Goal: Task Accomplishment & Management: Manage account settings

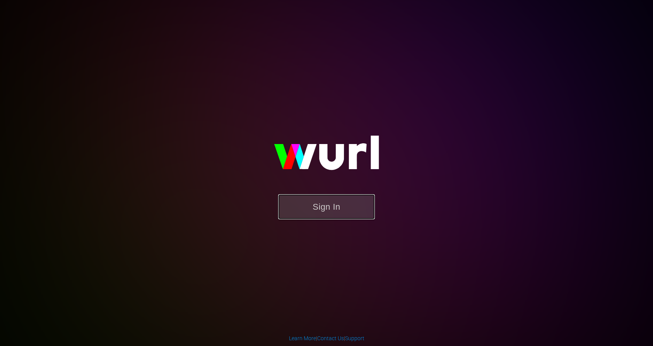
click at [321, 211] on button "Sign In" at bounding box center [326, 206] width 97 height 25
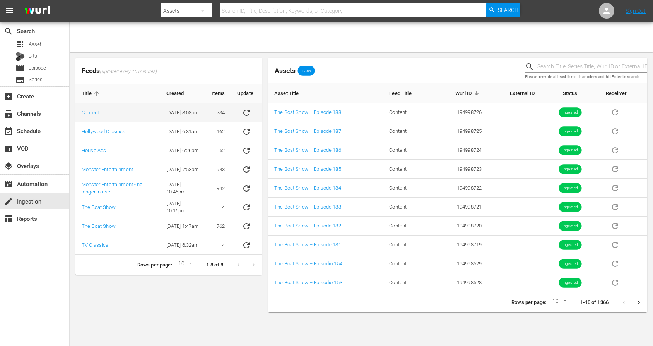
click at [249, 112] on icon "sticky table" at bounding box center [246, 112] width 9 height 9
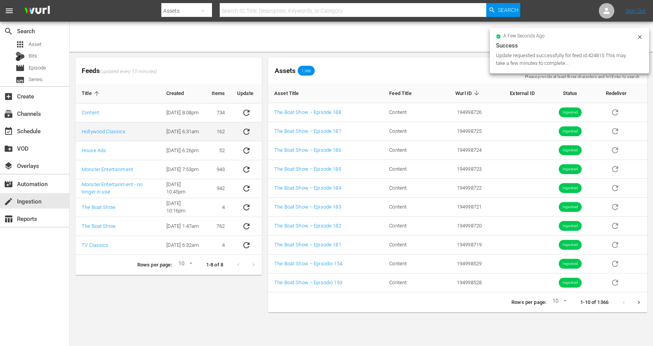
click at [250, 128] on icon "sticky table" at bounding box center [246, 131] width 9 height 9
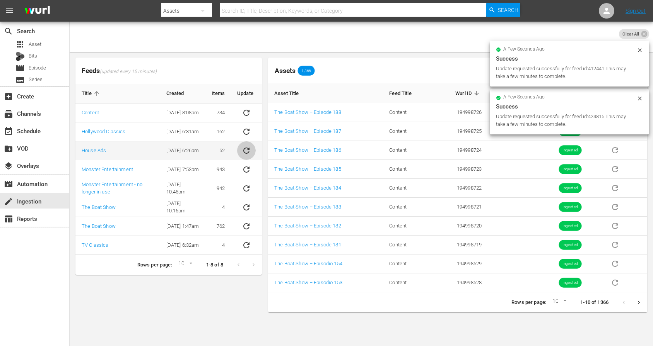
click at [250, 150] on icon "sticky table" at bounding box center [246, 150] width 9 height 9
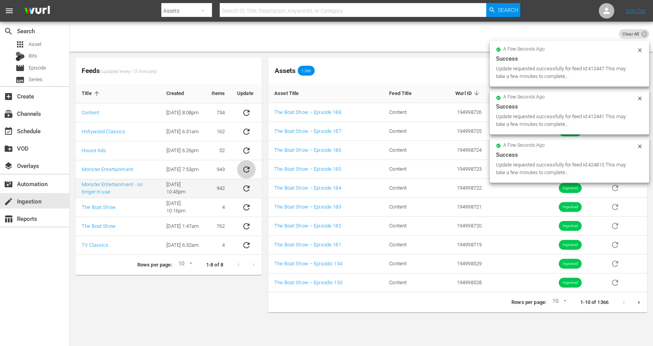
drag, startPoint x: 251, startPoint y: 171, endPoint x: 246, endPoint y: 184, distance: 14.4
click at [251, 171] on button "sticky table" at bounding box center [246, 169] width 19 height 19
click at [246, 186] on icon "sticky table" at bounding box center [246, 188] width 9 height 9
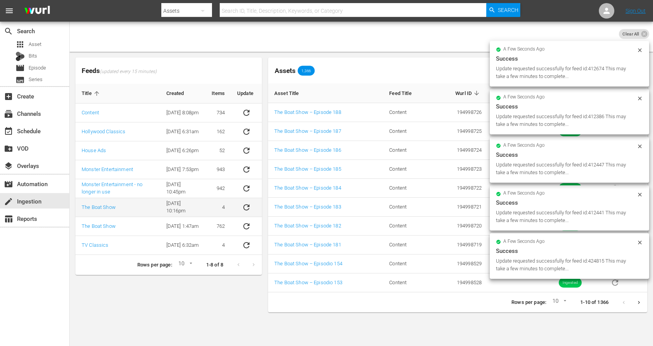
click at [246, 202] on button "sticky table" at bounding box center [246, 207] width 19 height 19
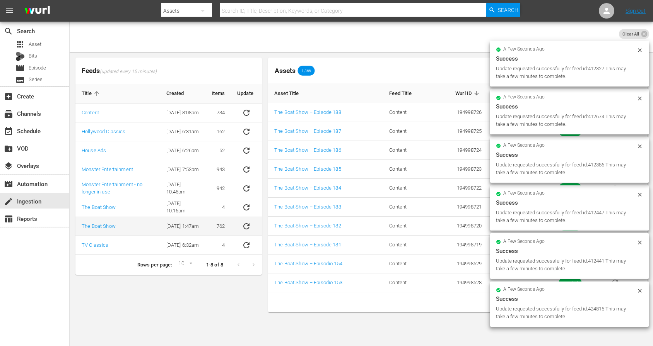
click at [246, 227] on icon "sticky table" at bounding box center [246, 226] width 9 height 9
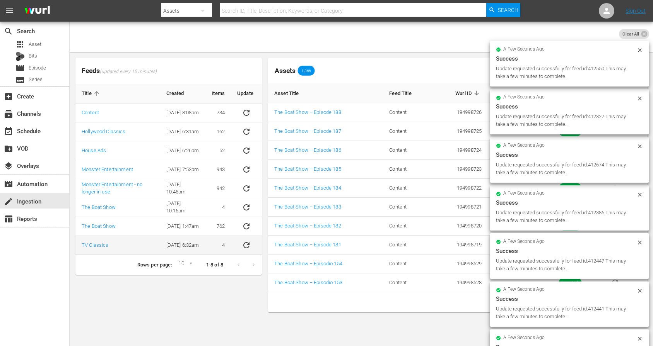
click at [246, 241] on icon "sticky table" at bounding box center [246, 245] width 9 height 9
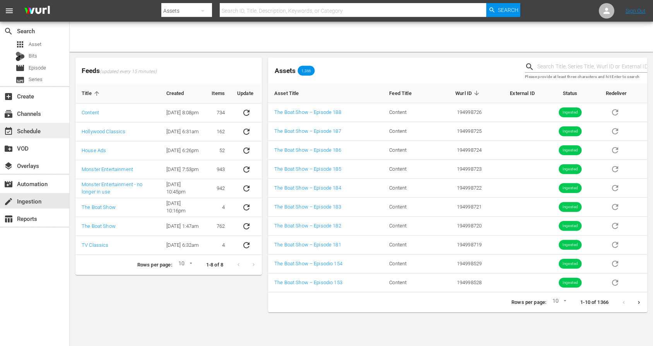
click at [29, 132] on div "event_available Schedule" at bounding box center [21, 129] width 43 height 7
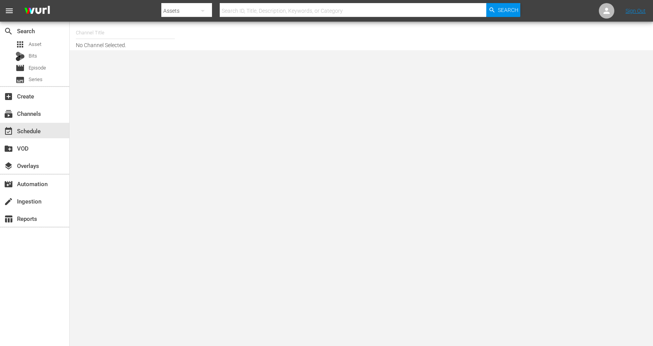
click at [106, 30] on input "text" at bounding box center [125, 33] width 99 height 19
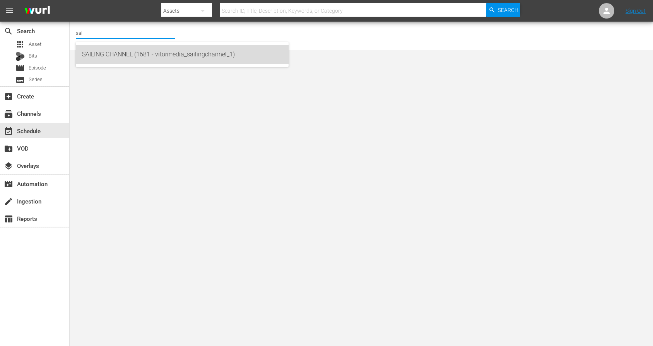
click at [122, 58] on div "SAILING CHANNEL (1681 - vitormedia_sailingchannel_1)" at bounding box center [182, 54] width 200 height 19
type input "SAILING CHANNEL (1681 - vitormedia_sailingchannel_1)"
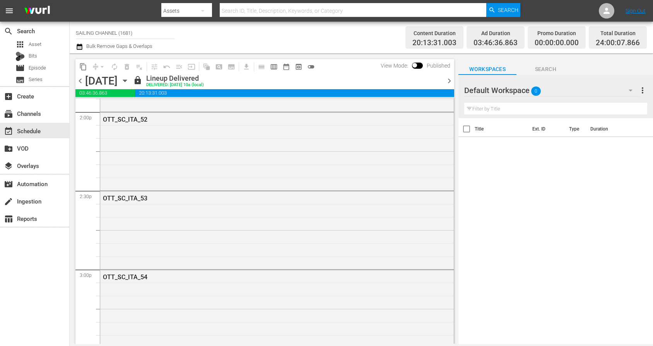
scroll to position [2205, 0]
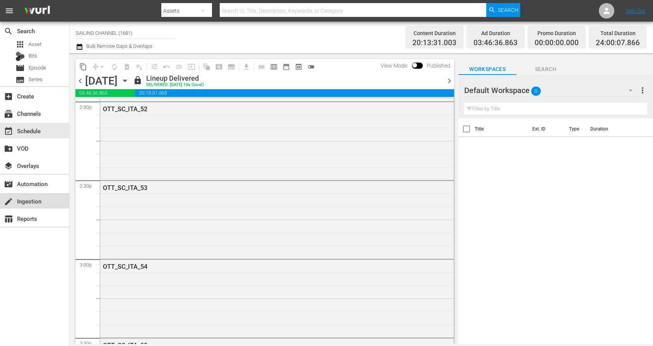
click at [20, 201] on div "create Ingestion" at bounding box center [21, 200] width 43 height 7
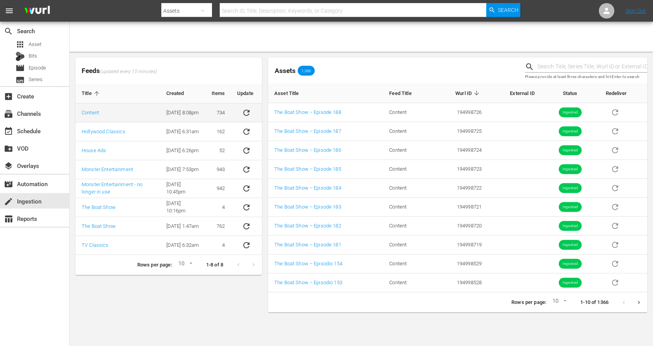
click at [247, 118] on button "sticky table" at bounding box center [246, 113] width 19 height 19
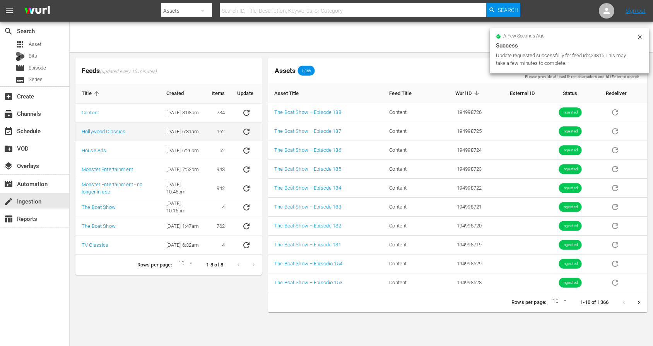
click at [247, 130] on icon "sticky table" at bounding box center [246, 131] width 9 height 9
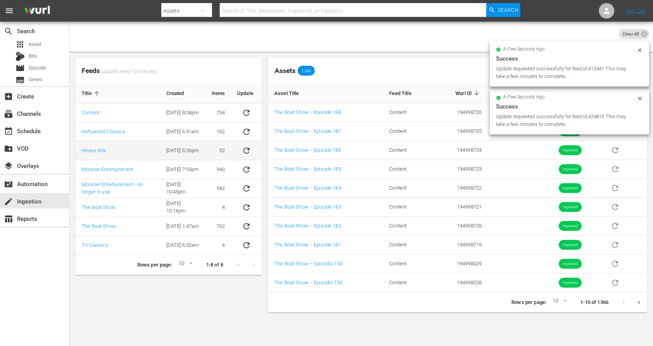
click at [248, 152] on icon "sticky table" at bounding box center [246, 150] width 9 height 9
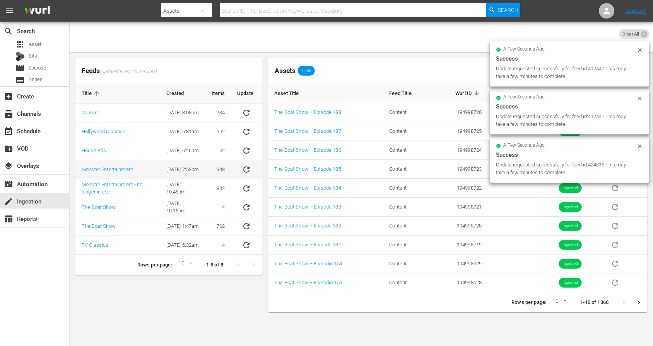
click at [244, 167] on icon "sticky table" at bounding box center [246, 169] width 9 height 9
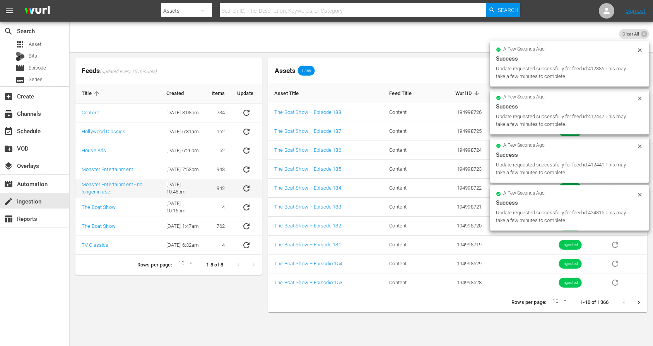
click at [244, 186] on icon "sticky table" at bounding box center [246, 189] width 6 height 6
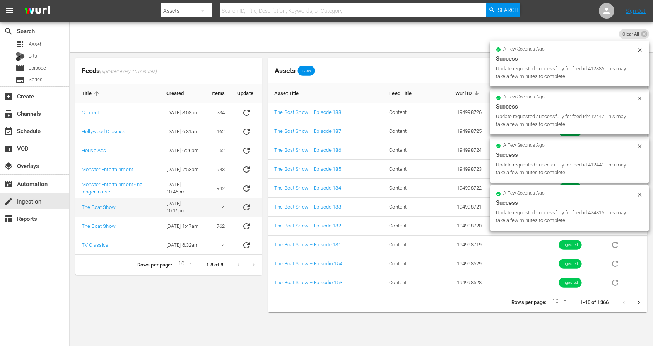
click at [246, 203] on icon "sticky table" at bounding box center [246, 207] width 9 height 9
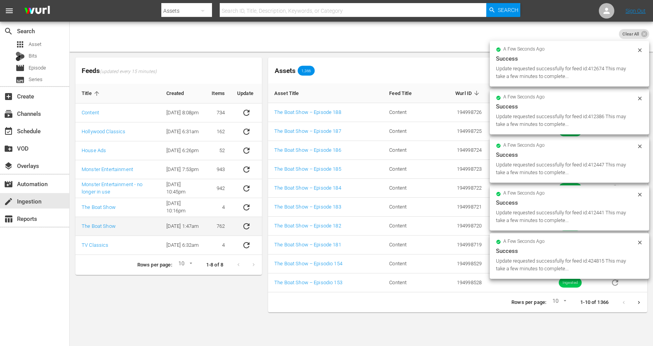
click at [250, 227] on icon "sticky table" at bounding box center [246, 226] width 9 height 9
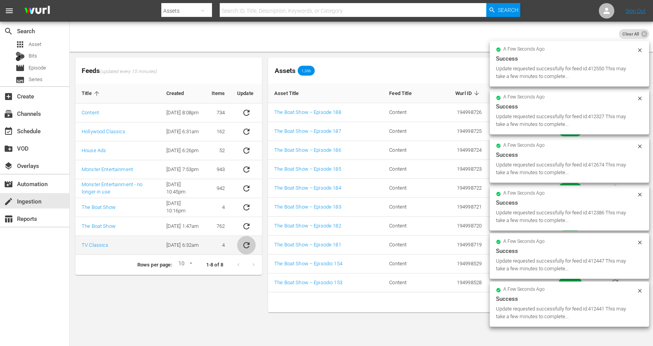
click at [245, 248] on icon "sticky table" at bounding box center [246, 245] width 9 height 9
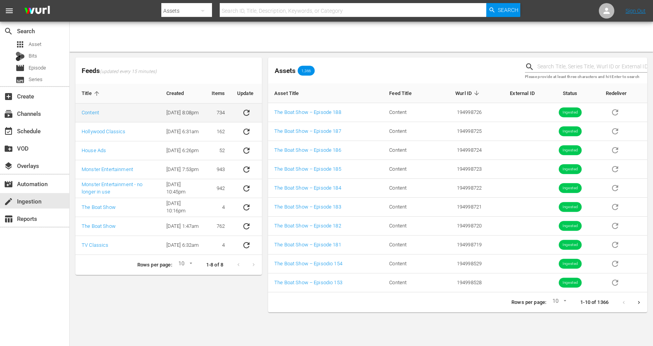
click at [246, 113] on icon "sticky table" at bounding box center [246, 112] width 9 height 9
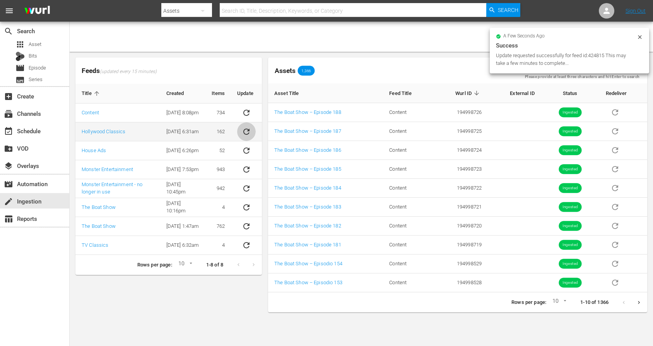
click at [244, 138] on button "sticky table" at bounding box center [246, 132] width 19 height 19
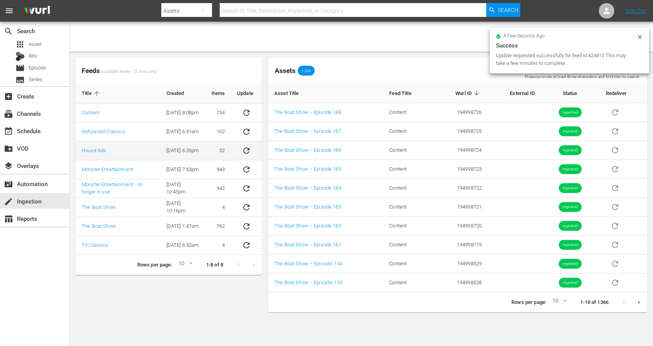
click at [245, 147] on icon "sticky table" at bounding box center [246, 150] width 9 height 9
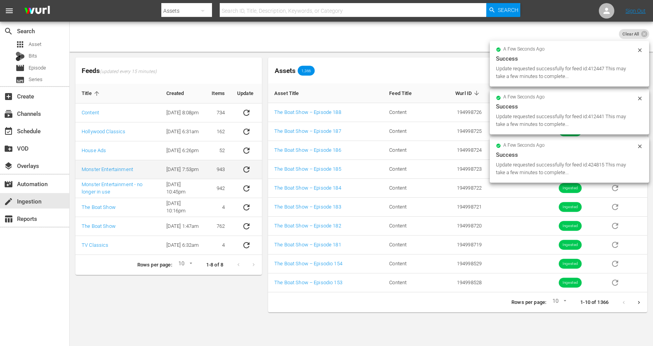
click at [247, 169] on icon "sticky table" at bounding box center [246, 169] width 9 height 9
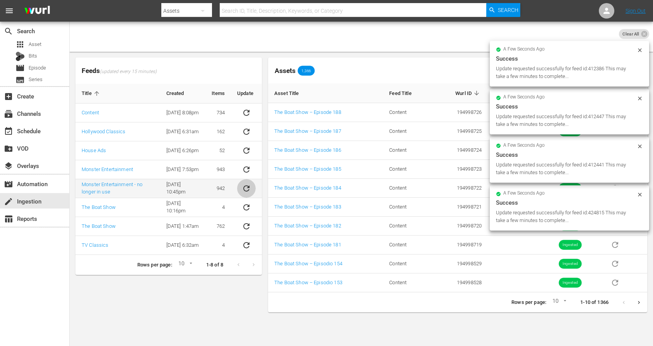
click at [245, 184] on icon "sticky table" at bounding box center [246, 188] width 9 height 9
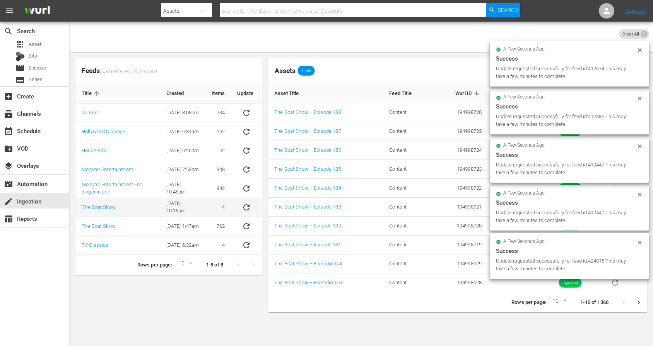
click at [244, 206] on icon "sticky table" at bounding box center [246, 208] width 6 height 6
click at [250, 228] on icon "sticky table" at bounding box center [246, 226] width 9 height 9
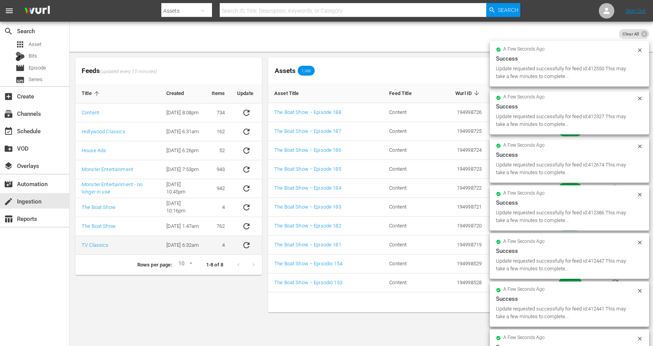
click at [245, 246] on icon "sticky table" at bounding box center [246, 245] width 9 height 9
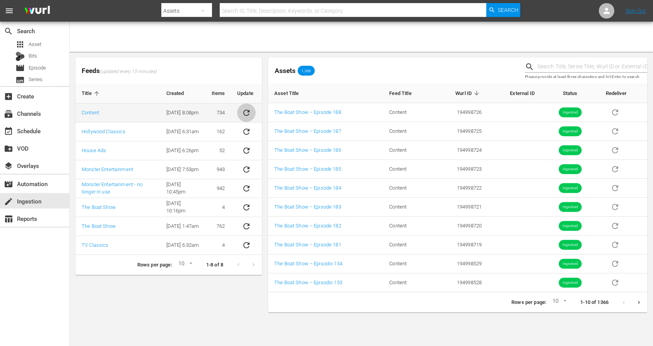
click at [243, 114] on icon "sticky table" at bounding box center [246, 113] width 6 height 6
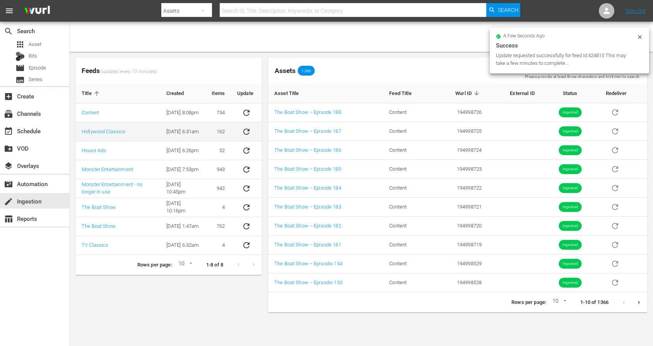
click at [248, 135] on icon "sticky table" at bounding box center [246, 131] width 9 height 9
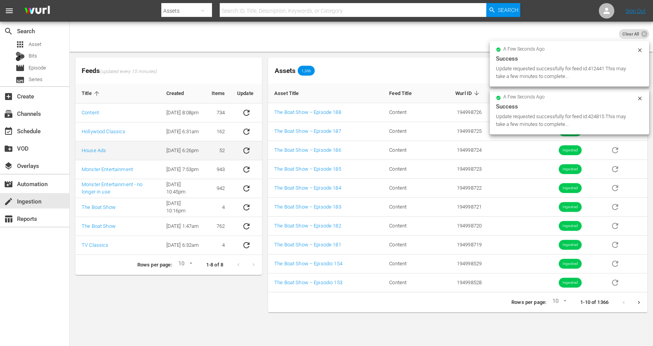
click at [248, 146] on icon "sticky table" at bounding box center [246, 150] width 9 height 9
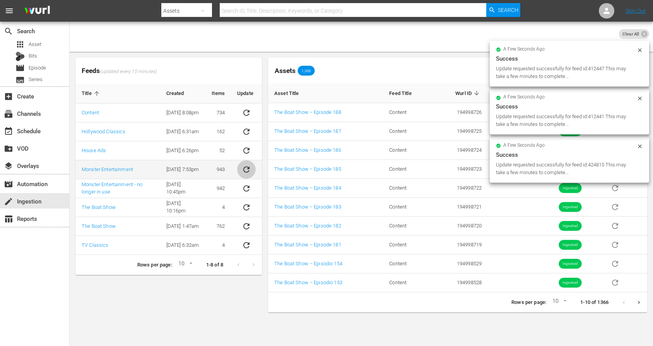
click at [249, 167] on icon "sticky table" at bounding box center [246, 169] width 9 height 9
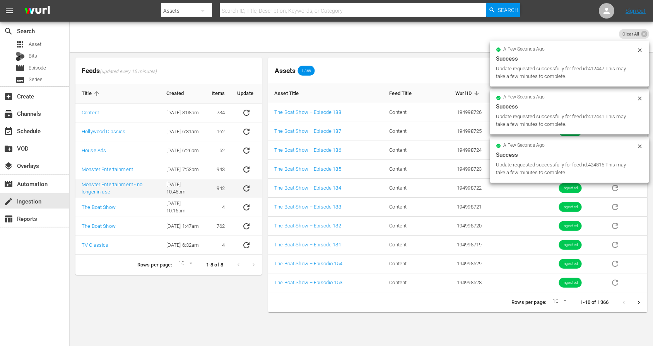
click at [245, 190] on icon "sticky table" at bounding box center [246, 188] width 9 height 9
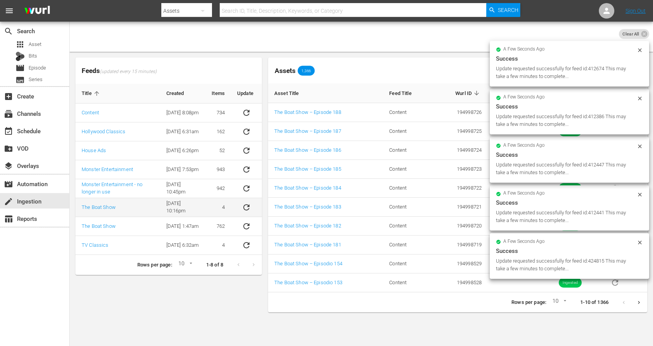
click at [244, 209] on icon "sticky table" at bounding box center [246, 207] width 9 height 9
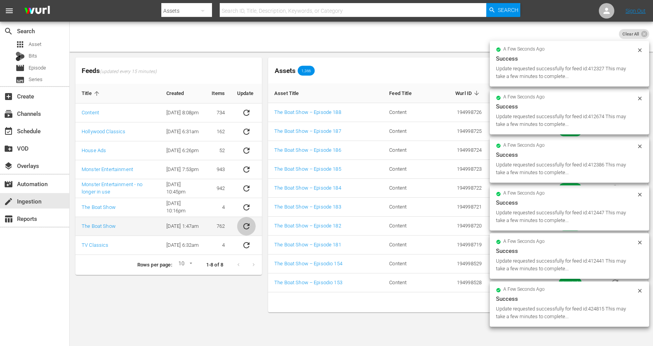
click at [246, 226] on icon "sticky table" at bounding box center [246, 226] width 9 height 9
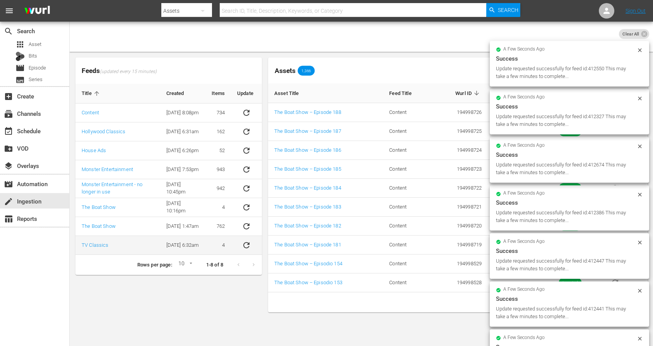
click at [247, 246] on icon "sticky table" at bounding box center [246, 245] width 9 height 9
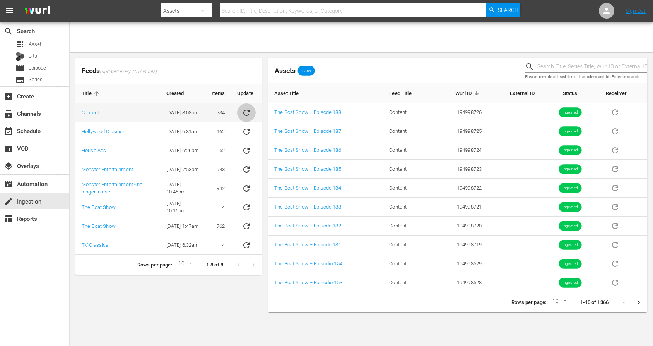
click at [244, 108] on icon "sticky table" at bounding box center [246, 112] width 9 height 9
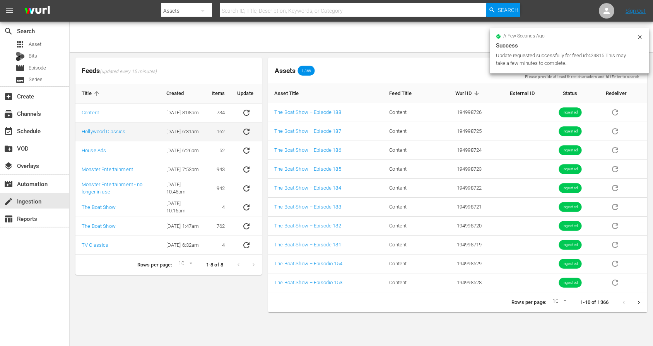
click at [246, 135] on icon "sticky table" at bounding box center [246, 132] width 6 height 6
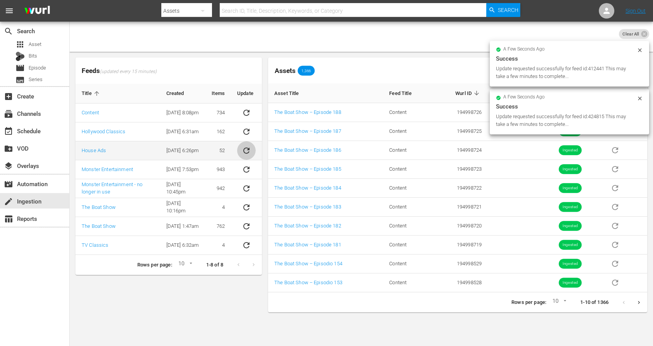
click at [246, 153] on icon "sticky table" at bounding box center [246, 151] width 6 height 6
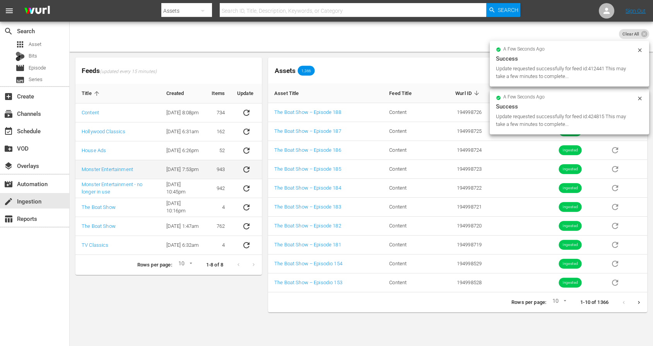
click at [246, 178] on button "sticky table" at bounding box center [246, 169] width 19 height 19
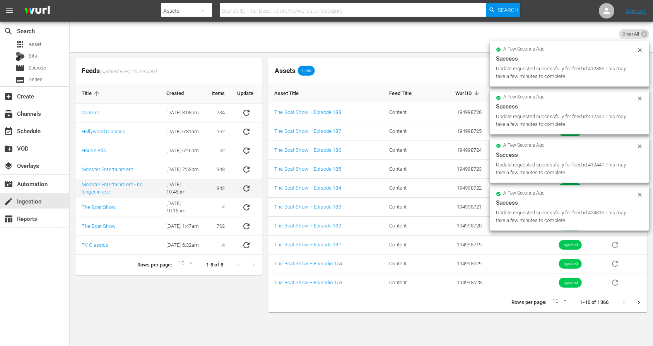
click at [247, 193] on button "sticky table" at bounding box center [246, 188] width 19 height 19
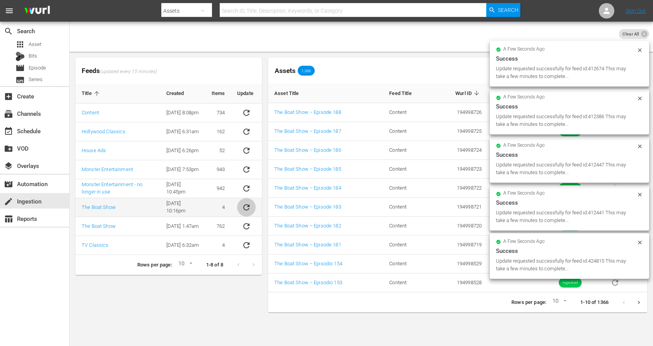
click at [247, 203] on icon "sticky table" at bounding box center [246, 207] width 9 height 9
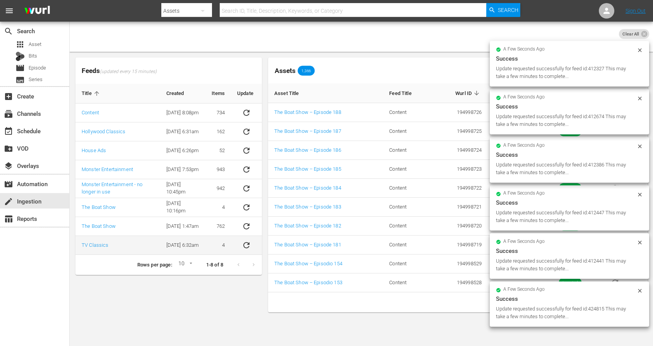
drag, startPoint x: 246, startPoint y: 227, endPoint x: 244, endPoint y: 237, distance: 10.2
click at [246, 227] on icon "sticky table" at bounding box center [246, 226] width 9 height 9
click at [247, 252] on button "sticky table" at bounding box center [246, 245] width 19 height 19
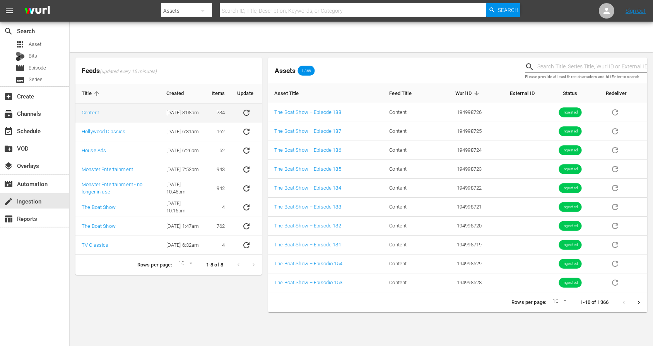
click at [251, 113] on button "sticky table" at bounding box center [246, 113] width 19 height 19
click at [244, 113] on icon "sticky table" at bounding box center [246, 113] width 6 height 6
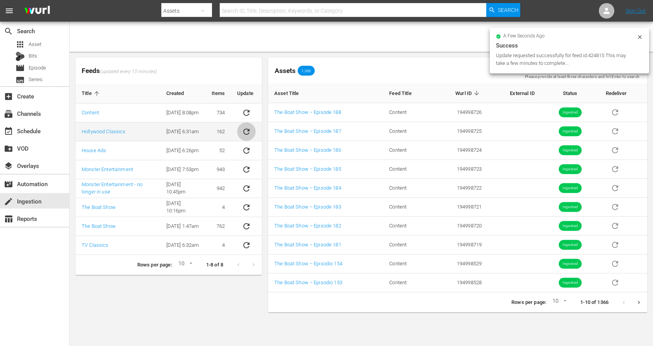
click at [246, 130] on icon "sticky table" at bounding box center [246, 131] width 9 height 9
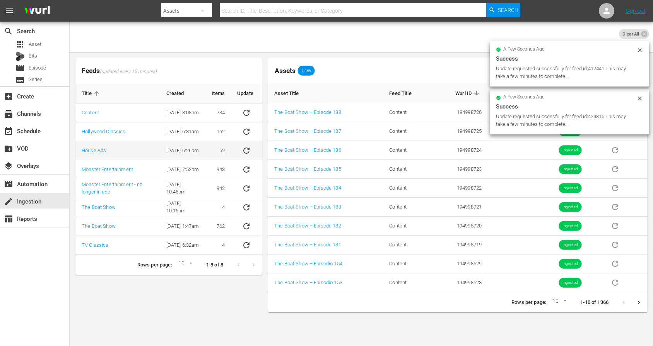
click at [252, 150] on button "sticky table" at bounding box center [246, 151] width 19 height 19
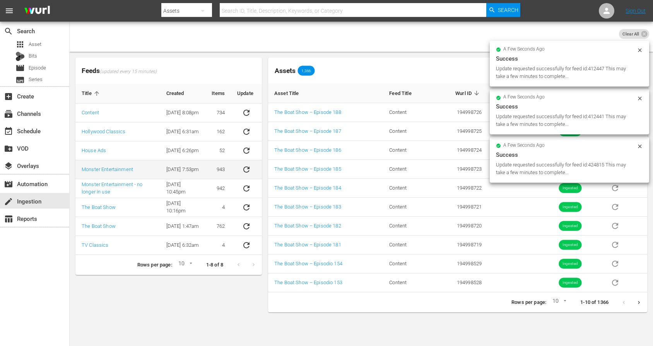
click at [247, 174] on icon "sticky table" at bounding box center [246, 169] width 9 height 9
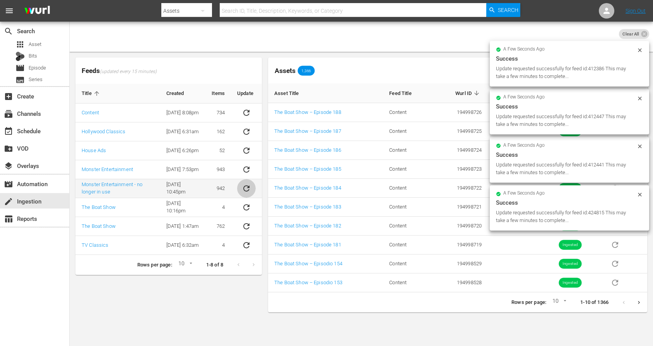
click at [247, 189] on icon "sticky table" at bounding box center [246, 188] width 9 height 9
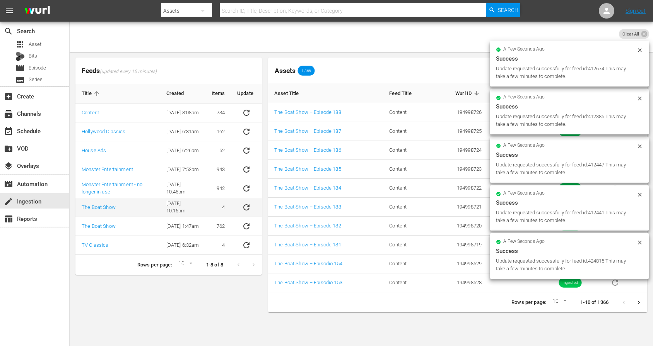
click at [246, 203] on icon "sticky table" at bounding box center [246, 207] width 9 height 9
click at [245, 222] on icon "sticky table" at bounding box center [246, 226] width 9 height 9
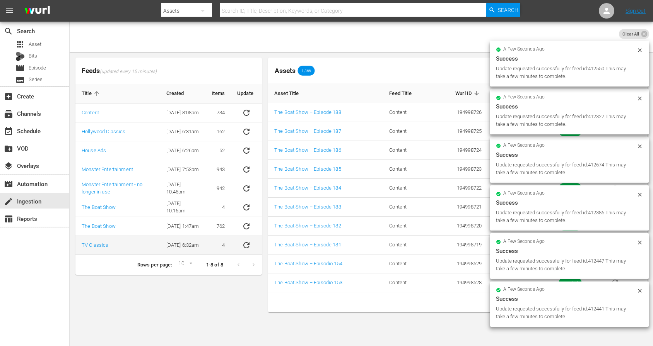
click at [247, 247] on icon "sticky table" at bounding box center [246, 245] width 6 height 6
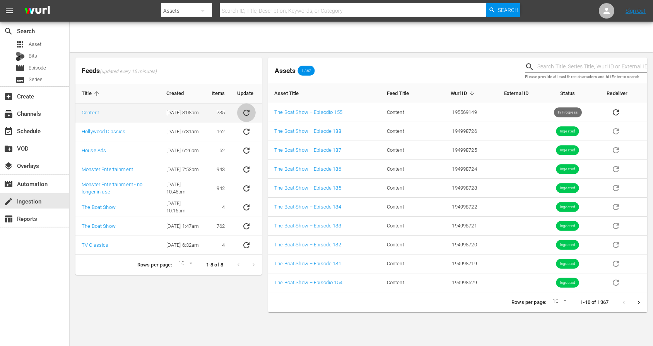
click at [243, 113] on icon "sticky table" at bounding box center [246, 112] width 9 height 9
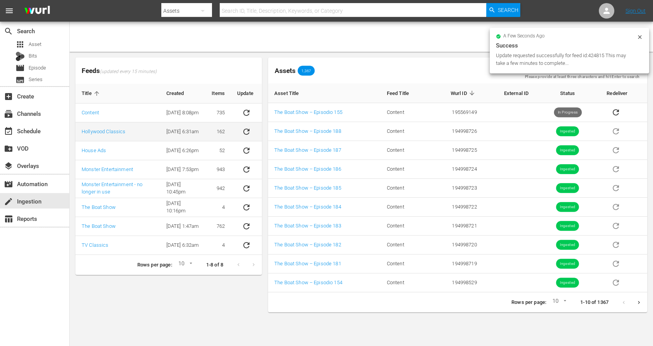
click at [242, 134] on icon "sticky table" at bounding box center [246, 131] width 9 height 9
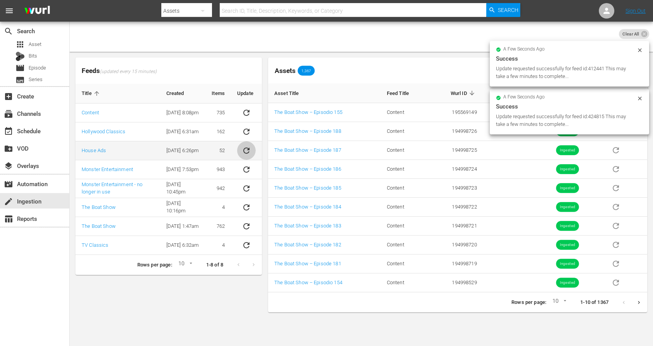
click at [243, 147] on icon "sticky table" at bounding box center [246, 150] width 9 height 9
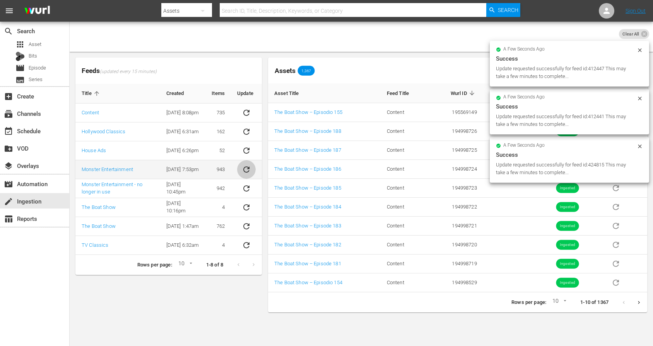
click at [242, 167] on icon "sticky table" at bounding box center [246, 169] width 9 height 9
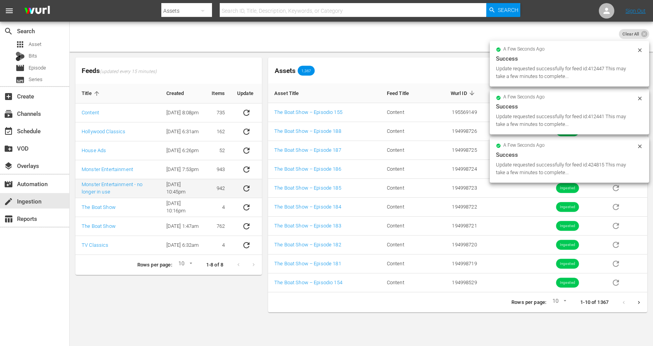
click at [240, 186] on button "sticky table" at bounding box center [246, 188] width 19 height 19
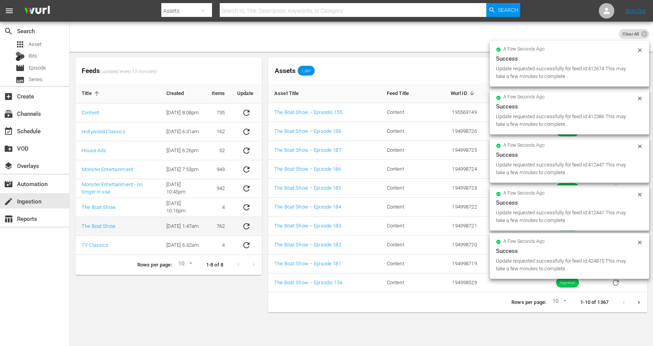
drag, startPoint x: 246, startPoint y: 214, endPoint x: 243, endPoint y: 224, distance: 10.8
click at [246, 214] on button "sticky table" at bounding box center [246, 207] width 19 height 19
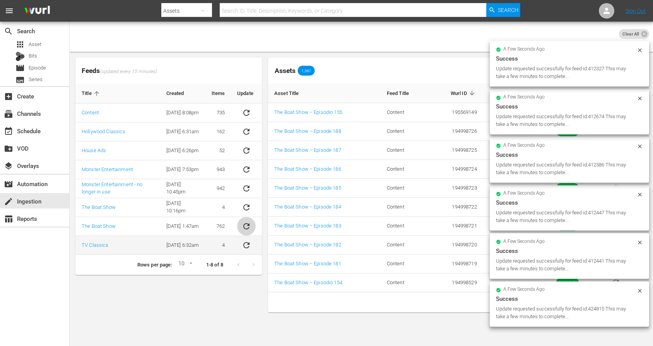
drag, startPoint x: 242, startPoint y: 234, endPoint x: 242, endPoint y: 240, distance: 6.6
click at [243, 234] on button "sticky table" at bounding box center [246, 226] width 19 height 19
click at [243, 246] on icon "sticky table" at bounding box center [246, 245] width 9 height 9
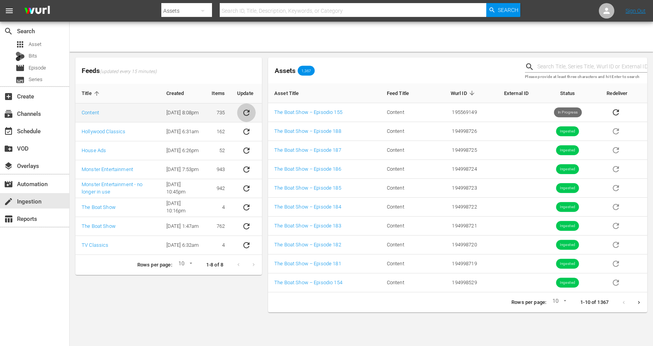
click at [249, 114] on icon "sticky table" at bounding box center [246, 112] width 9 height 9
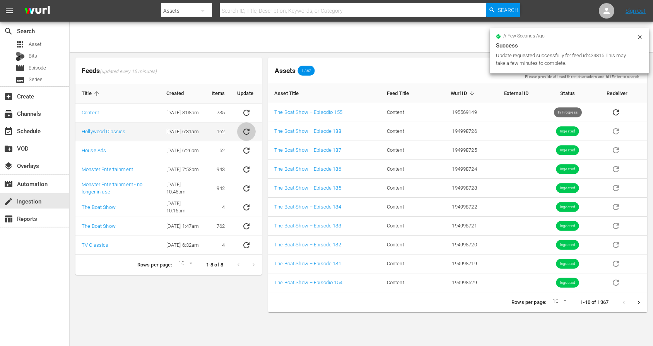
click at [246, 128] on icon "sticky table" at bounding box center [246, 131] width 9 height 9
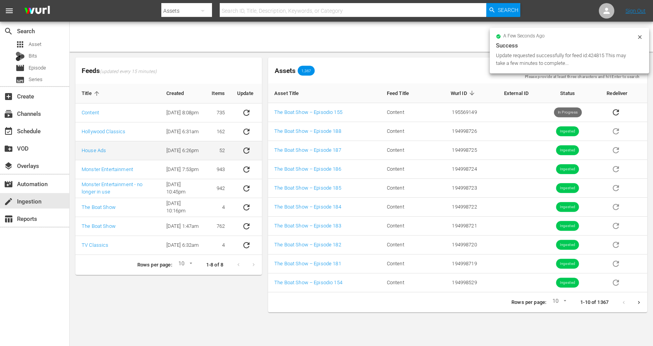
click at [246, 154] on icon "sticky table" at bounding box center [246, 150] width 9 height 9
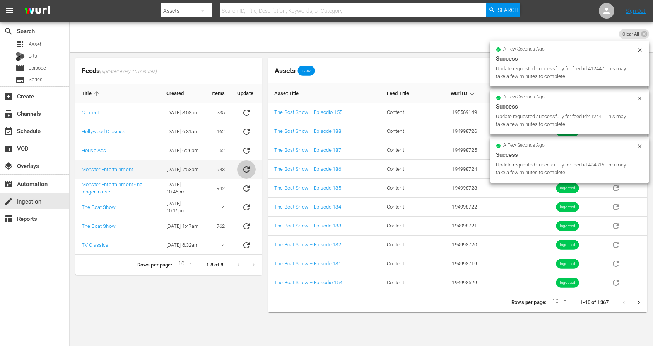
click at [245, 166] on icon "sticky table" at bounding box center [246, 169] width 9 height 9
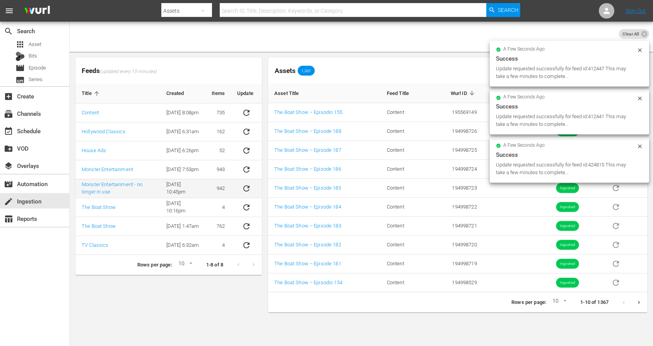
click at [247, 185] on icon "sticky table" at bounding box center [246, 188] width 9 height 9
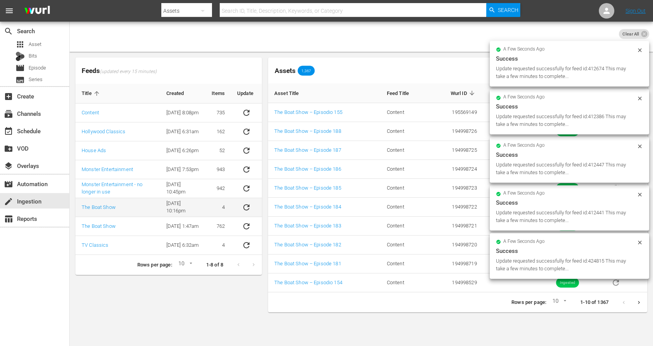
click at [248, 210] on icon "sticky table" at bounding box center [246, 207] width 9 height 9
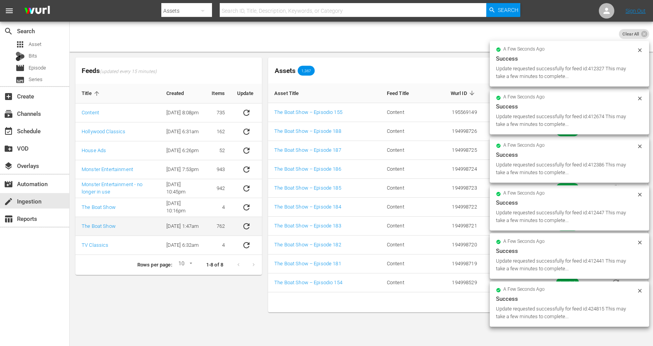
click at [247, 228] on icon "sticky table" at bounding box center [246, 226] width 9 height 9
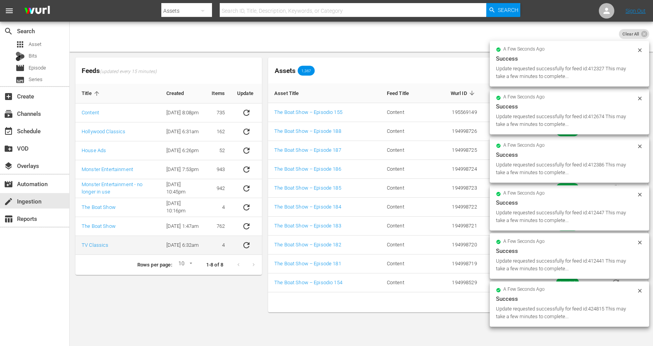
click at [245, 246] on icon "sticky table" at bounding box center [246, 245] width 9 height 9
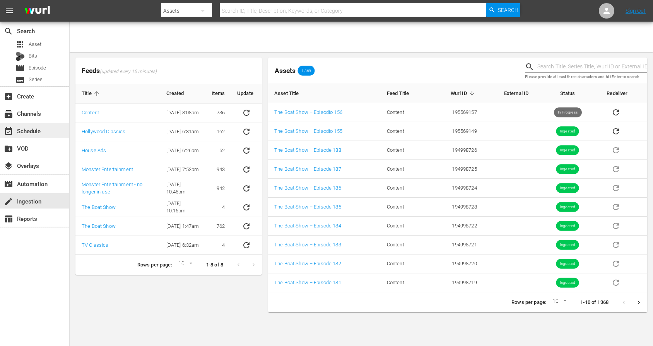
click at [29, 130] on div "event_available Schedule" at bounding box center [21, 129] width 43 height 7
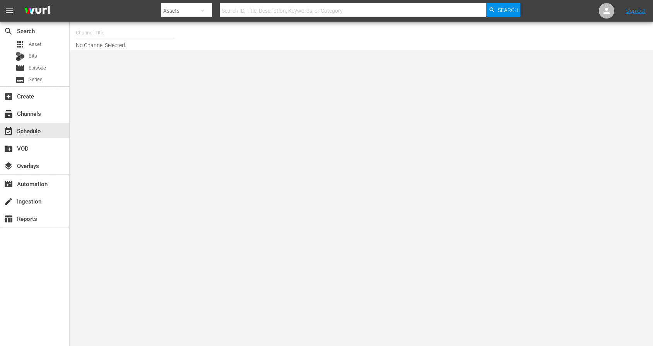
click at [117, 32] on input "text" at bounding box center [125, 33] width 99 height 19
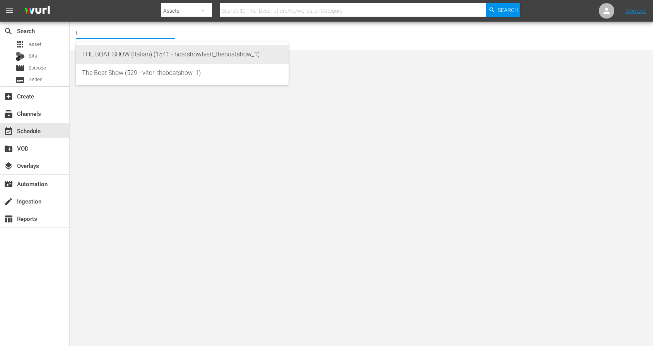
click at [111, 54] on div "THE BOAT SHOW (Italian) (1541 - boatshowtvsrl_theboatshow_1)" at bounding box center [182, 54] width 200 height 19
type input "THE BOAT SHOW (Italian) (1541 - boatshowtvsrl_theboatshow_1)"
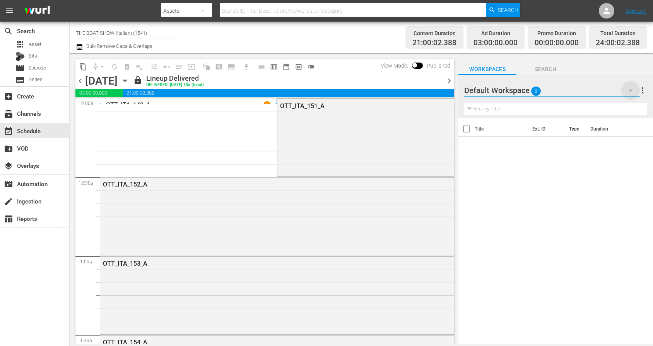
click at [627, 90] on icon "button" at bounding box center [630, 90] width 9 height 9
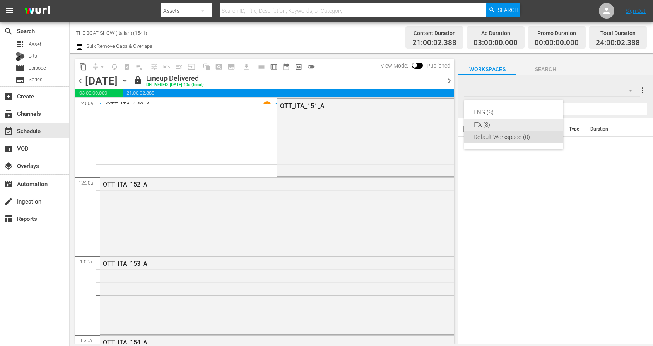
click at [476, 123] on div "ITA (8)" at bounding box center [513, 125] width 80 height 12
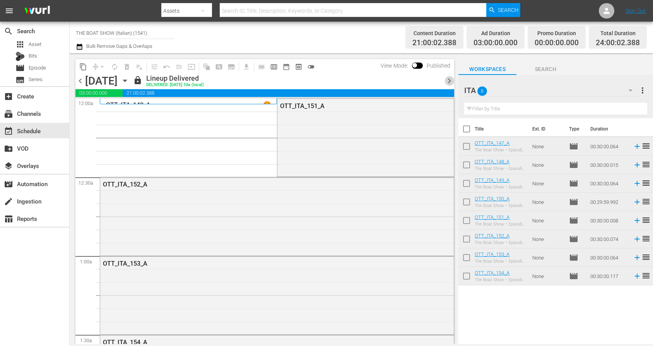
click at [450, 80] on span "chevron_right" at bounding box center [449, 81] width 10 height 10
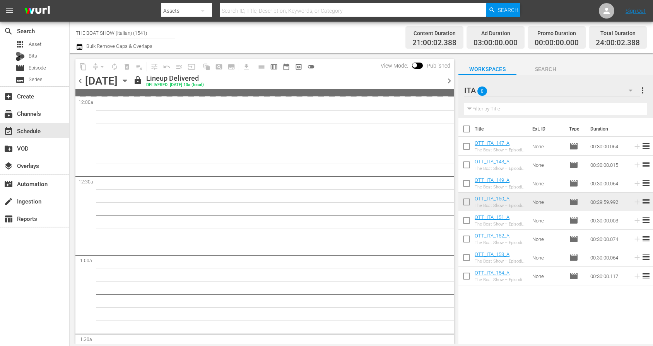
click at [450, 80] on span "chevron_right" at bounding box center [449, 81] width 10 height 10
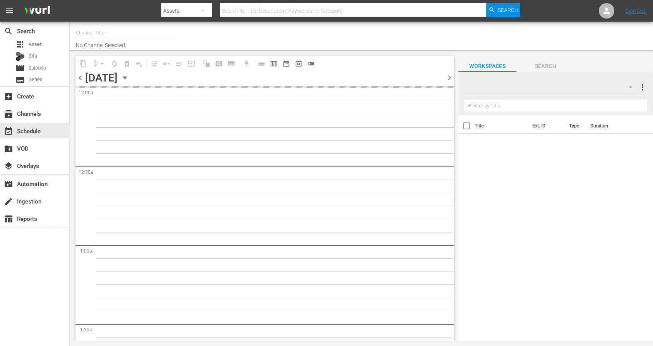
type input "THE BOAT SHOW (Italian) (1541)"
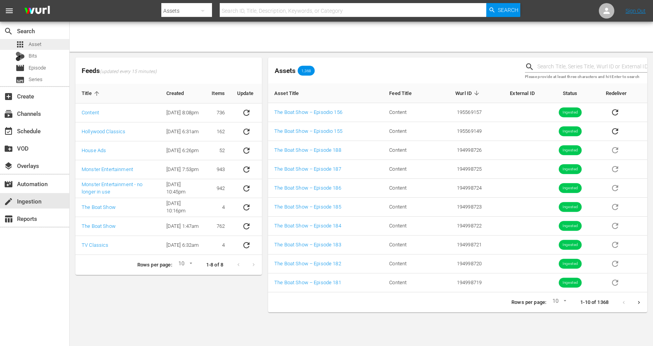
click at [34, 46] on span "Asset" at bounding box center [35, 45] width 13 height 8
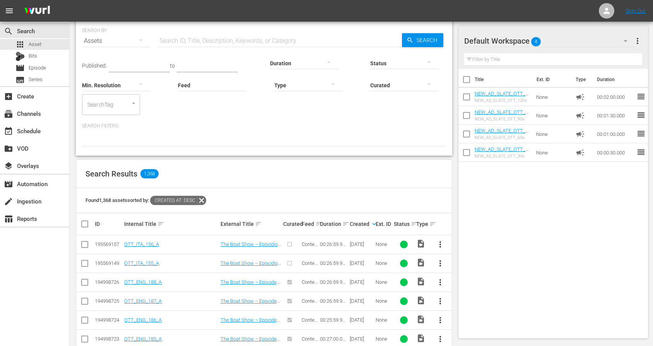
scroll to position [36, 0]
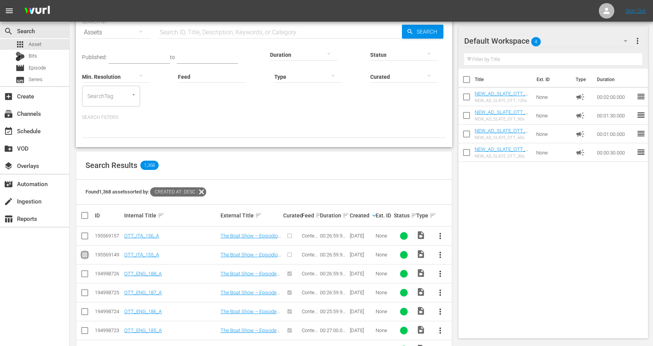
click at [85, 255] on input "checkbox" at bounding box center [84, 256] width 9 height 9
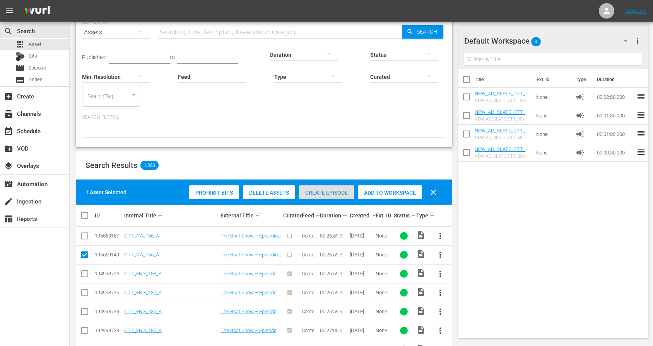
click at [330, 191] on span "Create Episode" at bounding box center [326, 193] width 55 height 6
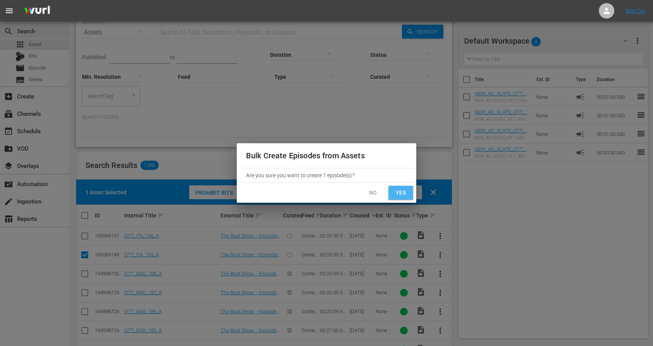
click at [400, 191] on span "Yes" at bounding box center [400, 193] width 12 height 10
checkbox input "false"
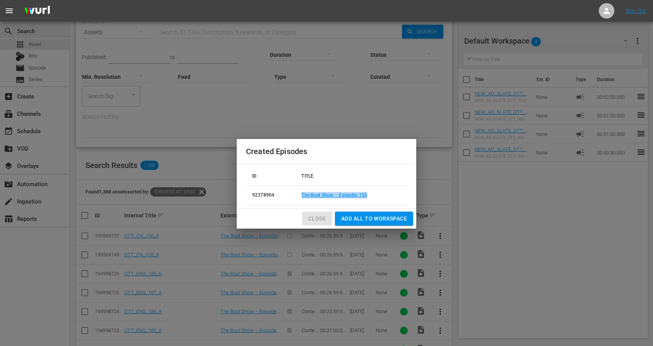
click at [315, 220] on span "Close" at bounding box center [316, 219] width 17 height 10
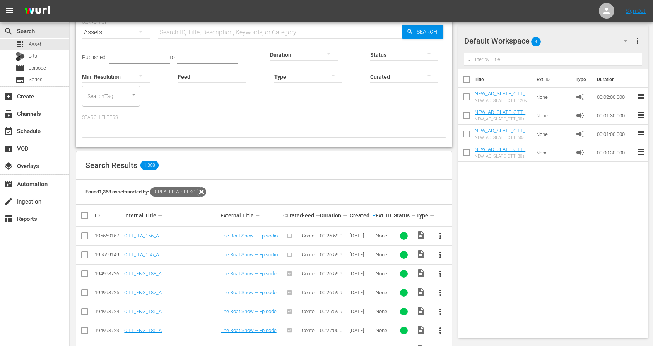
click at [85, 235] on input "checkbox" at bounding box center [84, 237] width 9 height 9
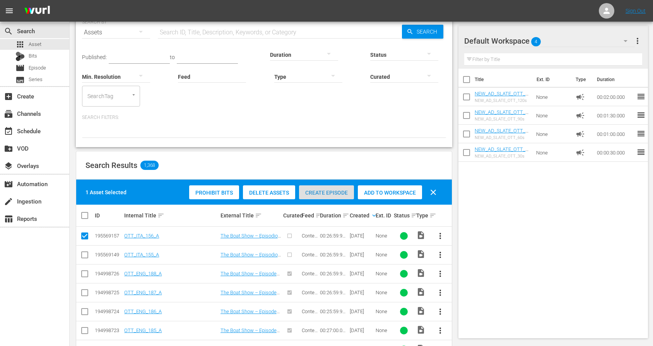
click at [326, 194] on span "Create Episode" at bounding box center [326, 193] width 55 height 6
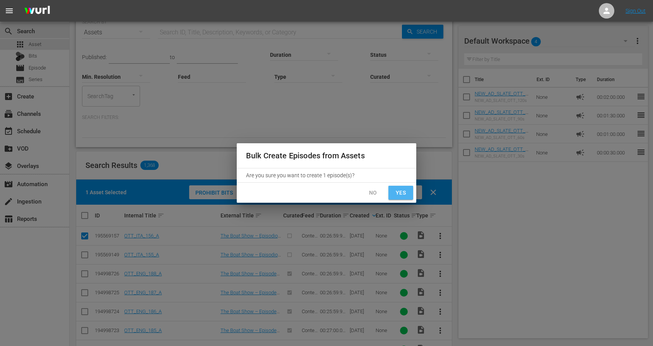
click at [398, 191] on span "Yes" at bounding box center [400, 193] width 12 height 10
checkbox input "false"
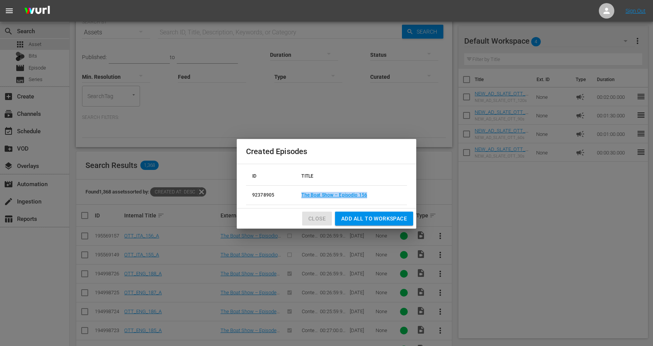
click at [318, 215] on span "Close" at bounding box center [316, 219] width 17 height 10
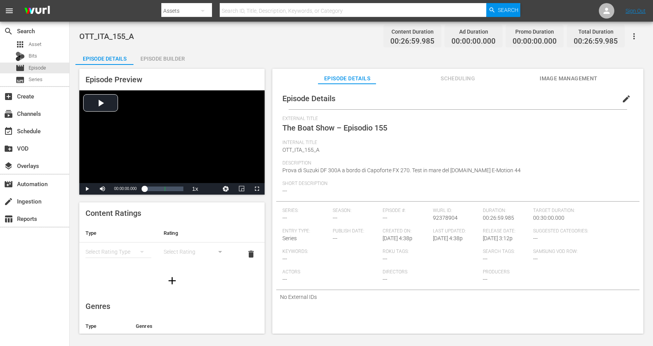
click at [174, 55] on div "Episode Builder" at bounding box center [162, 58] width 58 height 19
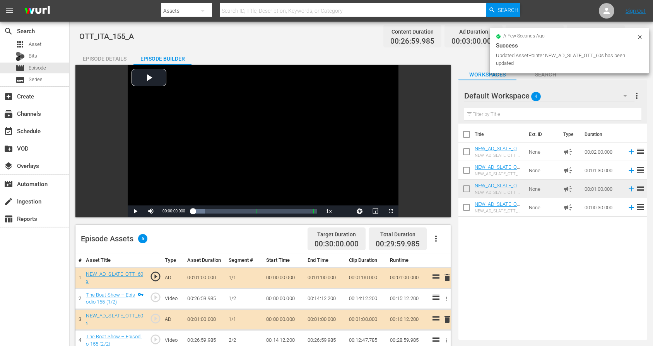
click at [640, 36] on icon at bounding box center [639, 37] width 6 height 6
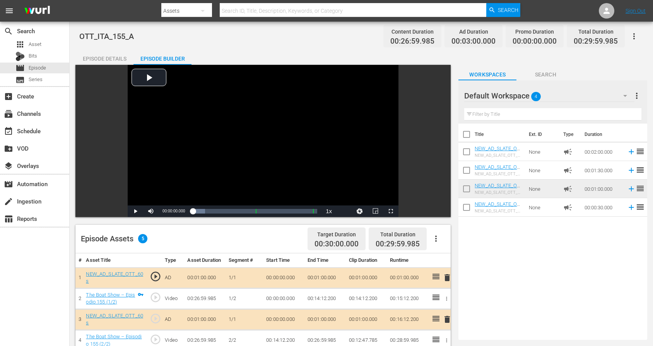
click at [634, 36] on icon "button" at bounding box center [634, 36] width 2 height 6
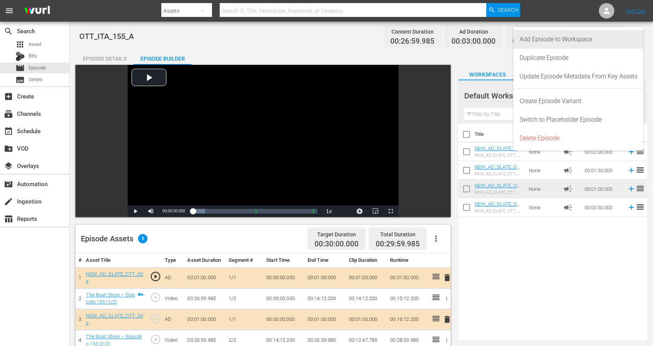
click at [577, 39] on div "Add Episode to Workspace" at bounding box center [578, 39] width 118 height 19
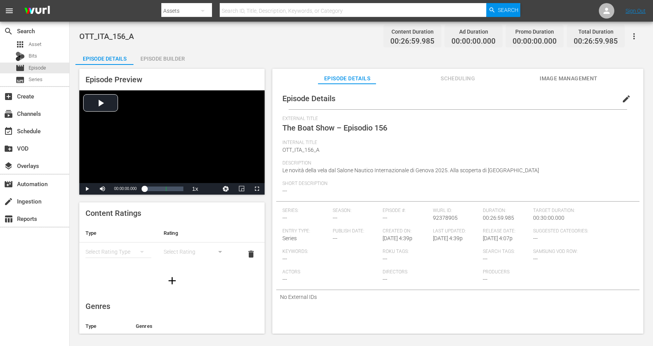
click at [176, 56] on div "Episode Builder" at bounding box center [162, 58] width 58 height 19
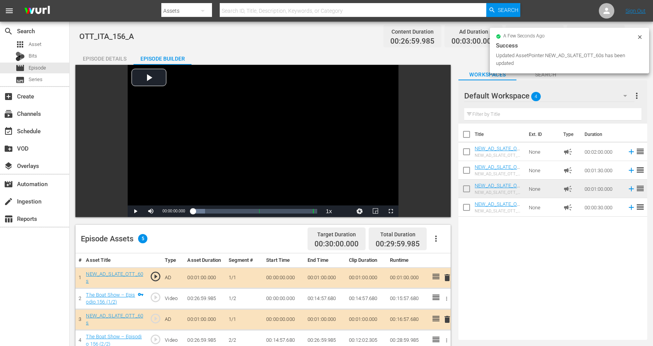
click at [639, 36] on icon at bounding box center [639, 36] width 3 height 3
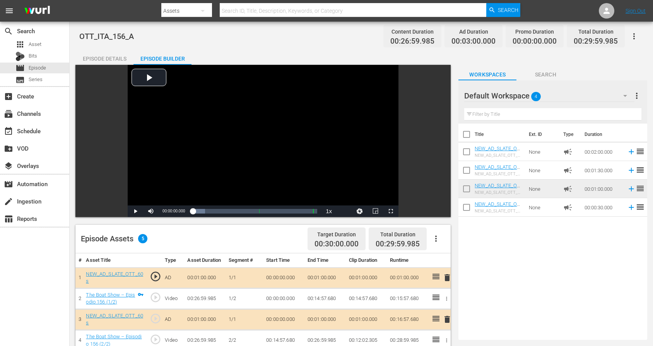
click at [634, 34] on icon "button" at bounding box center [633, 36] width 9 height 9
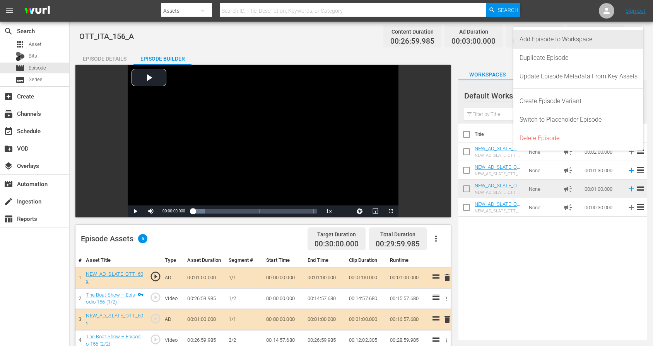
click at [561, 40] on div "Add Episode to Workspace" at bounding box center [578, 39] width 118 height 19
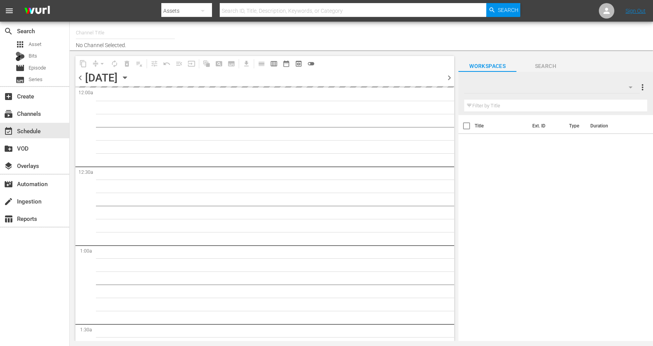
type input "THE BOAT SHOW (Italian) (1541)"
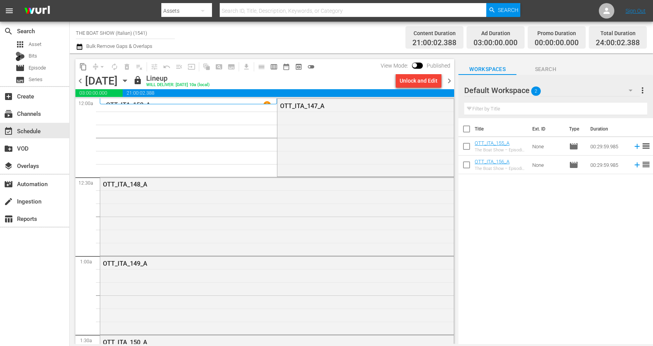
click at [631, 92] on icon "button" at bounding box center [630, 90] width 9 height 9
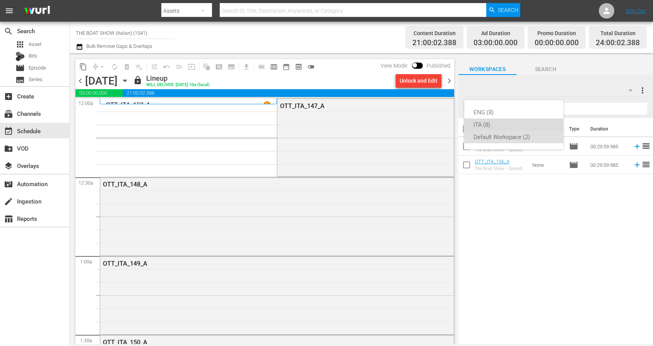
click at [479, 124] on div "ITA (8)" at bounding box center [513, 125] width 80 height 12
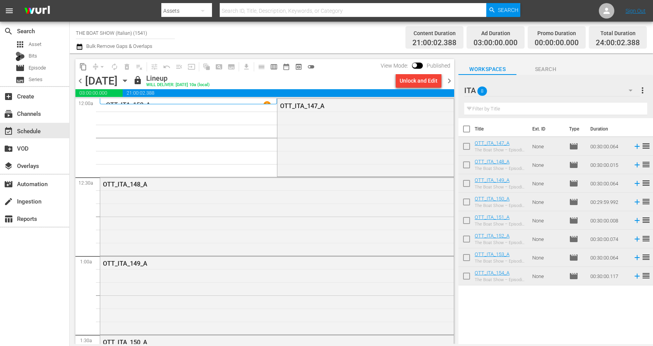
click at [467, 130] on input "checkbox" at bounding box center [466, 131] width 16 height 16
checkbox input "true"
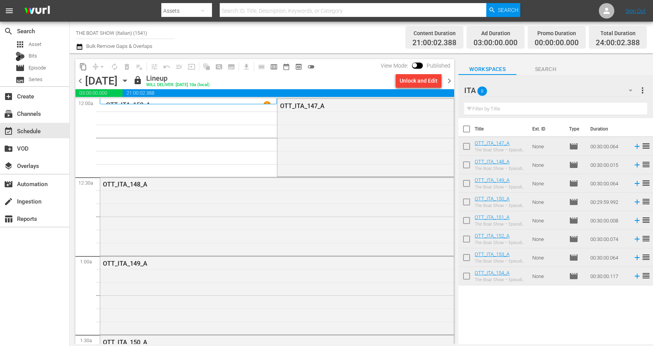
checkbox input "true"
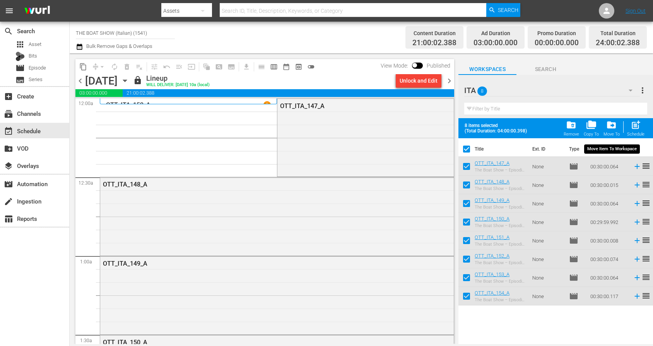
click at [612, 128] on span "drive_file_move" at bounding box center [611, 125] width 10 height 10
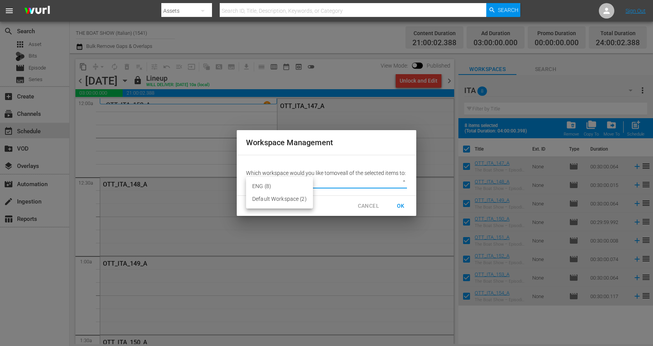
click at [303, 184] on body "menu Search By Assets Search ID, Title, Description, Keywords, or Category Sear…" at bounding box center [326, 173] width 653 height 346
click at [263, 198] on li "Default Workspace (2)" at bounding box center [279, 199] width 67 height 13
type input "1725"
click at [403, 209] on span "OK" at bounding box center [400, 206] width 12 height 10
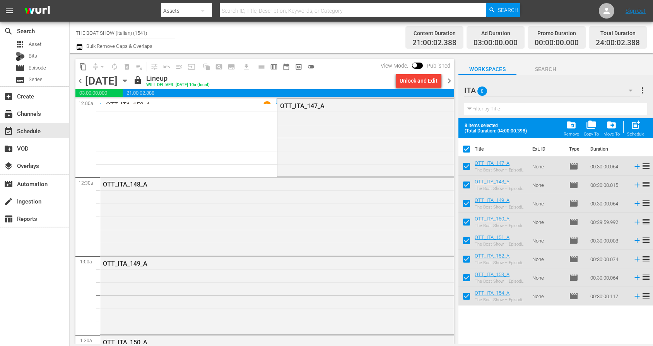
checkbox input "false"
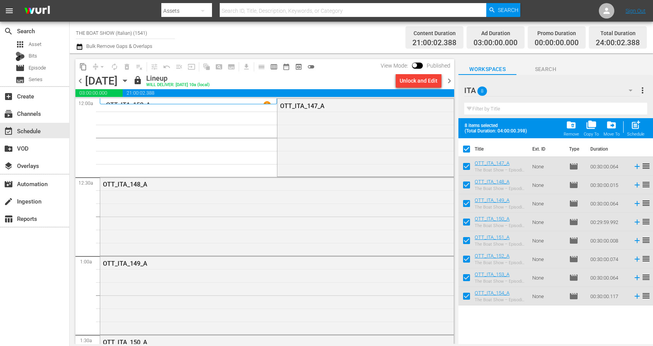
checkbox input "false"
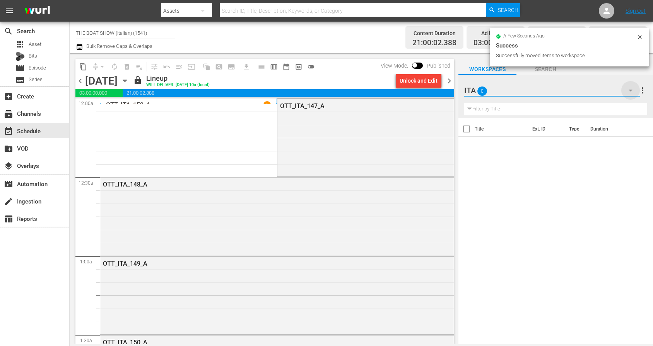
click at [629, 89] on icon "button" at bounding box center [630, 90] width 9 height 9
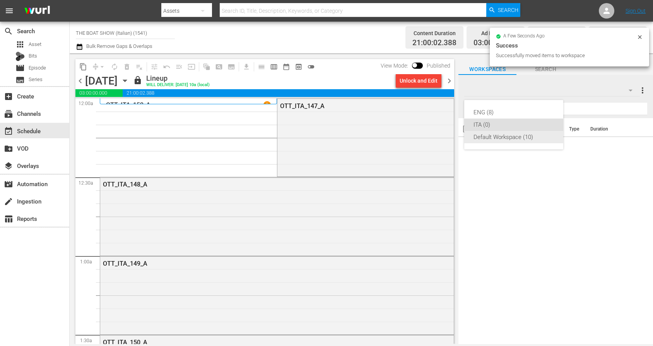
click at [498, 139] on div "Default Workspace (10)" at bounding box center [513, 137] width 80 height 12
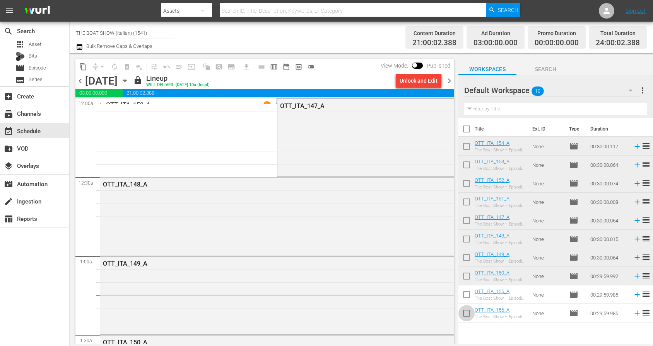
click at [467, 314] on input "checkbox" at bounding box center [466, 315] width 16 height 16
checkbox input "true"
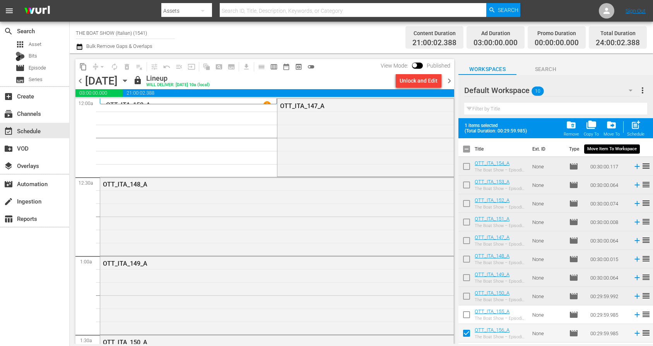
click at [611, 129] on span "drive_file_move" at bounding box center [611, 125] width 10 height 10
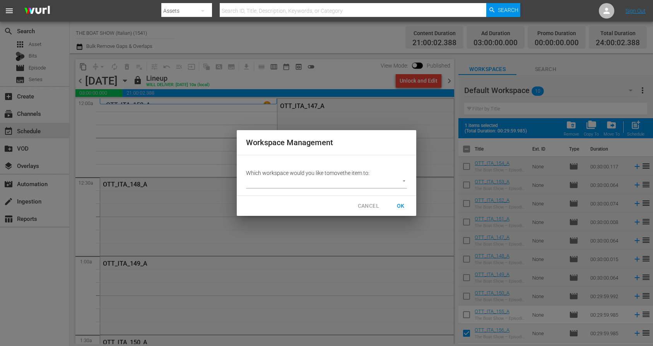
click at [332, 181] on body "menu Search By Assets Search ID, Title, Description, Keywords, or Category Sear…" at bounding box center [326, 173] width 653 height 346
click at [258, 196] on li "ITA (0)" at bounding box center [261, 195] width 31 height 13
type input "2301"
click at [399, 205] on span "OK" at bounding box center [400, 206] width 12 height 10
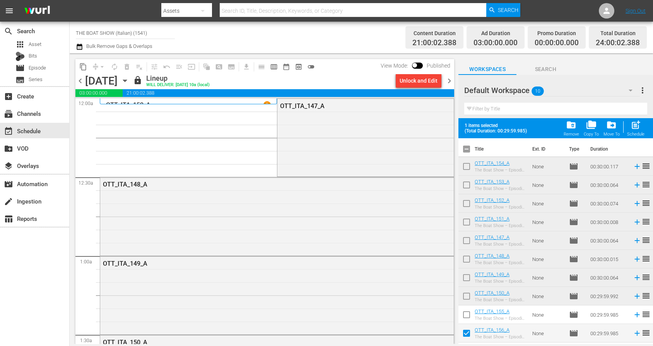
checkbox input "false"
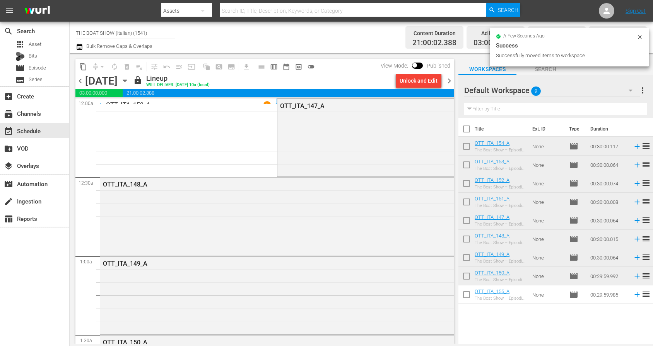
click at [468, 295] on input "checkbox" at bounding box center [466, 296] width 16 height 16
checkbox input "true"
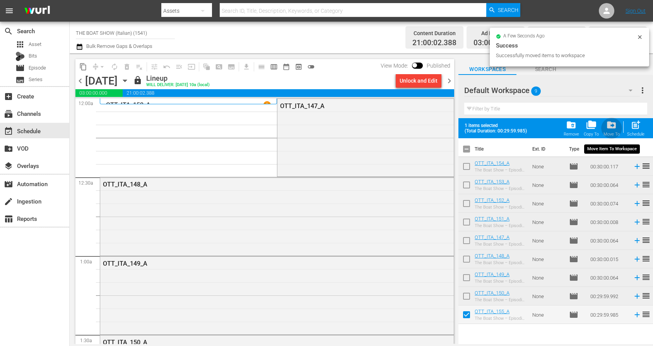
click at [614, 130] on span "drive_file_move" at bounding box center [611, 125] width 10 height 10
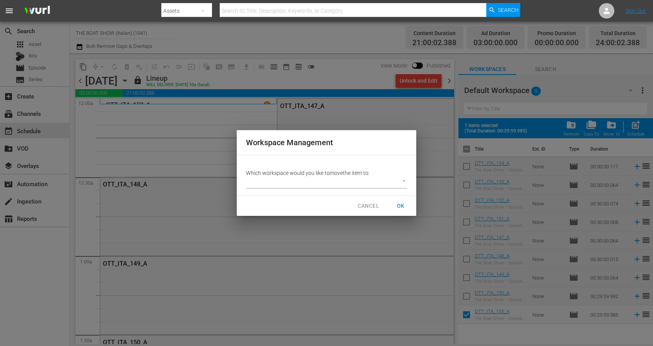
click at [400, 179] on body "menu Search By Assets Search ID, Title, Description, Keywords, or Category Sear…" at bounding box center [326, 173] width 653 height 346
click at [255, 196] on li "ITA (1)" at bounding box center [261, 195] width 31 height 13
type input "2301"
click at [408, 209] on button "OK" at bounding box center [400, 206] width 25 height 14
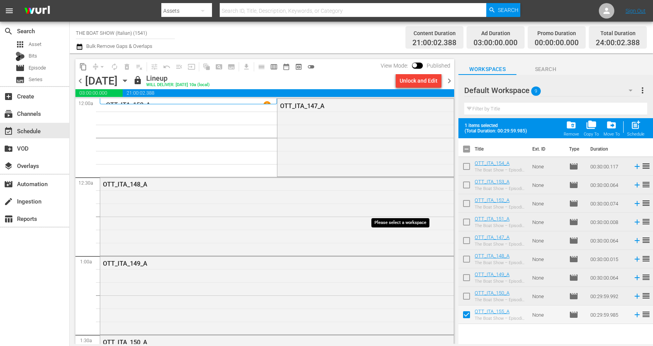
checkbox input "false"
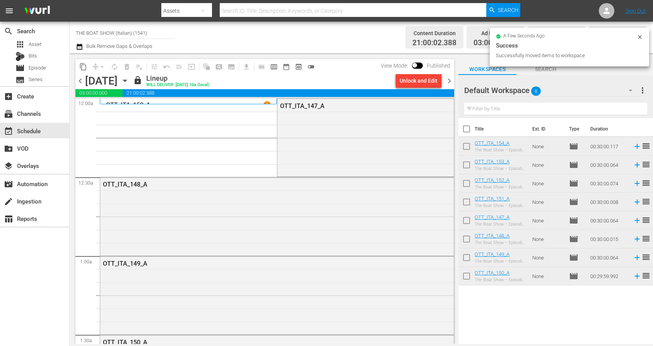
click at [631, 92] on icon "button" at bounding box center [630, 90] width 9 height 9
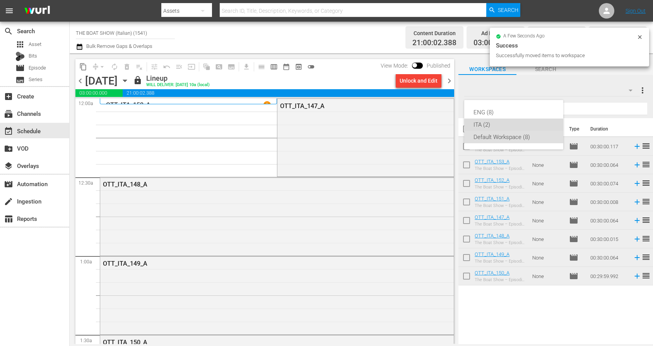
click at [500, 126] on div "ITA (2)" at bounding box center [513, 125] width 80 height 12
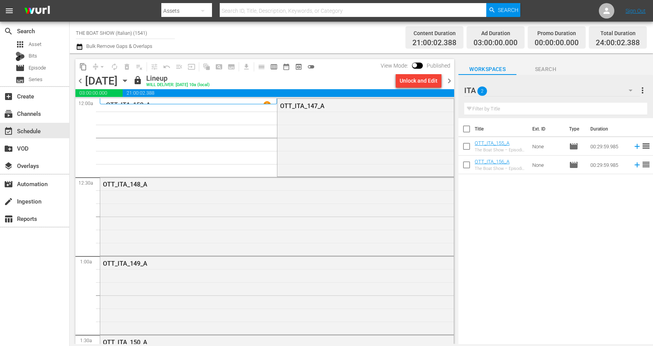
click at [628, 94] on icon "button" at bounding box center [630, 90] width 9 height 9
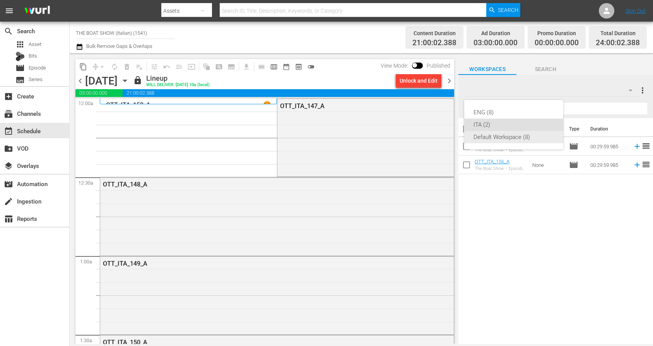
click at [489, 134] on div "Default Workspace (8)" at bounding box center [513, 137] width 80 height 12
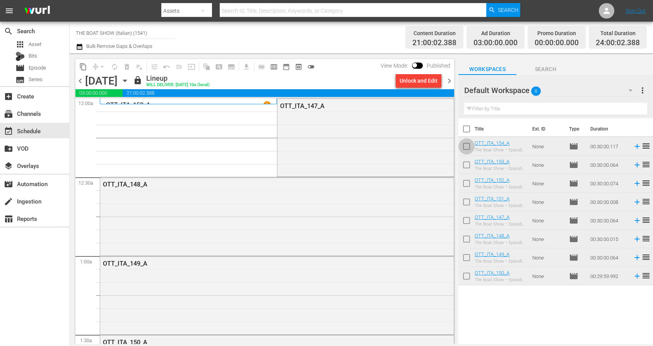
click at [467, 148] on input "checkbox" at bounding box center [466, 148] width 16 height 16
checkbox input "true"
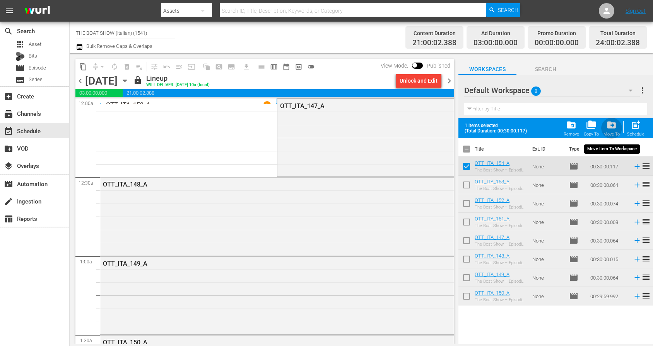
click at [616, 128] on span "drive_file_move" at bounding box center [611, 125] width 10 height 10
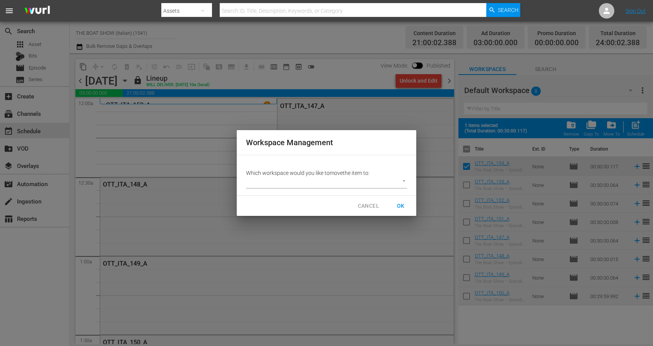
click at [371, 183] on body "menu Search By Assets Search ID, Title, Description, Keywords, or Category Sear…" at bounding box center [326, 173] width 653 height 346
click at [263, 196] on li "ITA (2)" at bounding box center [261, 195] width 31 height 13
type input "2301"
click at [400, 205] on span "OK" at bounding box center [400, 206] width 12 height 10
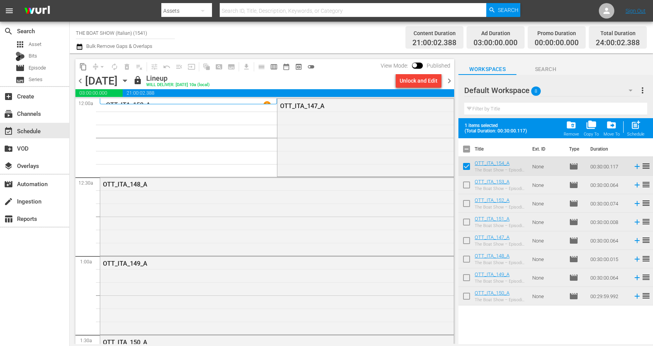
checkbox input "false"
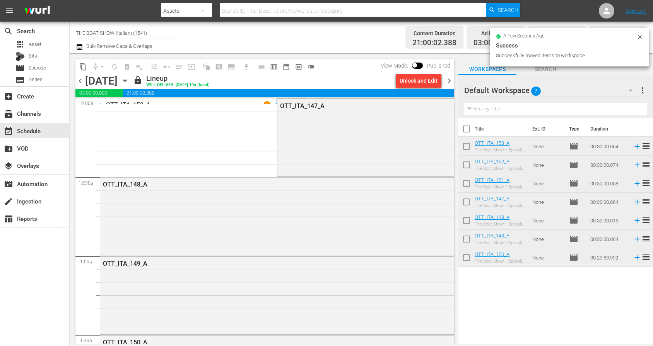
click at [467, 146] on input "checkbox" at bounding box center [466, 148] width 16 height 16
checkbox input "true"
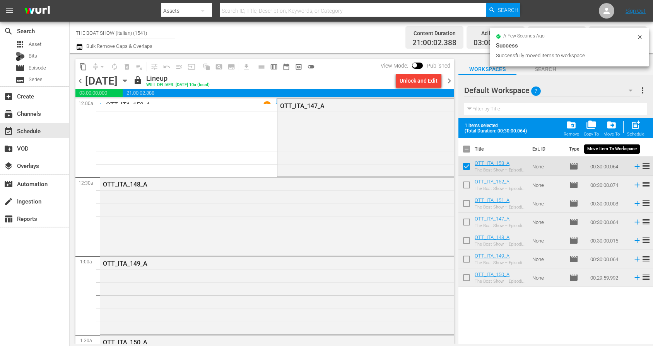
click at [617, 125] on div "drive_file_move Move To" at bounding box center [611, 128] width 16 height 17
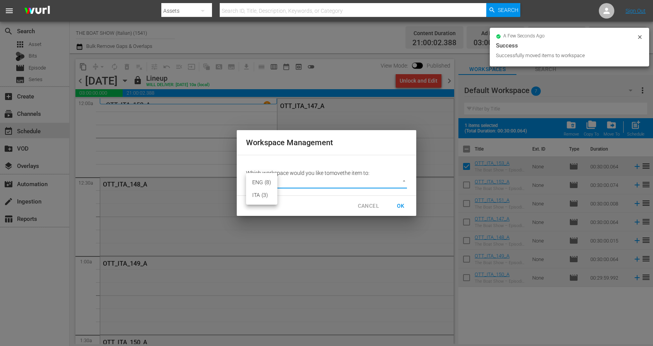
click at [360, 179] on body "menu Search By Assets Search ID, Title, Description, Keywords, or Category Sear…" at bounding box center [326, 173] width 653 height 346
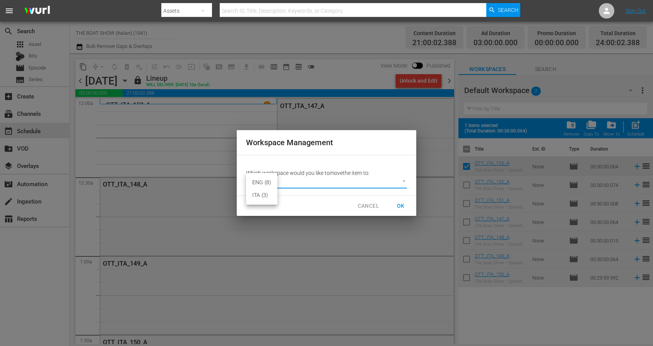
click at [261, 198] on li "ITA (3)" at bounding box center [261, 195] width 31 height 13
type input "2301"
click at [396, 206] on span "OK" at bounding box center [400, 206] width 12 height 10
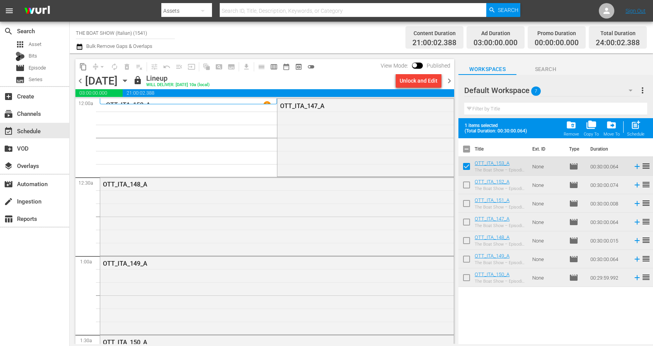
checkbox input "false"
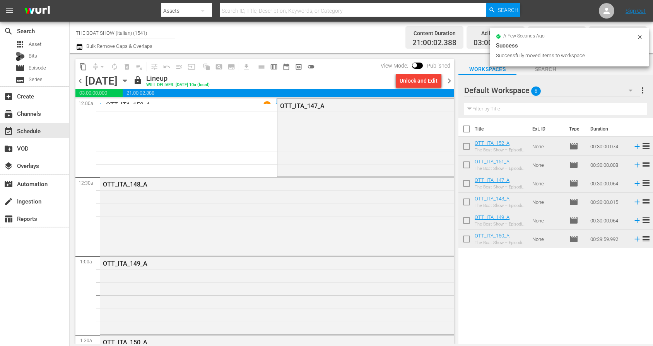
click at [468, 145] on input "checkbox" at bounding box center [466, 148] width 16 height 16
checkbox input "true"
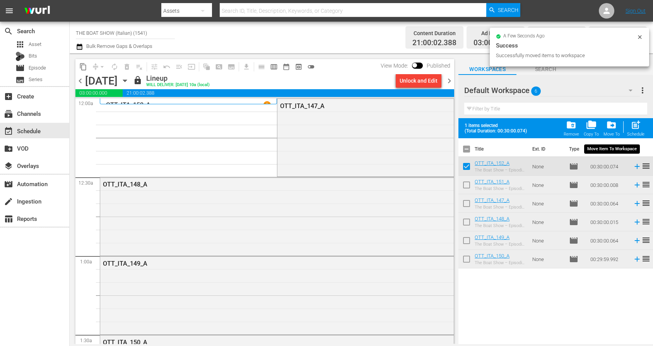
click at [611, 126] on span "drive_file_move" at bounding box center [611, 125] width 10 height 10
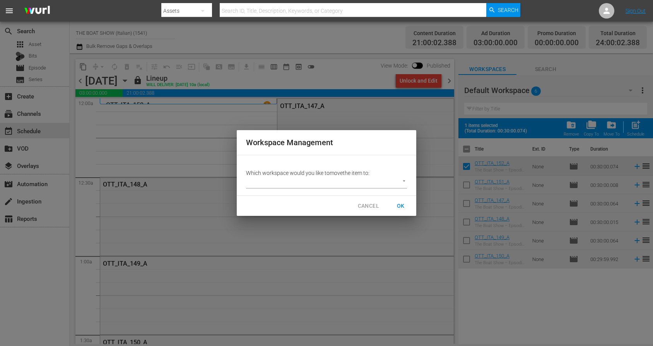
click at [301, 181] on body "menu Search By Assets Search ID, Title, Description, Keywords, or Category Sear…" at bounding box center [326, 173] width 653 height 346
click at [257, 196] on li "ITA (4)" at bounding box center [261, 195] width 31 height 13
type input "2301"
click at [406, 205] on span "OK" at bounding box center [400, 206] width 12 height 10
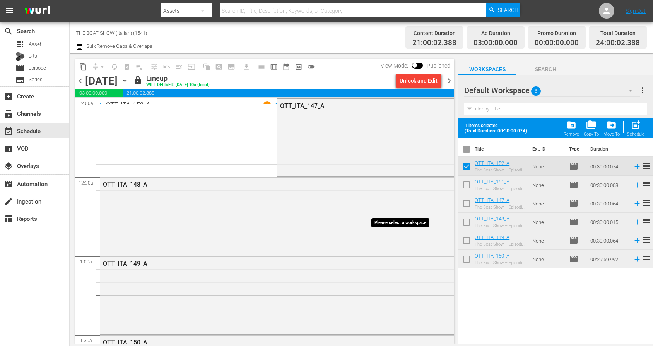
checkbox input "false"
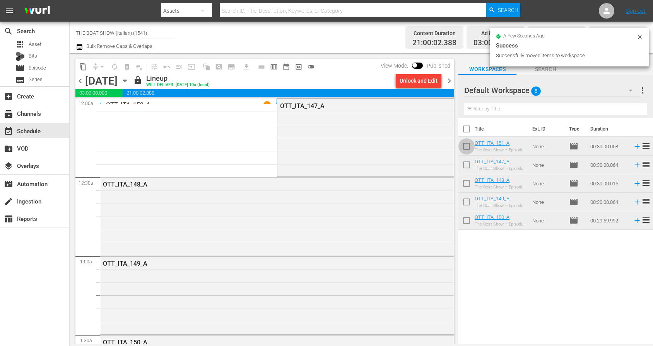
click at [466, 146] on input "checkbox" at bounding box center [466, 148] width 16 height 16
checkbox input "true"
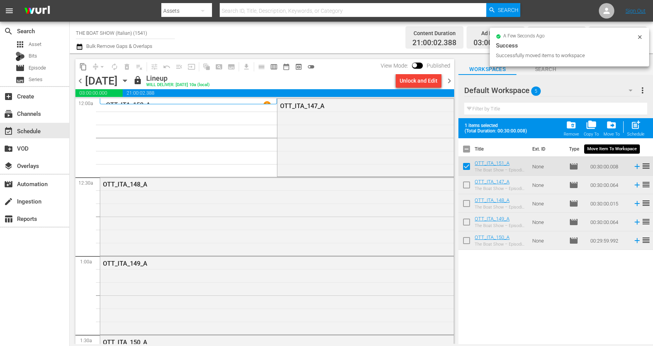
click at [610, 124] on span "drive_file_move" at bounding box center [611, 125] width 10 height 10
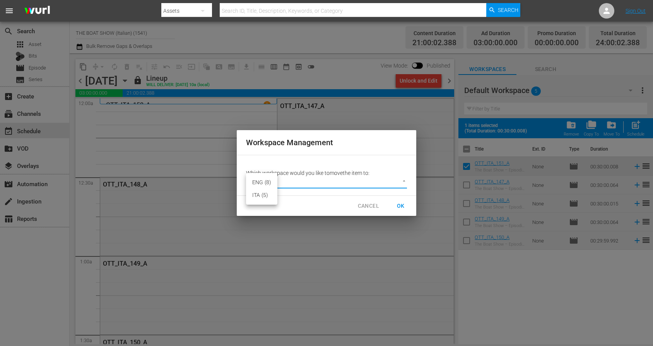
click at [294, 183] on body "menu Search By Assets Search ID, Title, Description, Keywords, or Category Sear…" at bounding box center [326, 173] width 653 height 346
click at [253, 196] on li "ITA (5)" at bounding box center [261, 195] width 31 height 13
type input "2301"
click at [398, 206] on span "OK" at bounding box center [400, 206] width 12 height 10
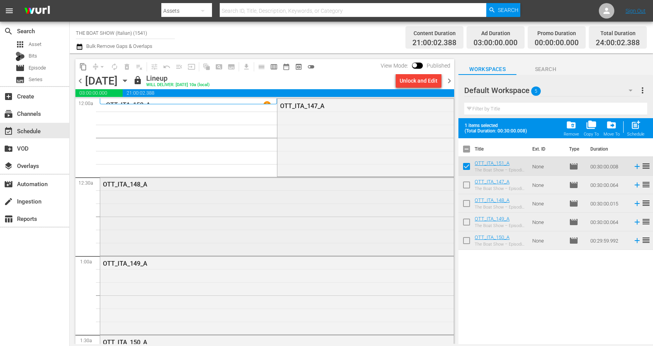
checkbox input "false"
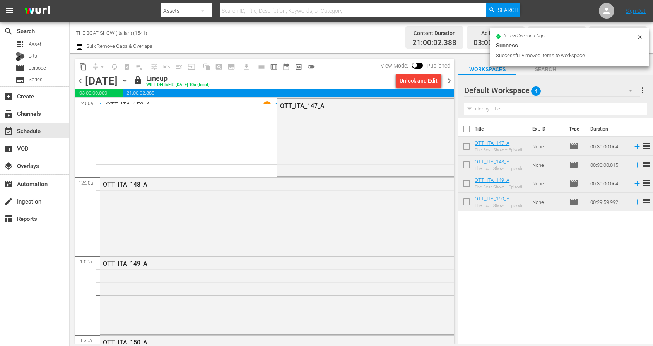
click at [463, 201] on input "checkbox" at bounding box center [466, 204] width 16 height 16
checkbox input "true"
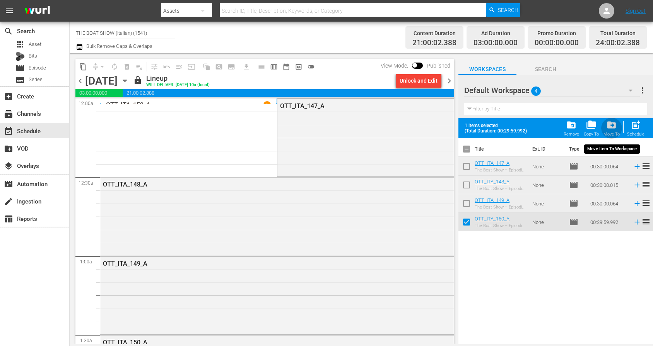
click at [606, 128] on div "drive_file_move Move To" at bounding box center [611, 128] width 16 height 17
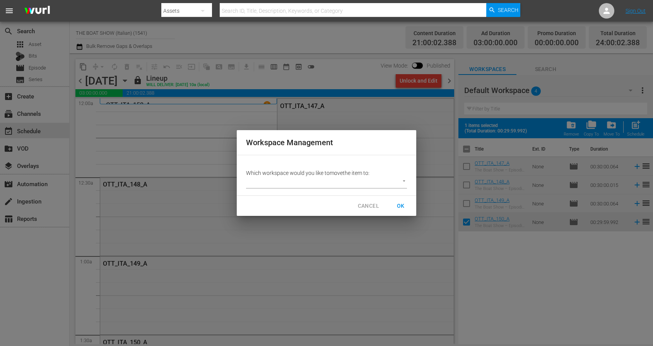
click at [307, 185] on body "menu Search By Assets Search ID, Title, Description, Keywords, or Category Sear…" at bounding box center [326, 173] width 653 height 346
click at [260, 194] on li "ITA (6)" at bounding box center [261, 195] width 31 height 13
type input "2301"
click at [405, 206] on span "OK" at bounding box center [400, 206] width 12 height 10
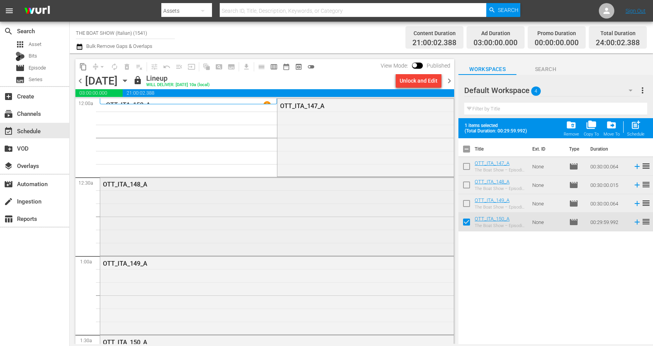
checkbox input "false"
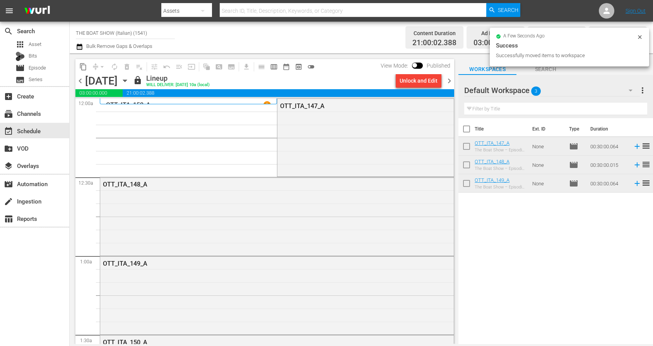
click at [465, 183] on input "checkbox" at bounding box center [466, 185] width 16 height 16
checkbox input "true"
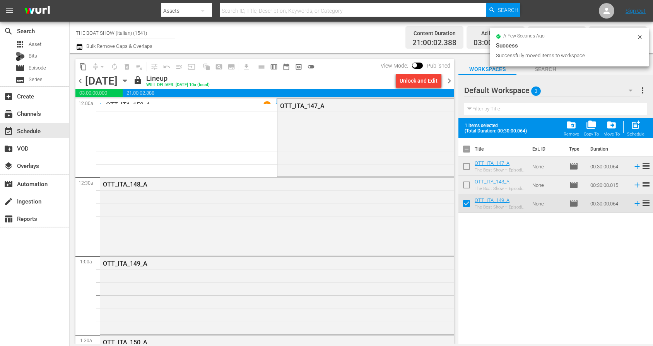
click at [613, 126] on span "drive_file_move" at bounding box center [611, 125] width 10 height 10
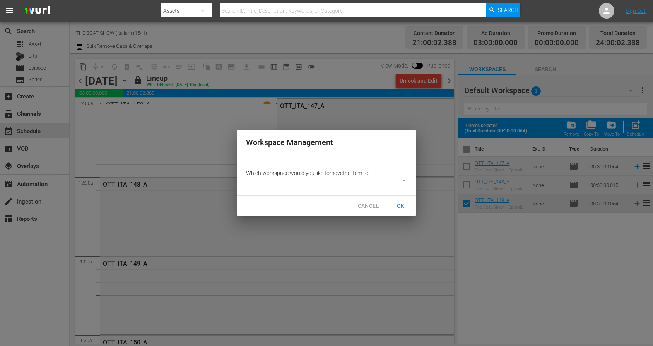
click at [327, 182] on body "menu Search By Assets Search ID, Title, Description, Keywords, or Category Sear…" at bounding box center [326, 173] width 653 height 346
click at [256, 198] on li "ITA (7)" at bounding box center [261, 195] width 31 height 13
type input "2301"
click at [399, 206] on span "OK" at bounding box center [400, 206] width 12 height 10
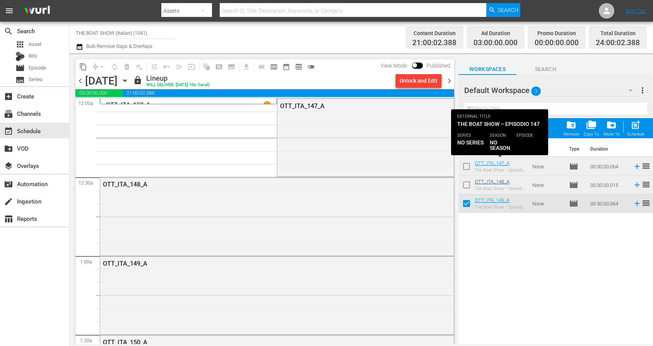
checkbox input "false"
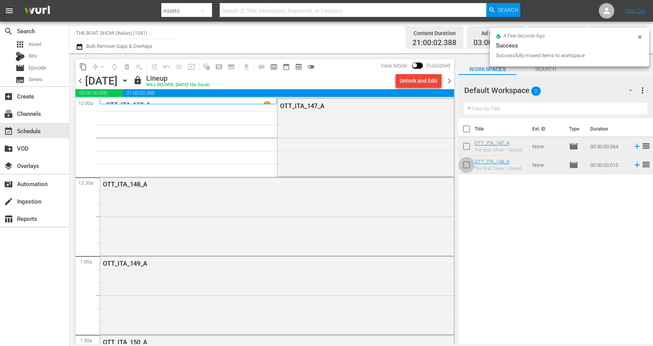
click at [468, 165] on input "checkbox" at bounding box center [466, 167] width 16 height 16
checkbox input "true"
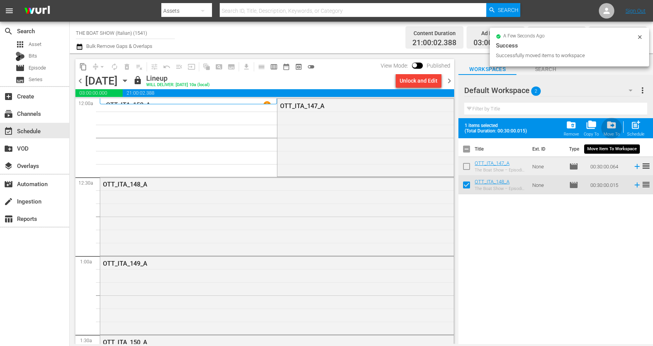
click at [604, 127] on div "drive_file_move Move To" at bounding box center [611, 128] width 16 height 17
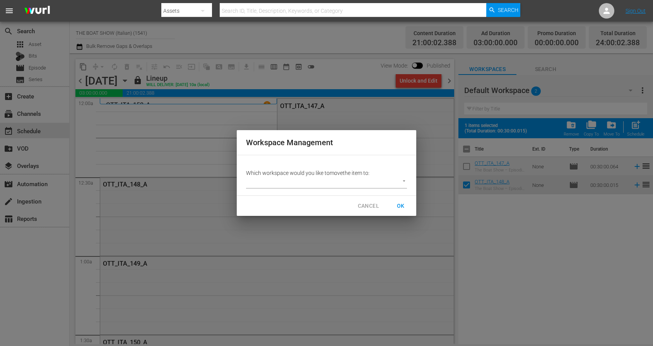
click at [342, 181] on body "menu Search By Assets Search ID, Title, Description, Keywords, or Category Sear…" at bounding box center [326, 173] width 653 height 346
click at [255, 198] on li "ITA (8)" at bounding box center [261, 195] width 31 height 13
type input "2301"
click at [400, 203] on span "OK" at bounding box center [400, 206] width 12 height 10
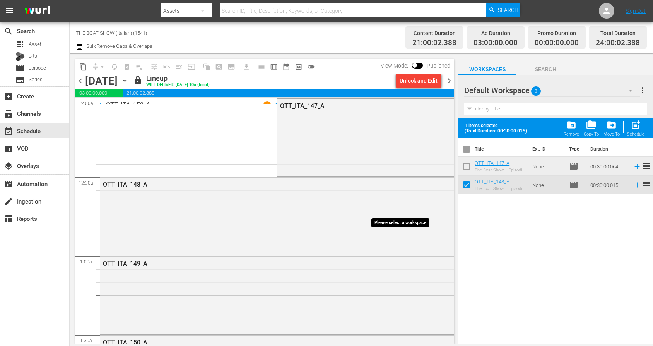
checkbox input "false"
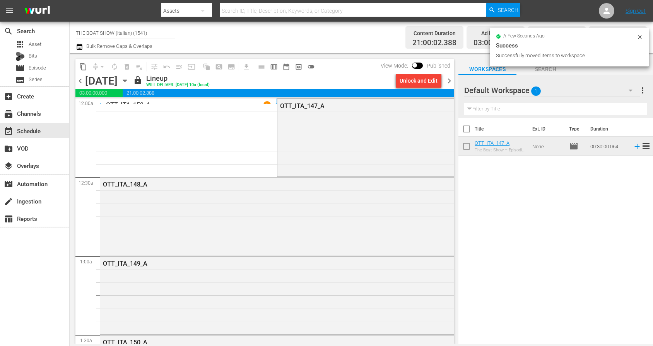
click at [469, 144] on input "checkbox" at bounding box center [466, 148] width 16 height 16
checkbox input "true"
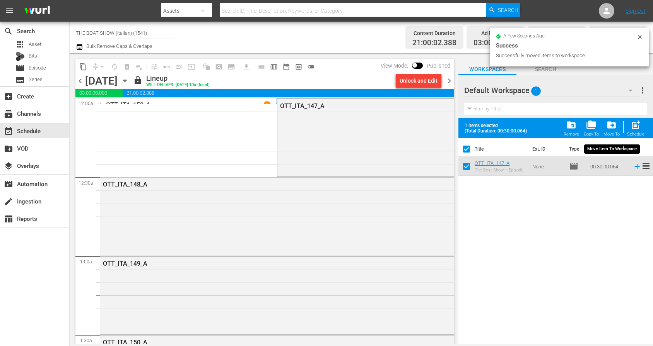
click at [614, 126] on span "drive_file_move" at bounding box center [611, 125] width 10 height 10
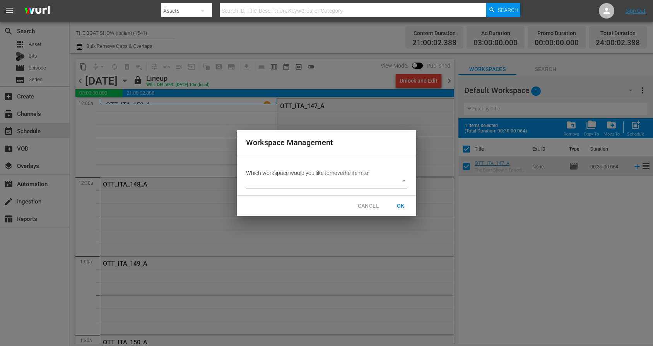
click at [351, 182] on body "menu Search By Assets Search ID, Title, Description, Keywords, or Category Sear…" at bounding box center [326, 173] width 653 height 346
click at [258, 197] on li "ITA (9)" at bounding box center [261, 195] width 31 height 13
type input "2301"
click at [401, 207] on span "OK" at bounding box center [400, 206] width 12 height 10
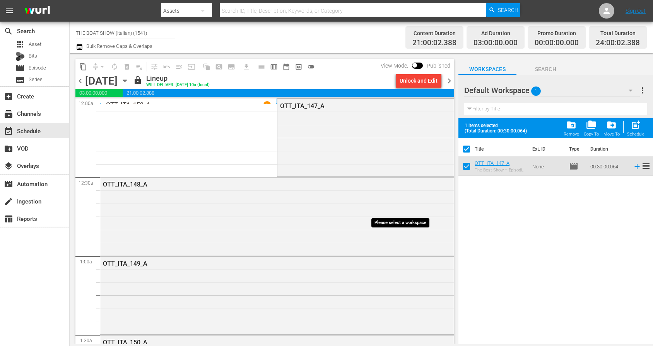
checkbox input "false"
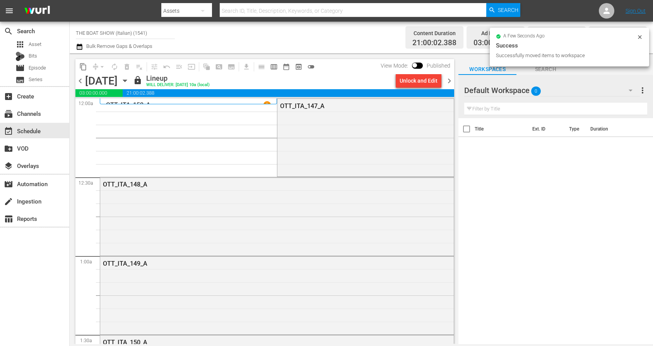
click at [625, 91] on button "button" at bounding box center [630, 90] width 19 height 19
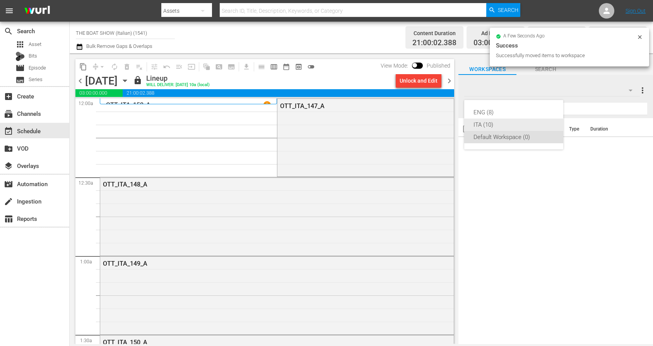
click at [491, 123] on div "ITA (10)" at bounding box center [513, 125] width 80 height 12
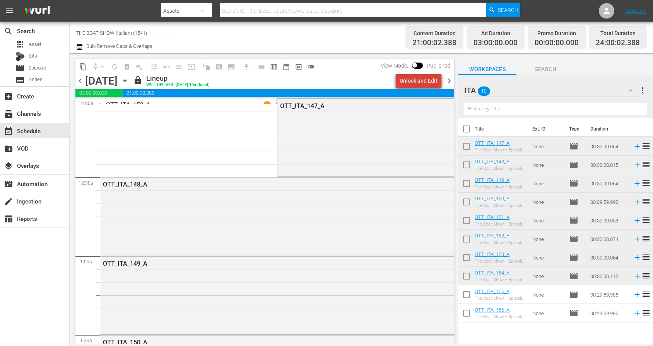
click at [426, 80] on div "Unlock and Edit" at bounding box center [418, 81] width 38 height 14
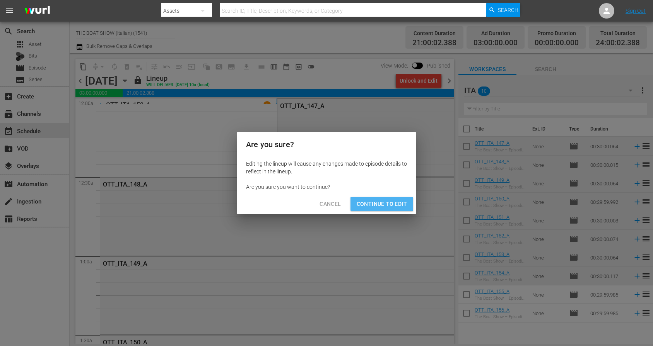
click at [367, 202] on span "Continue to Edit" at bounding box center [381, 204] width 50 height 10
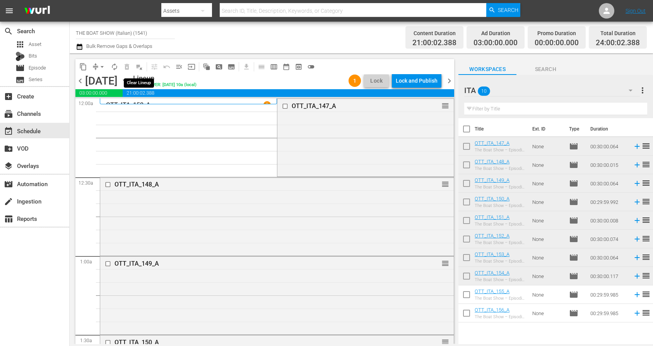
click at [137, 67] on span "playlist_remove_outlined" at bounding box center [139, 67] width 8 height 8
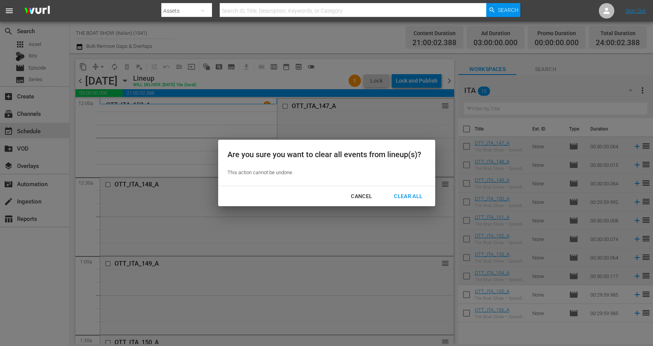
click at [399, 199] on div "Clear All" at bounding box center [407, 197] width 41 height 10
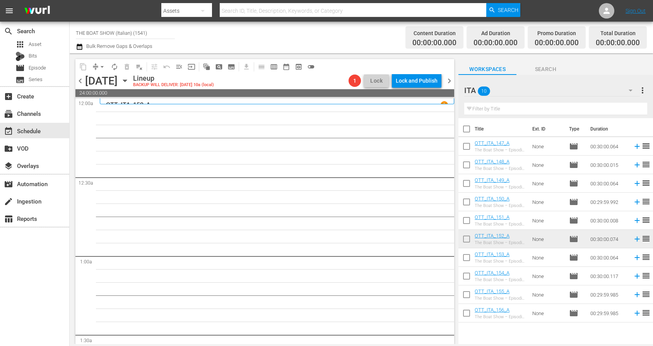
click at [467, 131] on input "checkbox" at bounding box center [466, 131] width 16 height 16
checkbox input "true"
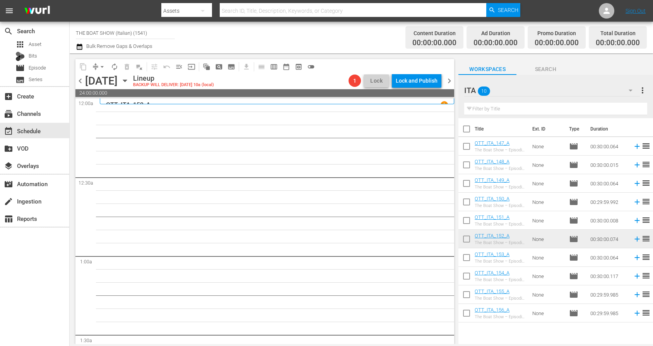
checkbox input "true"
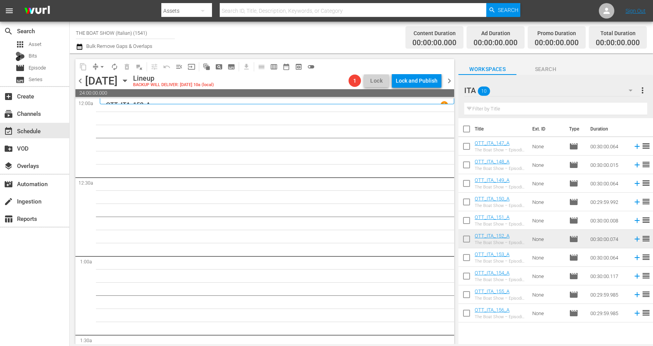
checkbox input "true"
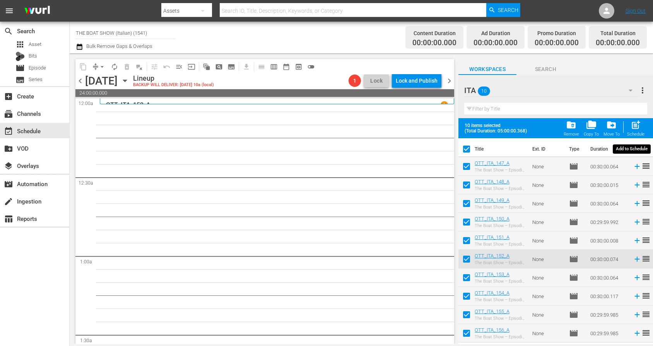
click at [632, 126] on span "post_add" at bounding box center [635, 125] width 10 height 10
checkbox input "false"
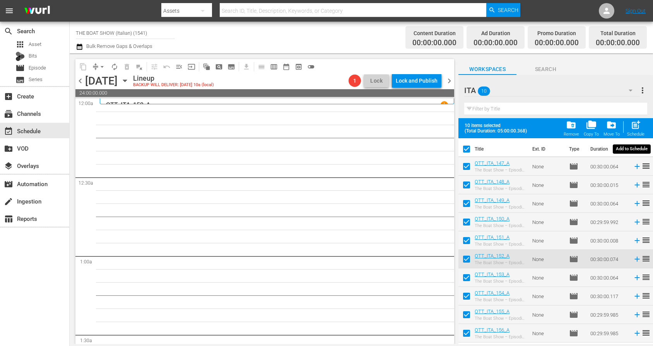
checkbox input "false"
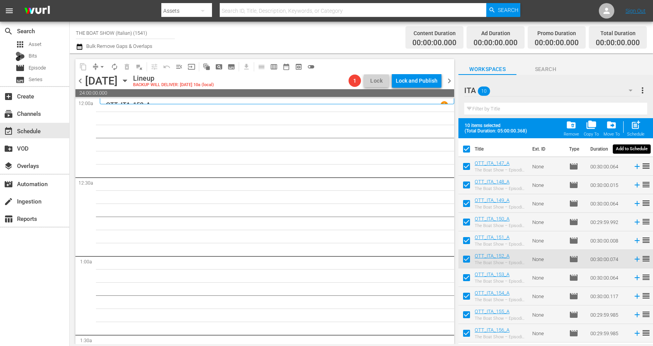
checkbox input "false"
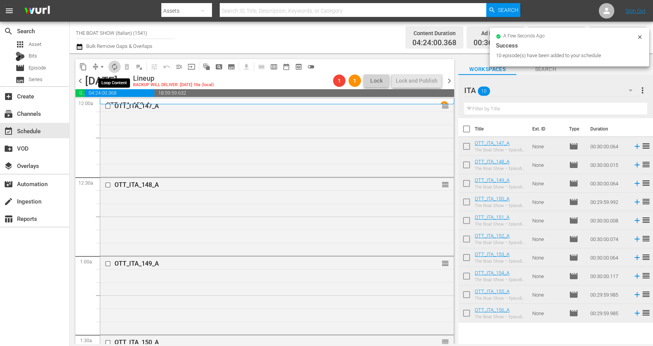
click at [114, 70] on span "autorenew_outlined" at bounding box center [115, 67] width 8 height 8
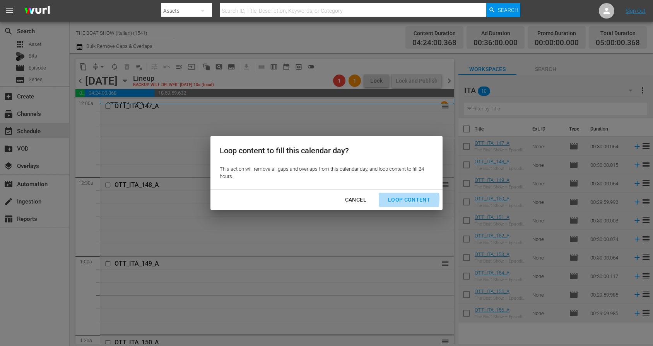
click at [399, 199] on div "Loop Content" at bounding box center [409, 200] width 55 height 10
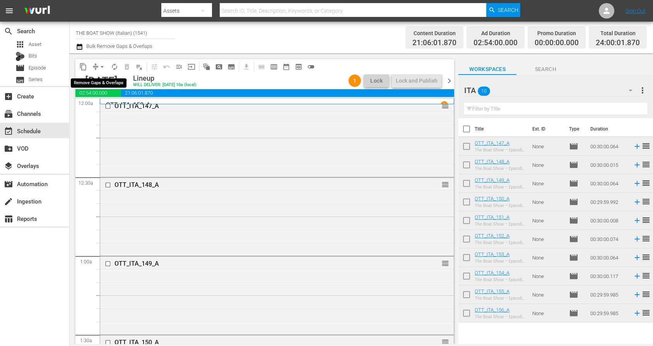
click at [98, 67] on button "arrow_drop_down" at bounding box center [102, 67] width 12 height 12
click at [103, 79] on li "Align to Midnight" at bounding box center [102, 82] width 81 height 13
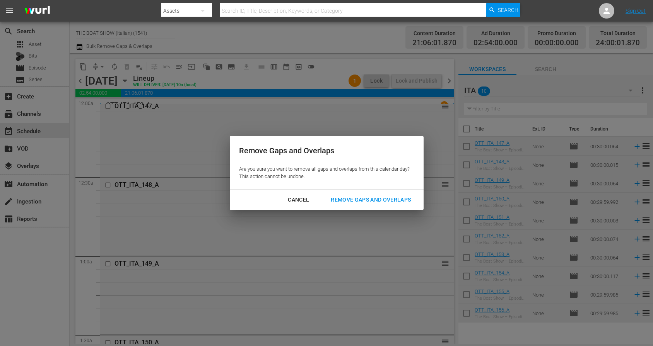
click at [364, 206] on button "Remove Gaps and Overlaps" at bounding box center [370, 200] width 99 height 14
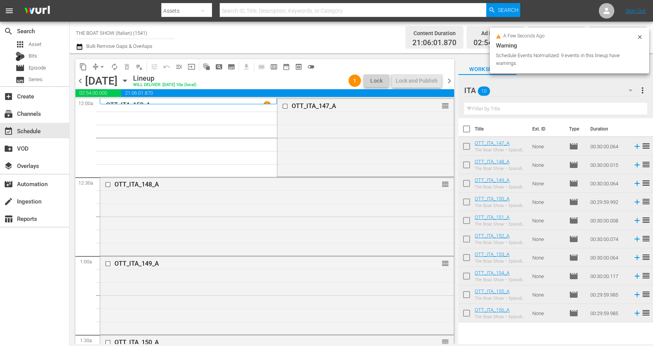
click at [640, 36] on icon at bounding box center [639, 37] width 6 height 6
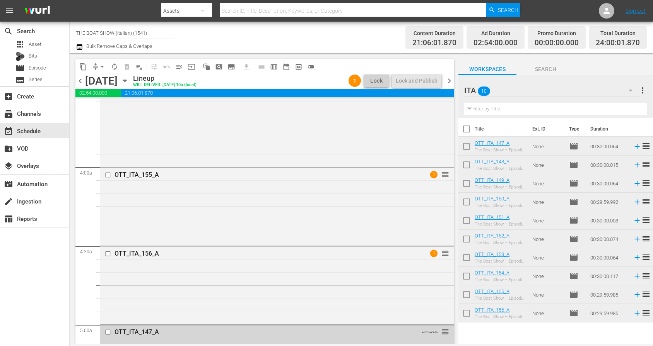
scroll to position [564, 0]
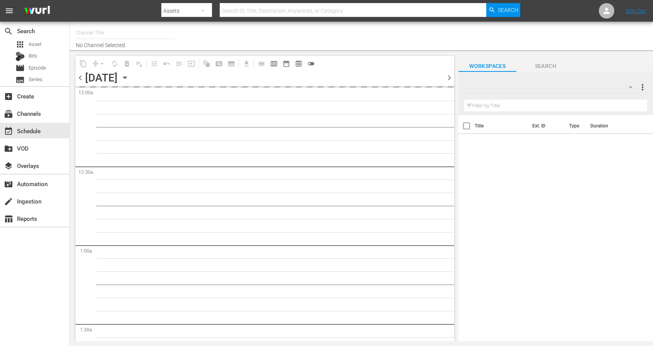
type input "THE BOAT SHOW (Italian) (1541)"
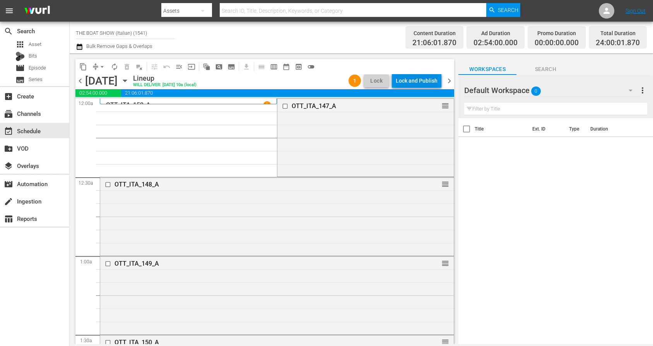
click at [418, 82] on div "Lock and Publish" at bounding box center [417, 81] width 42 height 14
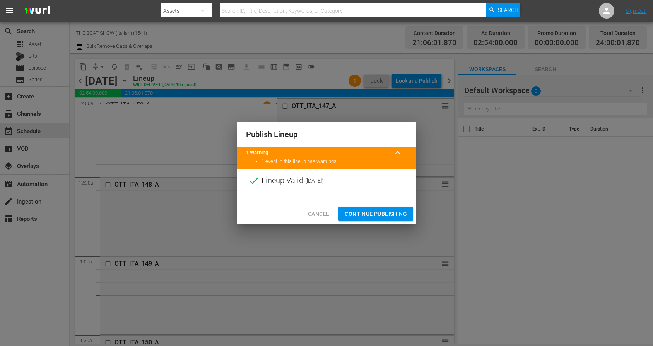
click at [373, 211] on span "Continue Publishing" at bounding box center [375, 215] width 62 height 10
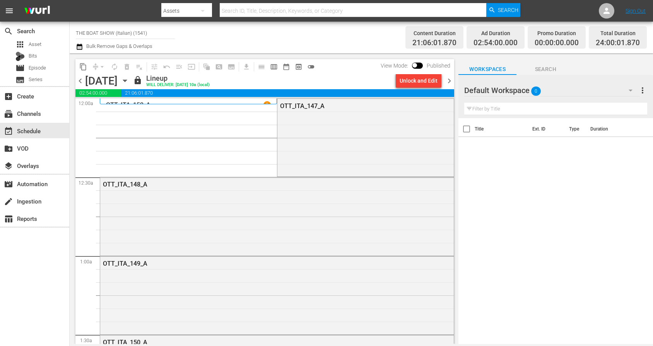
click at [451, 82] on span "chevron_right" at bounding box center [449, 81] width 10 height 10
click at [413, 80] on div "Unlock and Edit" at bounding box center [418, 81] width 38 height 14
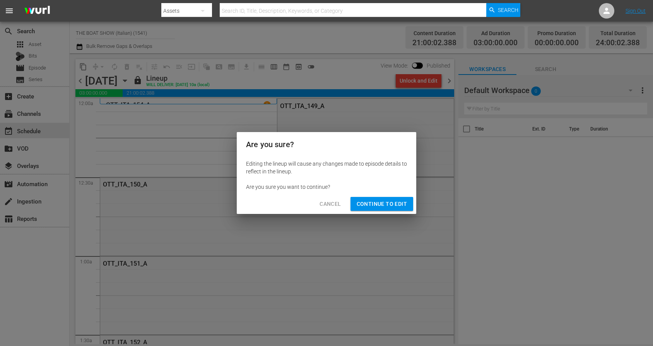
click at [370, 204] on span "Continue to Edit" at bounding box center [381, 204] width 50 height 10
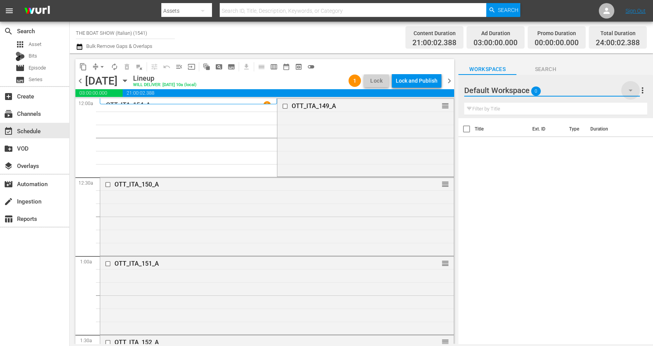
click at [631, 90] on icon "button" at bounding box center [630, 91] width 4 height 2
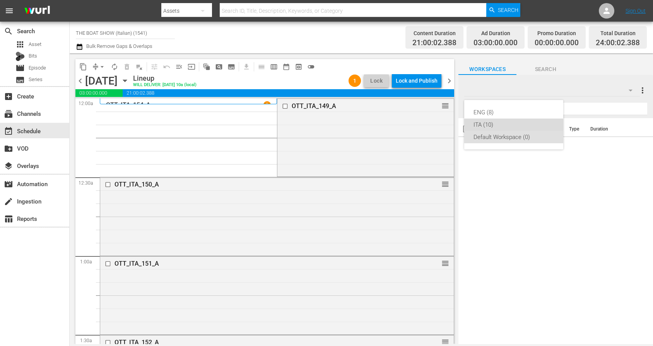
click at [492, 126] on div "ITA (10)" at bounding box center [513, 125] width 80 height 12
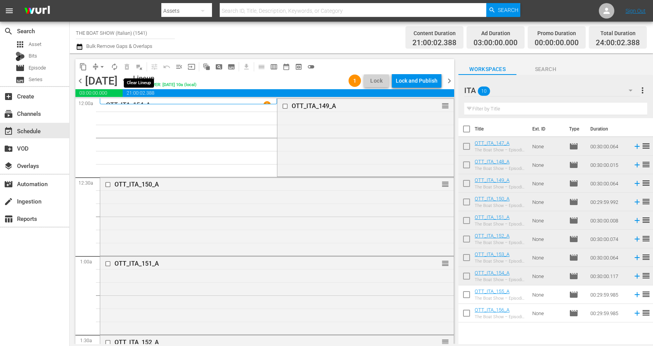
click at [140, 68] on span "playlist_remove_outlined" at bounding box center [139, 67] width 8 height 8
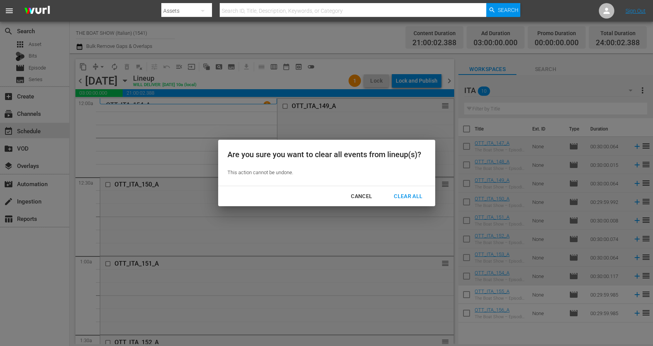
click at [393, 196] on div "Clear All" at bounding box center [407, 197] width 41 height 10
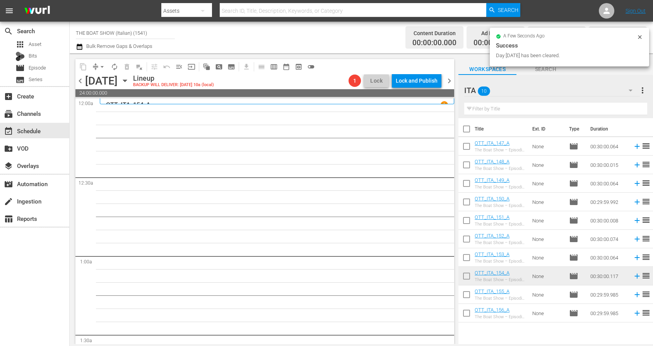
click at [467, 168] on input "checkbox" at bounding box center [466, 167] width 16 height 16
checkbox input "true"
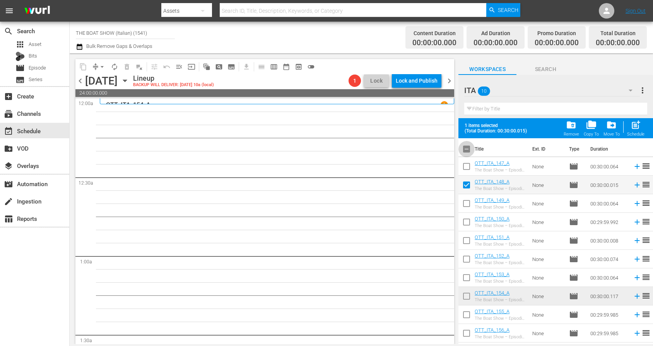
click at [464, 147] on input "checkbox" at bounding box center [466, 151] width 16 height 16
checkbox input "true"
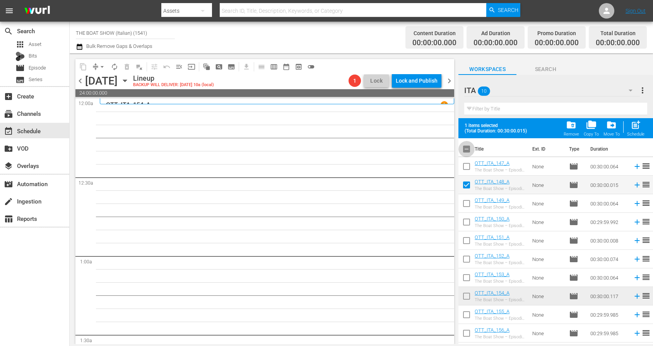
checkbox input "true"
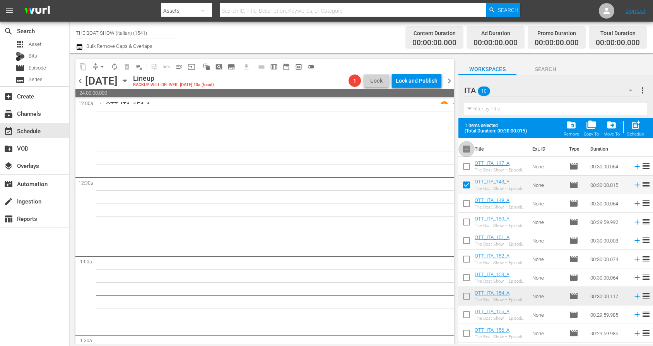
checkbox input "true"
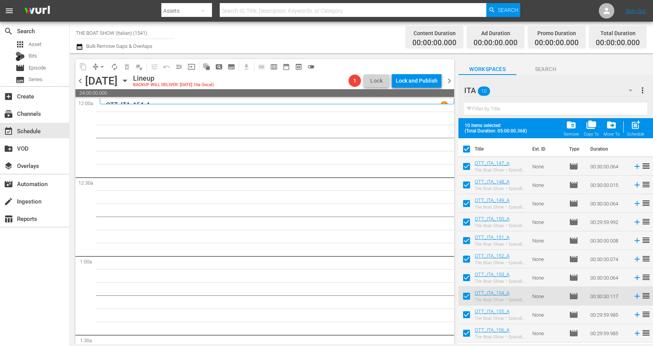
click at [468, 167] on input "checkbox" at bounding box center [466, 168] width 16 height 16
checkbox input "false"
click at [612, 130] on span "drive_file_move" at bounding box center [611, 125] width 10 height 10
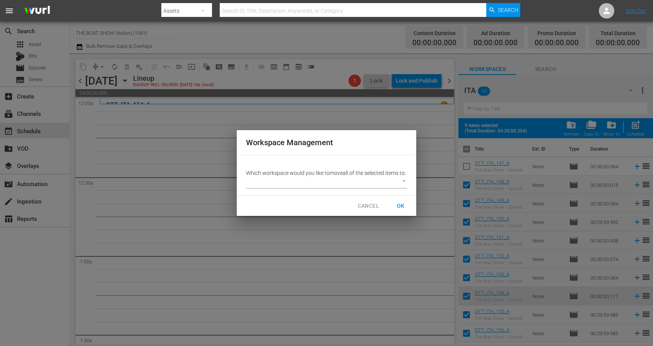
click at [367, 209] on span "CANCEL" at bounding box center [368, 206] width 21 height 10
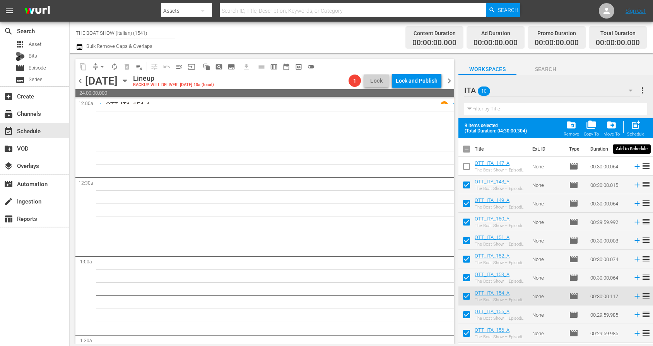
click at [639, 128] on span "post_add" at bounding box center [635, 125] width 10 height 10
checkbox input "false"
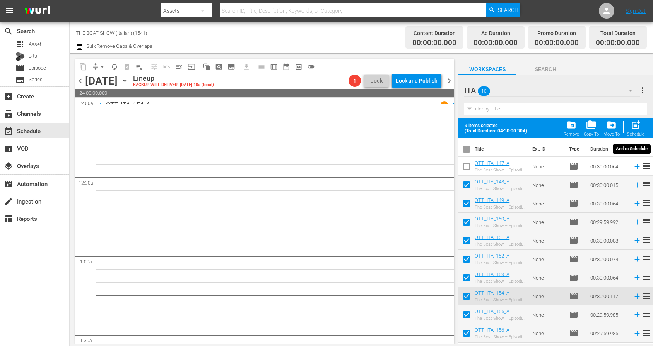
checkbox input "false"
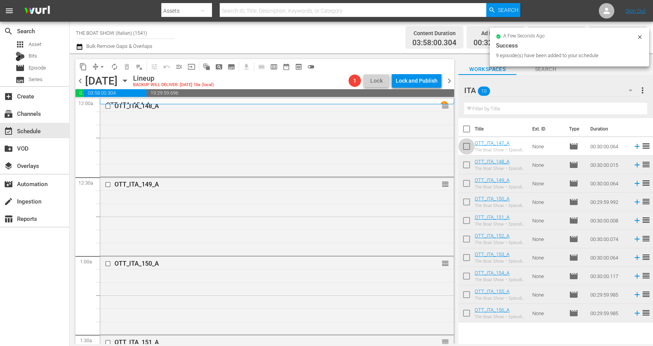
click at [466, 146] on input "checkbox" at bounding box center [466, 148] width 16 height 16
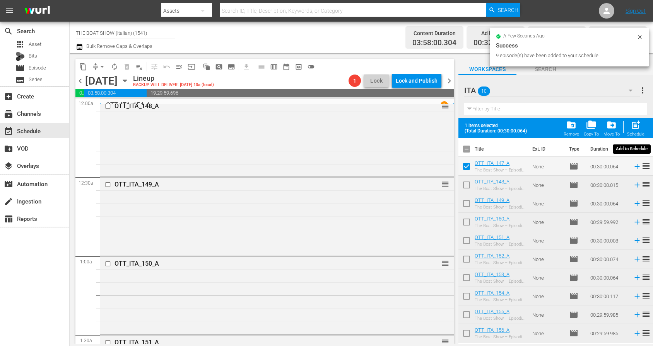
click at [634, 130] on span "post_add" at bounding box center [635, 125] width 10 height 10
checkbox input "false"
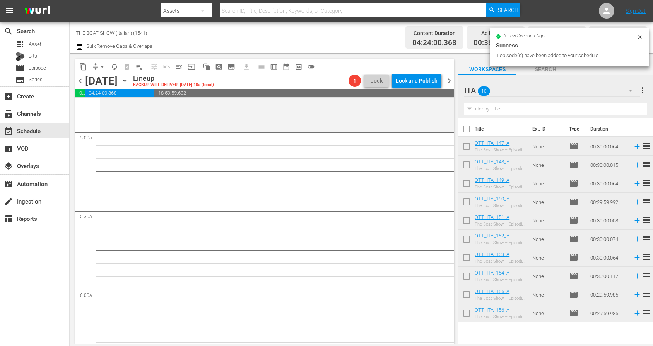
scroll to position [688, 0]
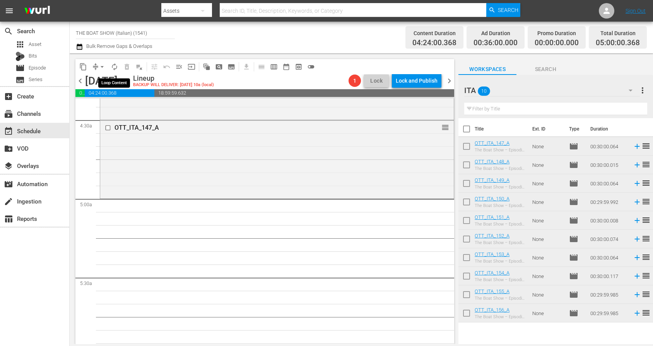
click at [113, 65] on span "autorenew_outlined" at bounding box center [115, 67] width 8 height 8
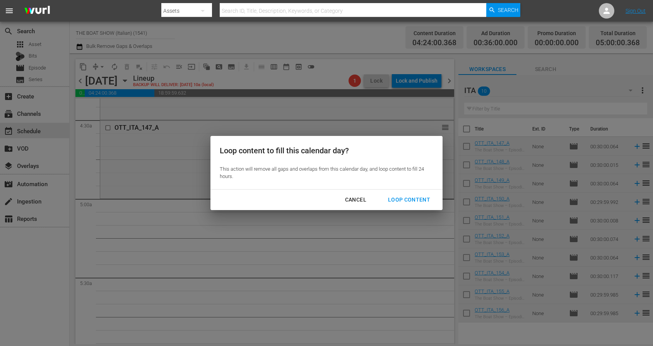
click at [399, 201] on div "Loop Content" at bounding box center [409, 200] width 55 height 10
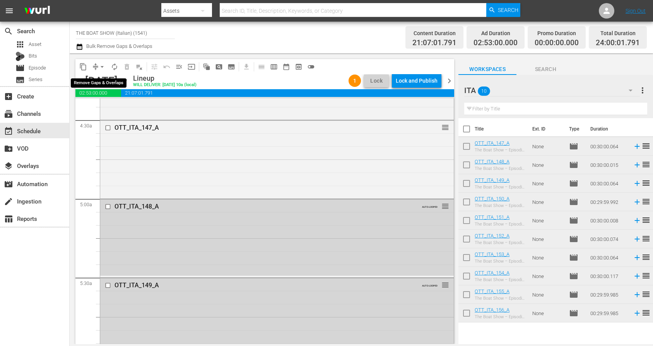
click at [100, 69] on span "arrow_drop_down" at bounding box center [102, 67] width 8 height 8
click at [102, 82] on li "Align to Midnight" at bounding box center [102, 82] width 81 height 13
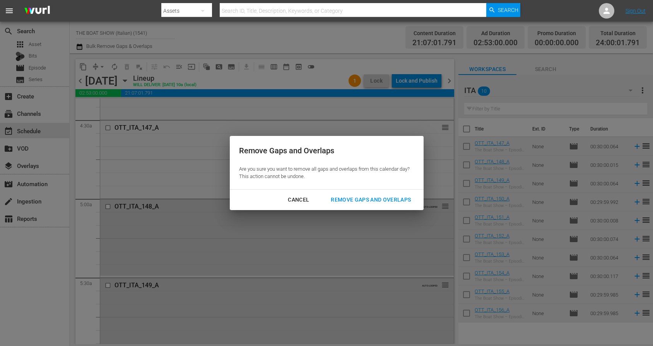
click at [377, 196] on div "Remove Gaps and Overlaps" at bounding box center [370, 200] width 92 height 10
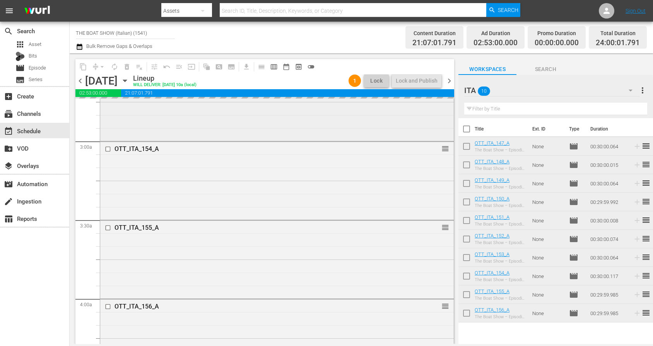
scroll to position [0, 0]
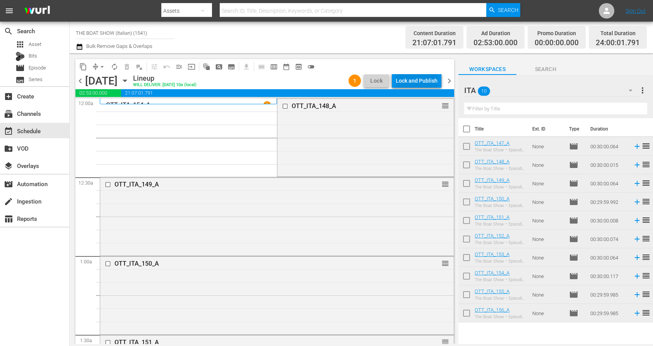
click at [412, 79] on div "Lock and Publish" at bounding box center [417, 81] width 42 height 14
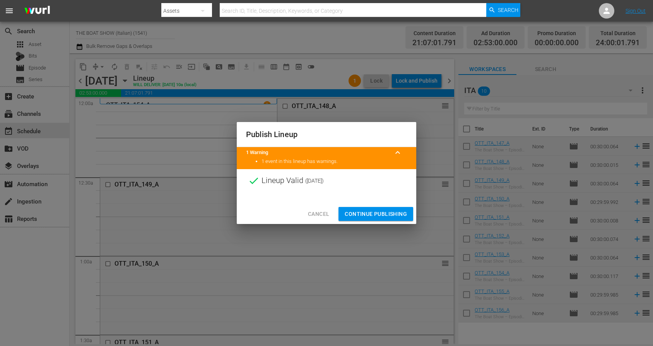
click at [367, 215] on span "Continue Publishing" at bounding box center [375, 215] width 62 height 10
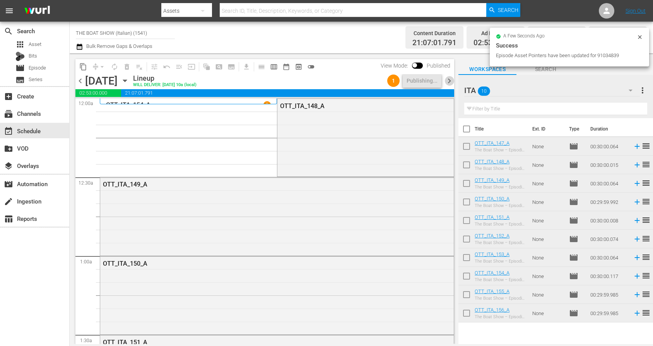
click at [448, 79] on span "chevron_right" at bounding box center [449, 81] width 10 height 10
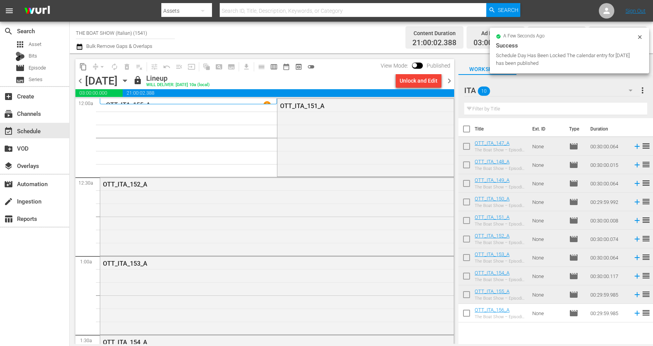
click at [416, 80] on div "Unlock and Edit" at bounding box center [418, 81] width 38 height 14
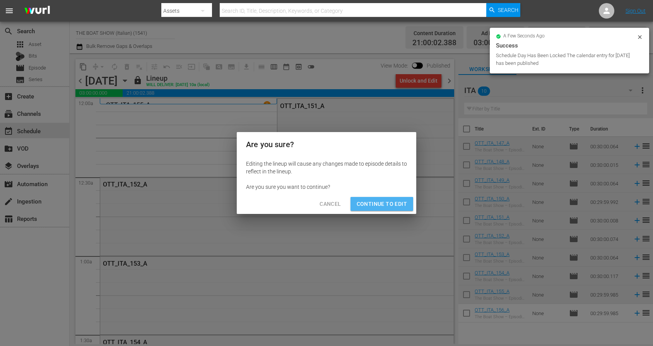
click at [380, 198] on button "Continue to Edit" at bounding box center [381, 204] width 63 height 14
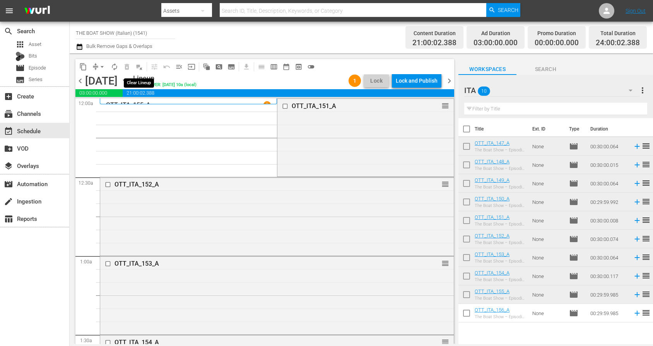
click at [135, 66] on button "playlist_remove_outlined" at bounding box center [139, 67] width 12 height 12
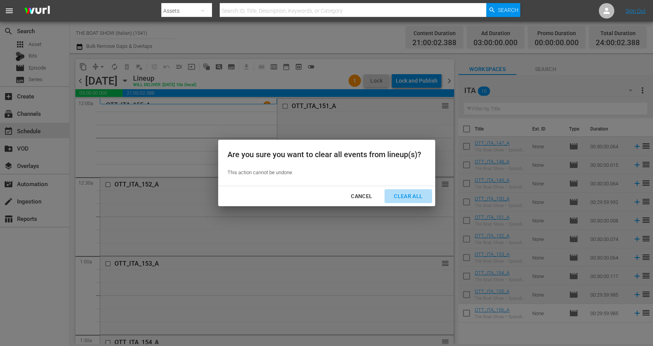
click at [406, 201] on button "Clear All" at bounding box center [407, 196] width 47 height 14
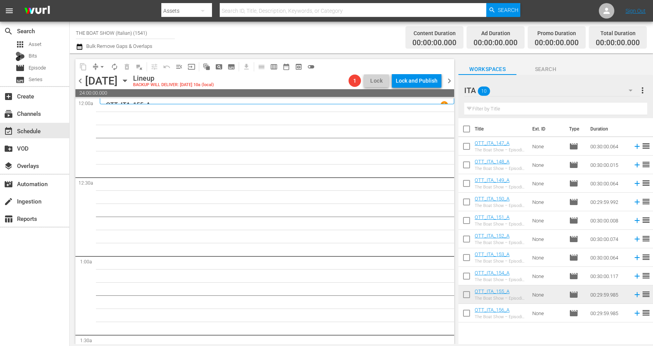
click at [446, 80] on span "chevron_right" at bounding box center [449, 81] width 10 height 10
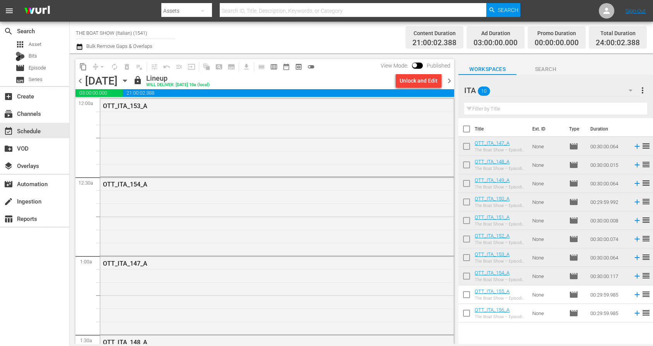
click at [412, 77] on div "Unlock and Edit" at bounding box center [418, 81] width 38 height 14
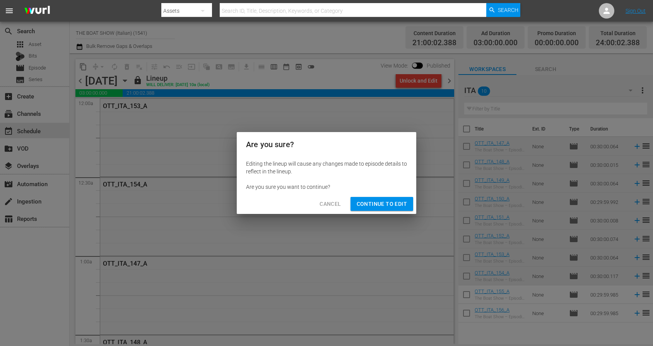
click at [378, 207] on span "Continue to Edit" at bounding box center [381, 204] width 50 height 10
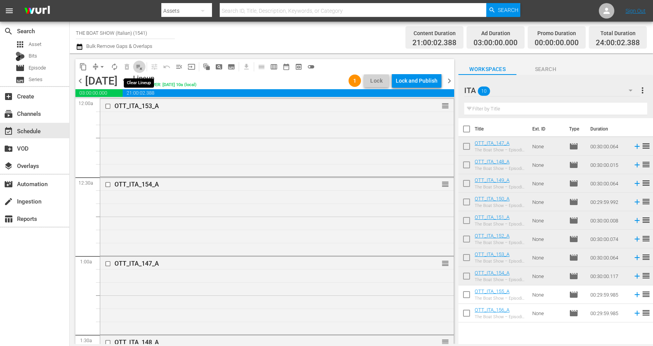
click at [136, 67] on span "playlist_remove_outlined" at bounding box center [139, 67] width 8 height 8
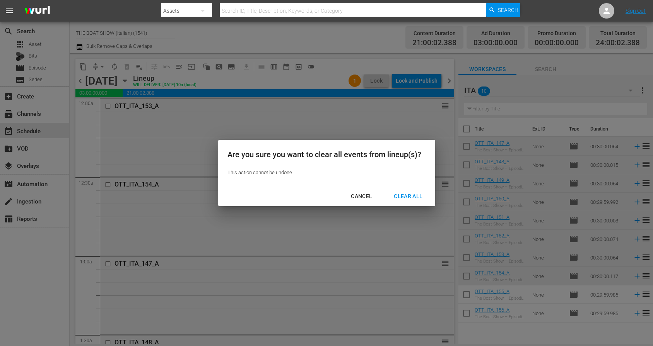
click at [399, 202] on button "Clear All" at bounding box center [407, 196] width 47 height 14
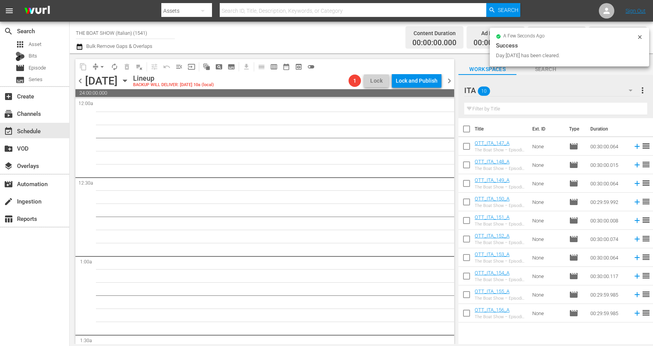
click at [448, 83] on span "chevron_right" at bounding box center [449, 81] width 10 height 10
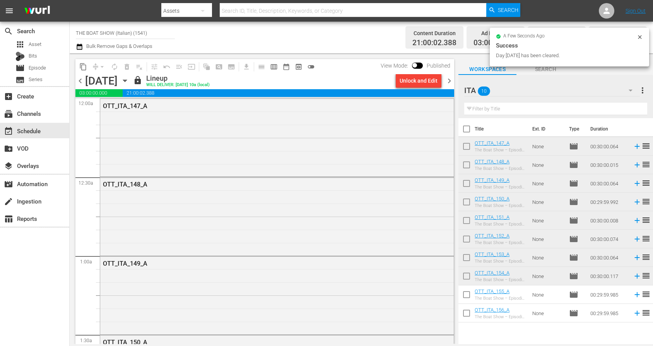
click at [422, 81] on div "Unlock and Edit" at bounding box center [418, 81] width 38 height 14
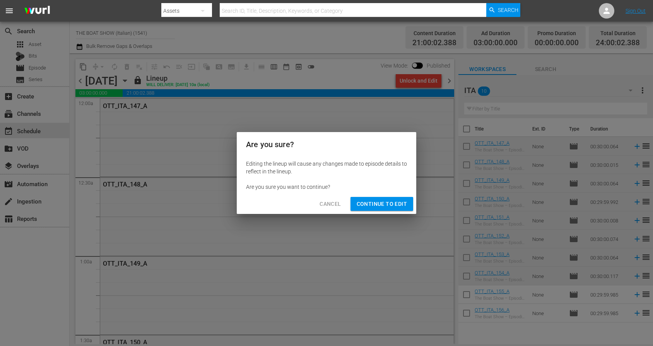
click at [367, 205] on span "Continue to Edit" at bounding box center [381, 204] width 50 height 10
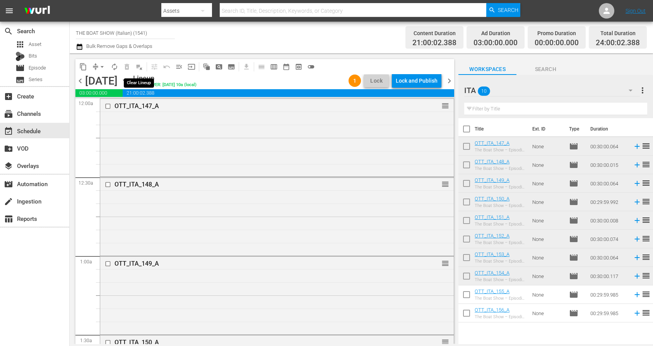
click at [139, 69] on span "playlist_remove_outlined" at bounding box center [139, 67] width 8 height 8
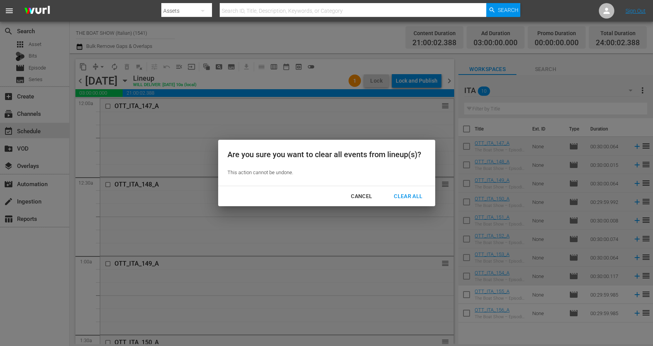
click at [404, 201] on button "Clear All" at bounding box center [407, 196] width 47 height 14
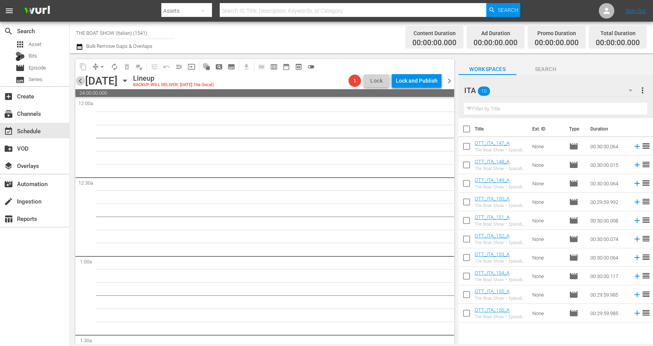
click at [84, 82] on span "chevron_left" at bounding box center [80, 81] width 10 height 10
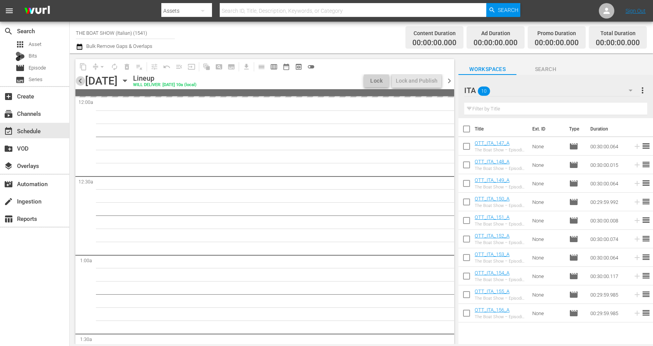
click at [84, 82] on span "chevron_left" at bounding box center [80, 81] width 10 height 10
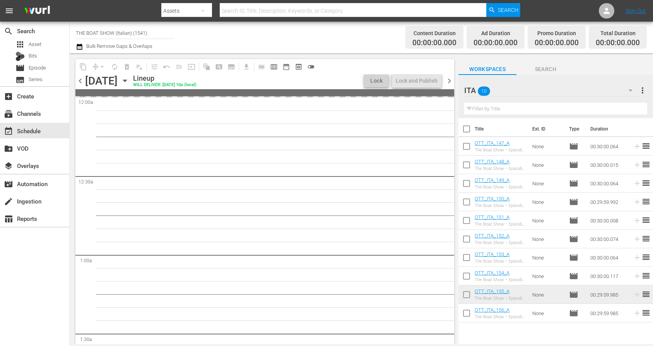
click at [84, 82] on span "chevron_left" at bounding box center [80, 81] width 10 height 10
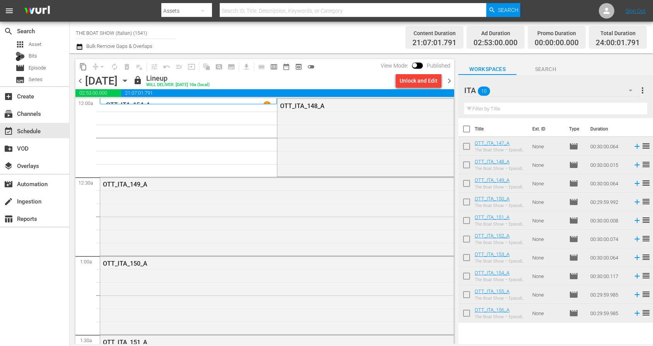
click at [448, 80] on span "chevron_right" at bounding box center [449, 81] width 10 height 10
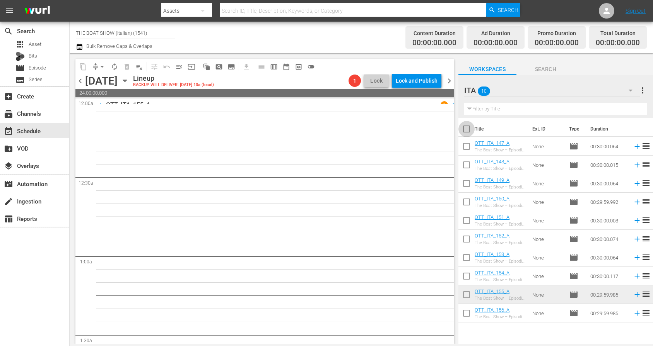
click at [467, 130] on input "checkbox" at bounding box center [466, 131] width 16 height 16
checkbox input "true"
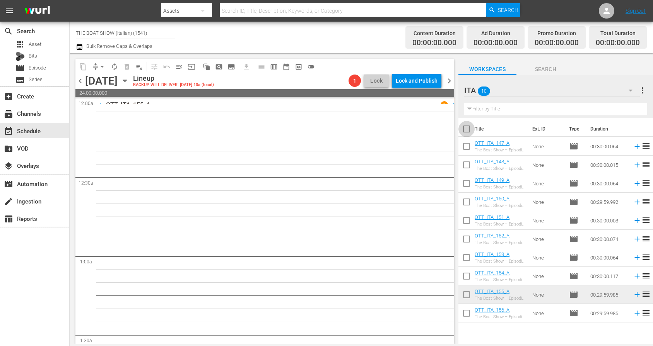
checkbox input "true"
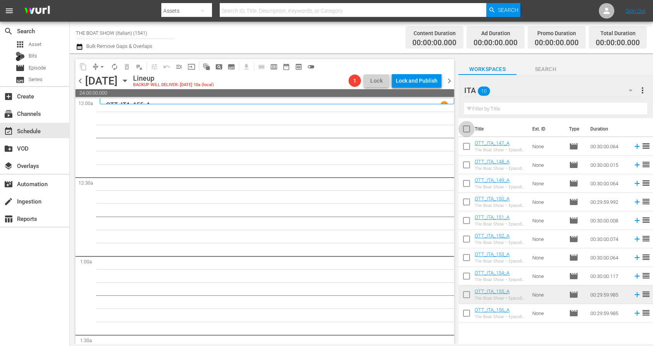
checkbox input "true"
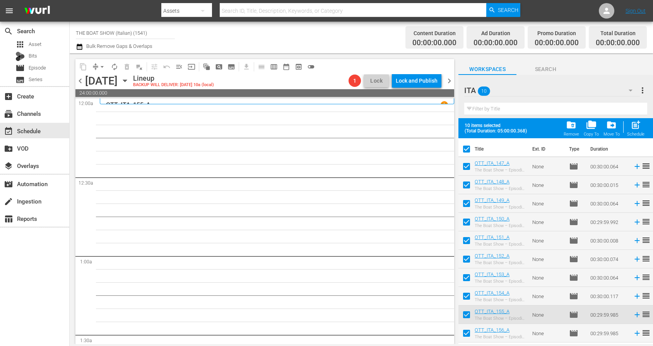
click at [468, 167] on input "checkbox" at bounding box center [466, 168] width 16 height 16
checkbox input "false"
click at [465, 185] on input "checkbox" at bounding box center [466, 187] width 16 height 16
checkbox input "false"
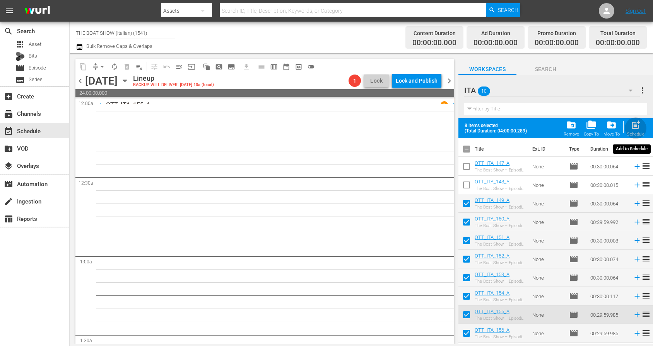
click at [636, 130] on span "post_add" at bounding box center [635, 125] width 10 height 10
checkbox input "false"
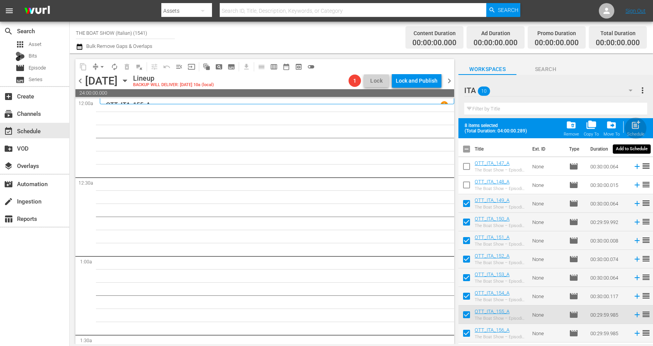
checkbox input "false"
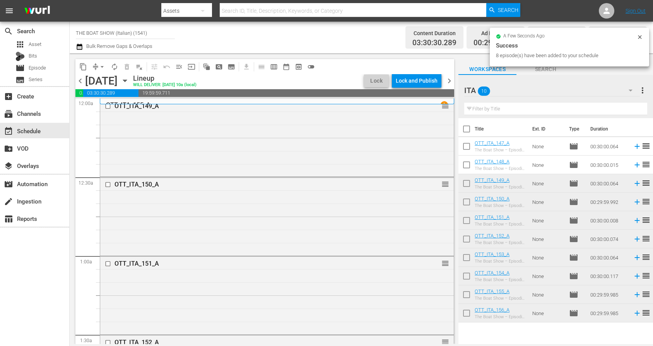
click at [466, 130] on input "checkbox" at bounding box center [466, 131] width 16 height 16
checkbox input "true"
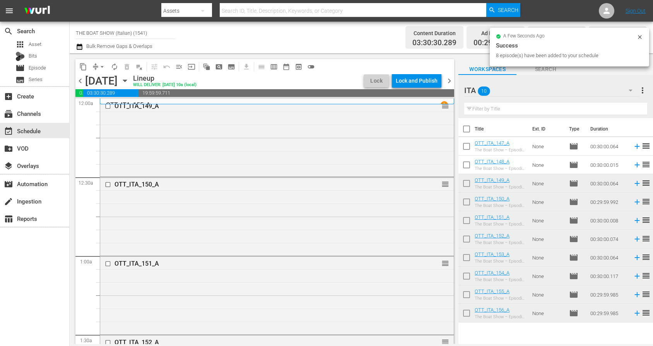
checkbox input "true"
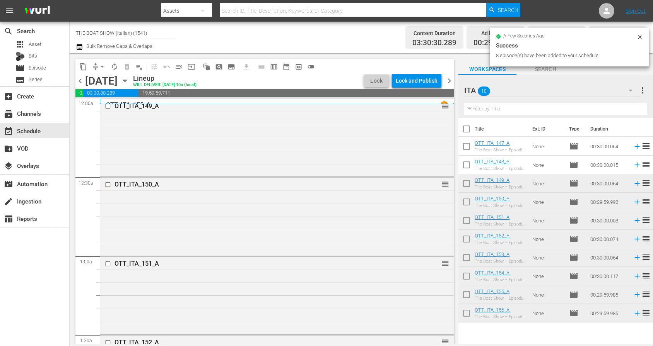
checkbox input "true"
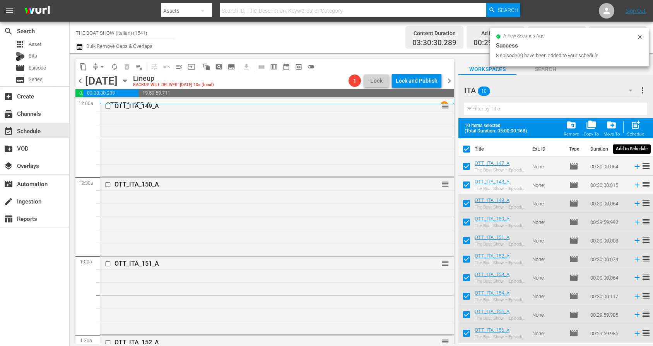
click at [634, 124] on span "post_add" at bounding box center [635, 125] width 10 height 10
checkbox input "false"
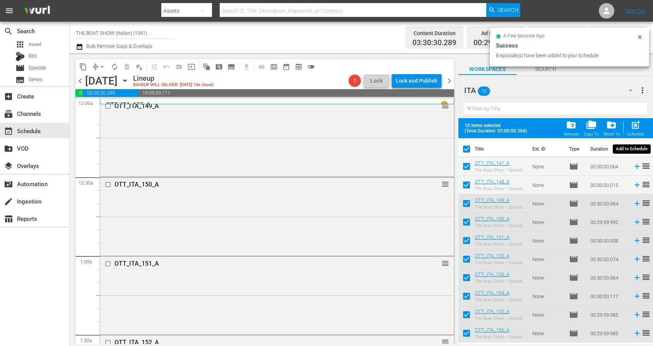
checkbox input "false"
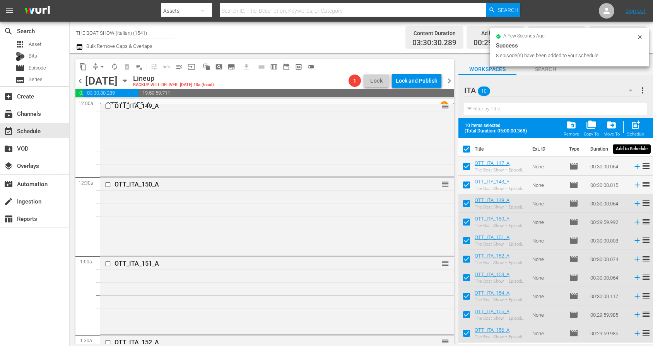
checkbox input "false"
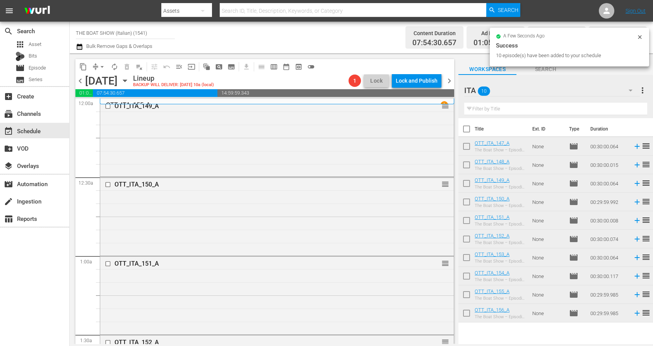
click at [467, 129] on input "checkbox" at bounding box center [466, 131] width 16 height 16
checkbox input "true"
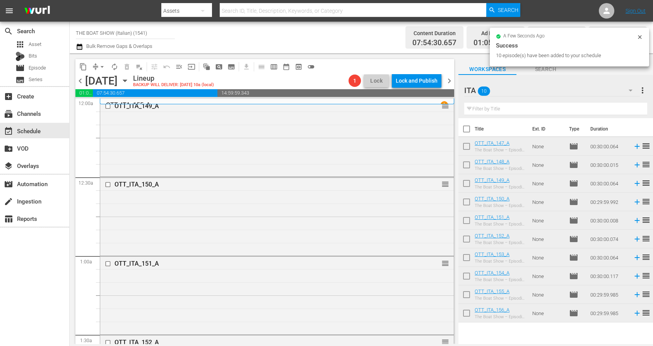
checkbox input "true"
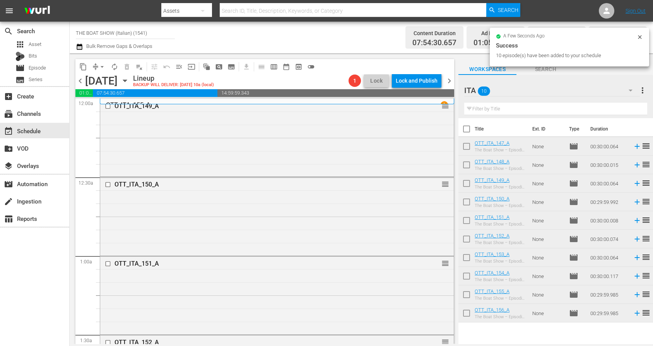
checkbox input "true"
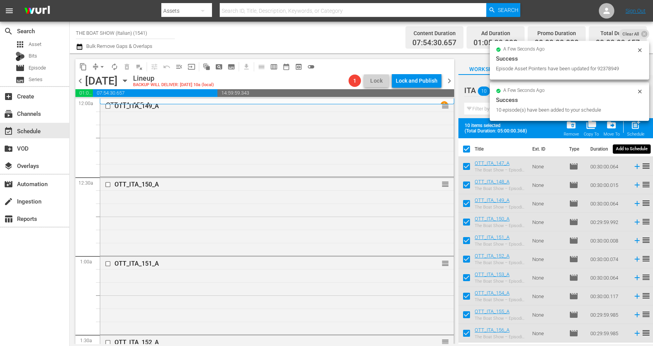
click at [634, 128] on span "post_add" at bounding box center [635, 125] width 10 height 10
checkbox input "false"
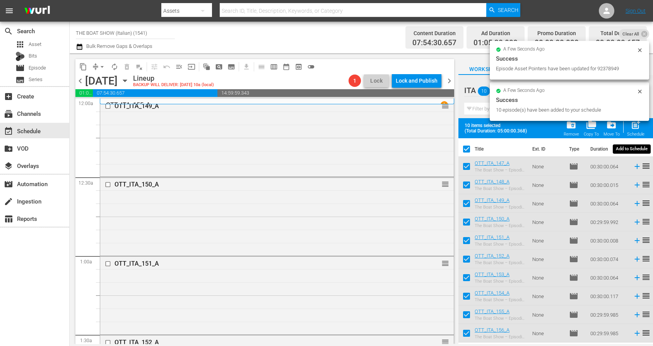
checkbox input "false"
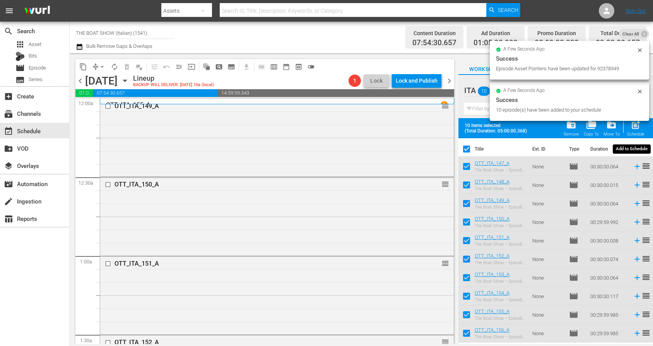
checkbox input "false"
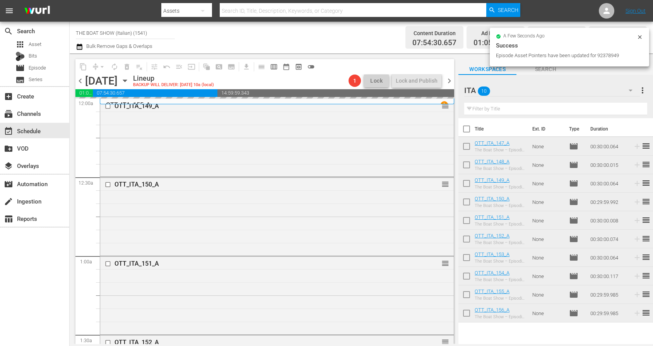
click at [641, 36] on icon at bounding box center [639, 37] width 6 height 6
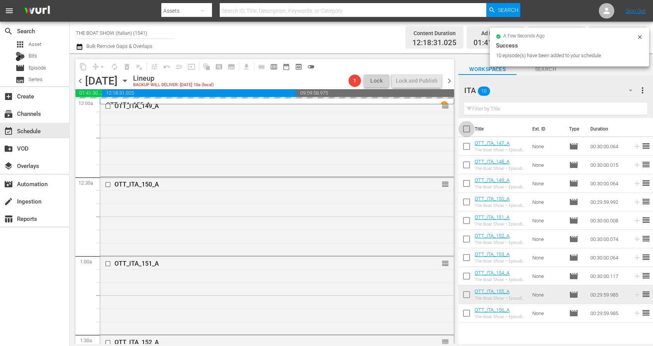
click at [464, 126] on input "checkbox" at bounding box center [466, 131] width 16 height 16
checkbox input "true"
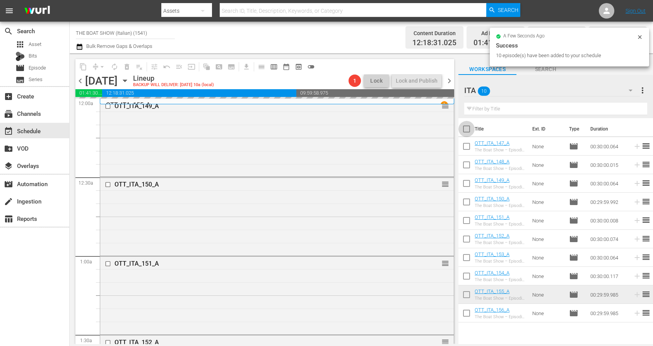
checkbox input "true"
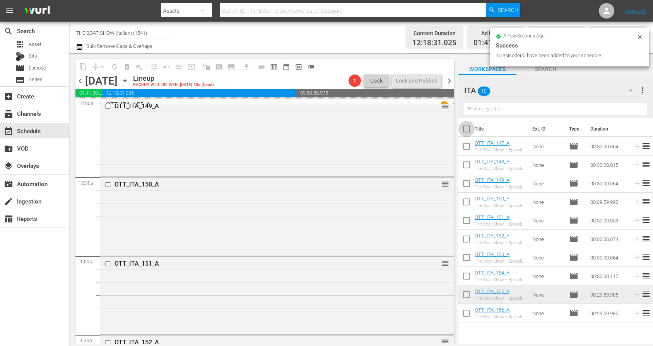
checkbox input "true"
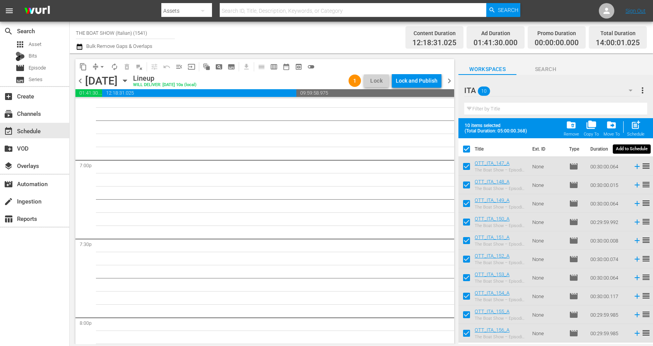
scroll to position [2940, 0]
click at [634, 127] on span "post_add" at bounding box center [635, 125] width 10 height 10
checkbox input "false"
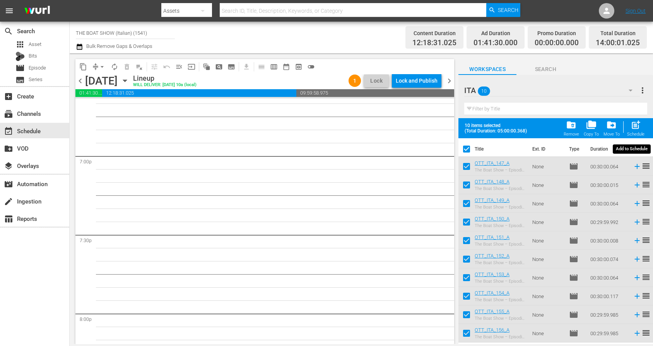
checkbox input "false"
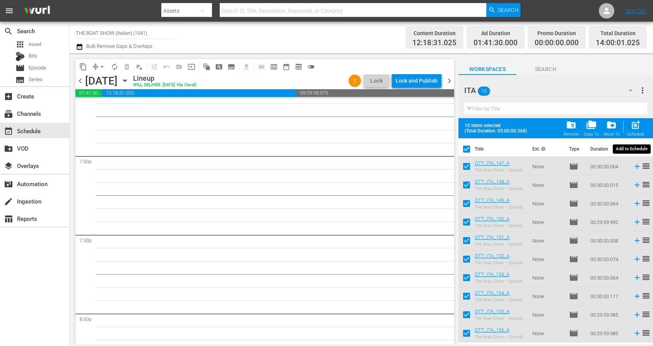
checkbox input "false"
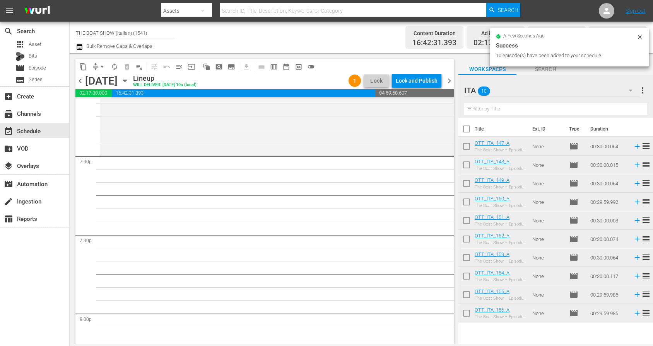
scroll to position [2939, 0]
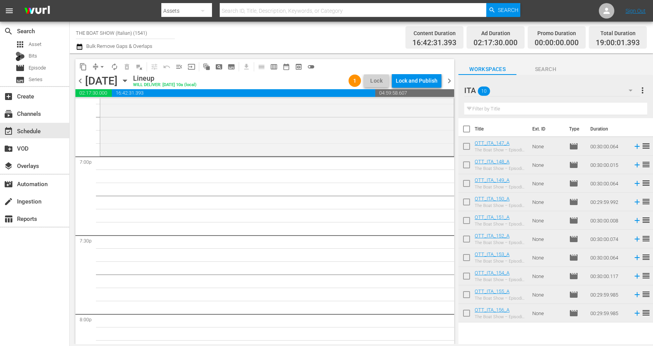
click at [466, 128] on input "checkbox" at bounding box center [466, 131] width 16 height 16
checkbox input "true"
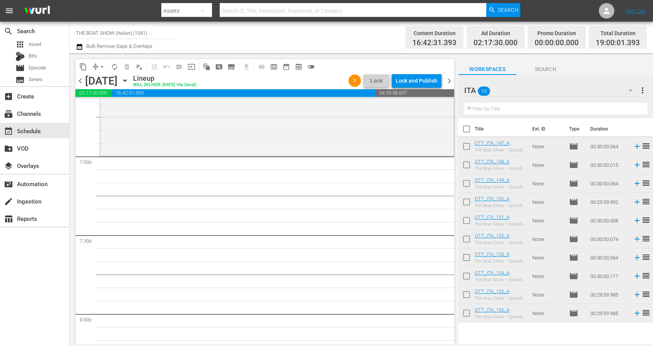
checkbox input "true"
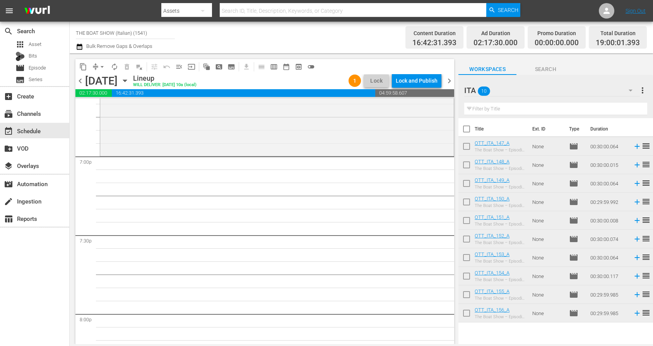
checkbox input "true"
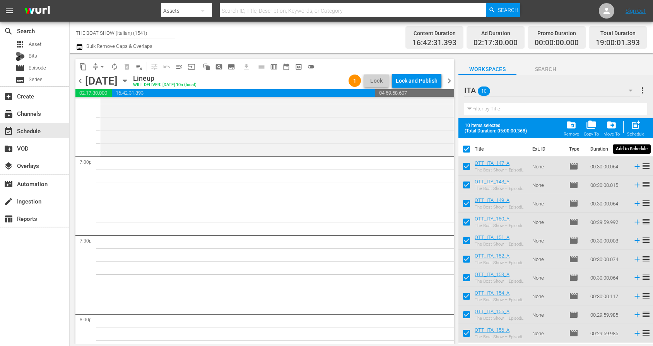
click at [636, 128] on span "post_add" at bounding box center [635, 125] width 10 height 10
checkbox input "false"
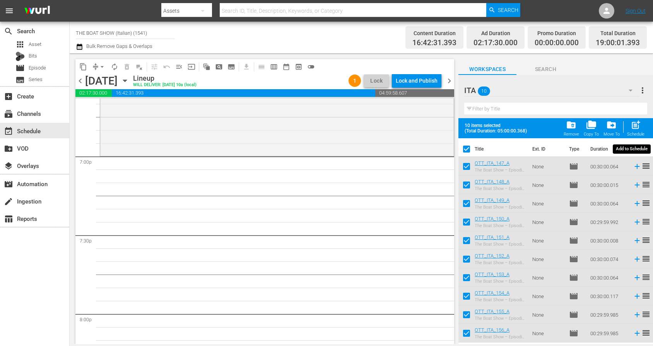
checkbox input "false"
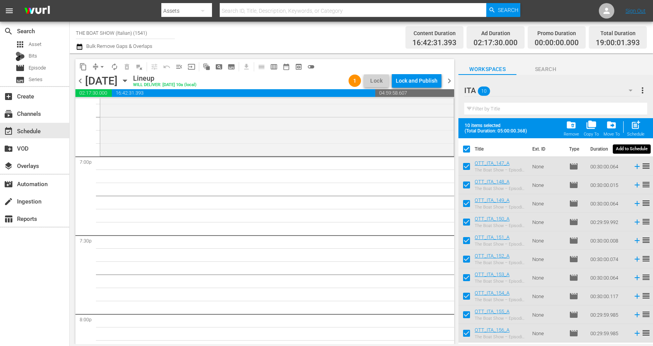
checkbox input "false"
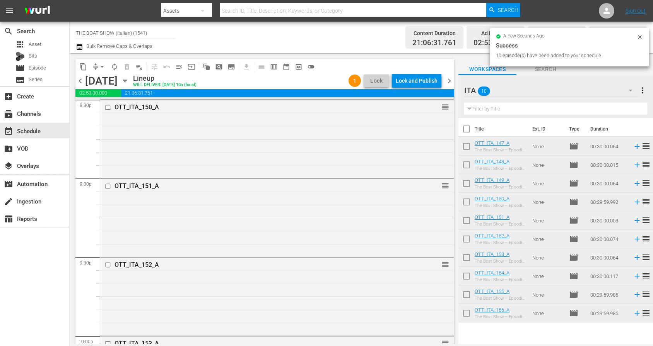
scroll to position [3540, 0]
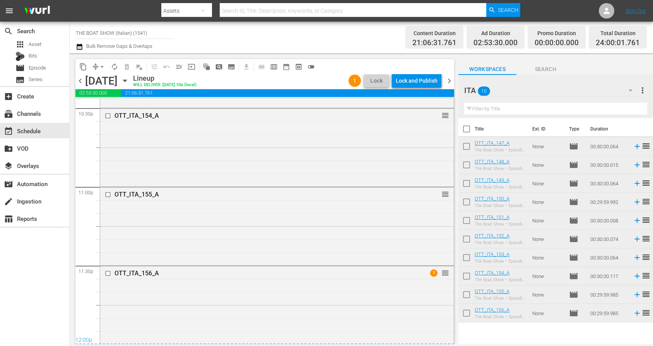
click at [447, 81] on span "chevron_right" at bounding box center [449, 81] width 10 height 10
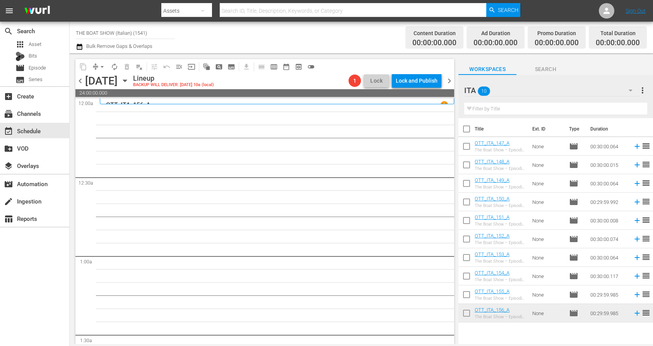
click at [81, 81] on span "chevron_left" at bounding box center [80, 81] width 10 height 10
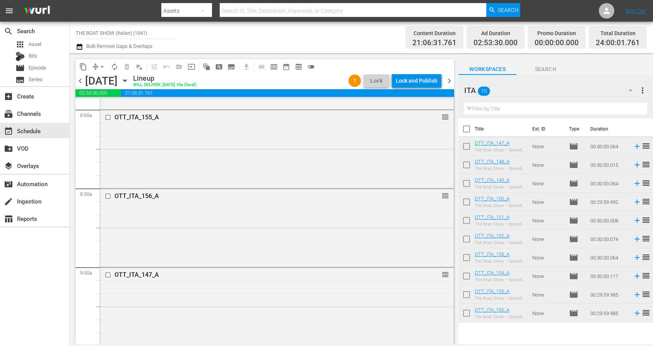
scroll to position [1253, 0]
click at [82, 83] on span "chevron_left" at bounding box center [80, 81] width 10 height 10
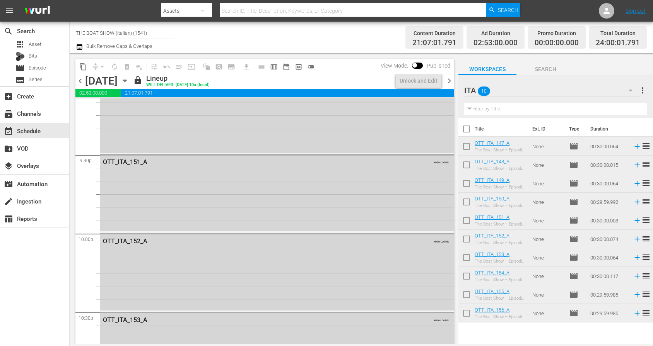
scroll to position [3540, 0]
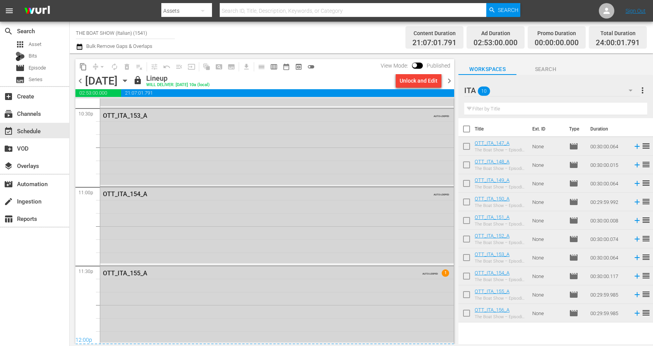
click at [448, 84] on span "chevron_right" at bounding box center [449, 81] width 10 height 10
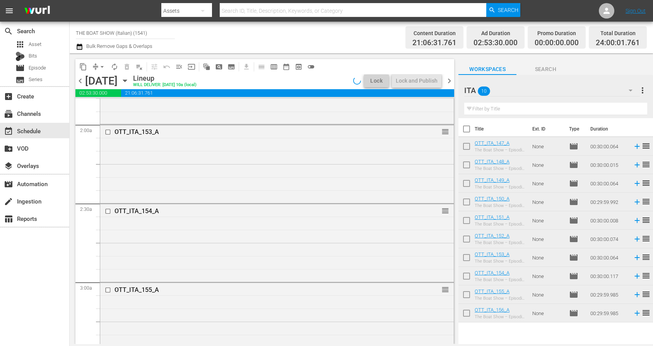
scroll to position [276, 0]
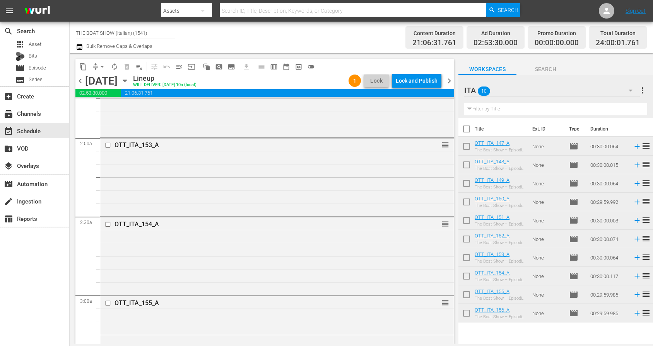
click at [448, 80] on span "chevron_right" at bounding box center [449, 81] width 10 height 10
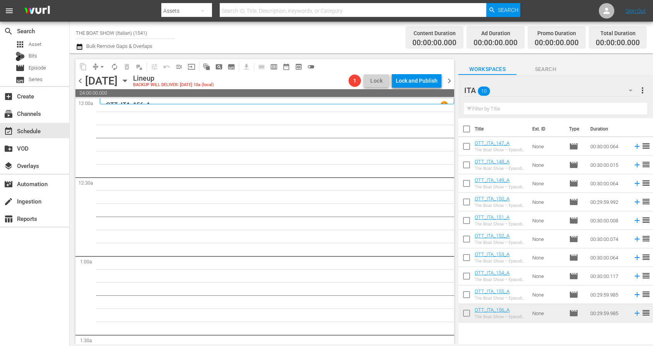
click at [80, 80] on span "chevron_left" at bounding box center [80, 81] width 10 height 10
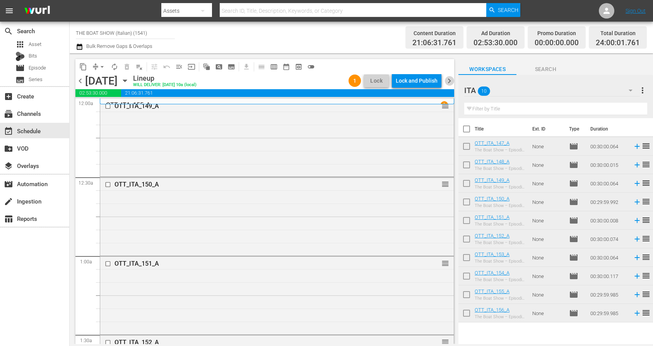
click at [446, 81] on span "chevron_right" at bounding box center [449, 81] width 10 height 10
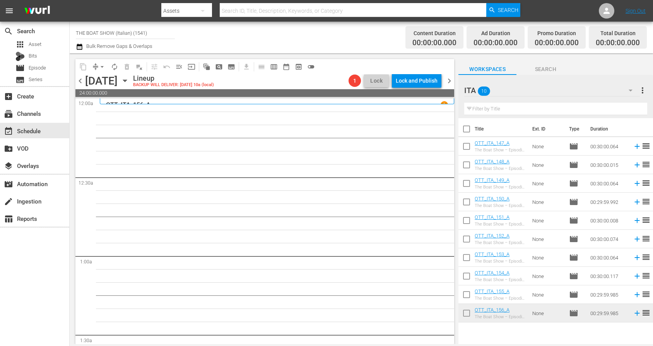
click at [466, 130] on input "checkbox" at bounding box center [466, 131] width 16 height 16
checkbox input "true"
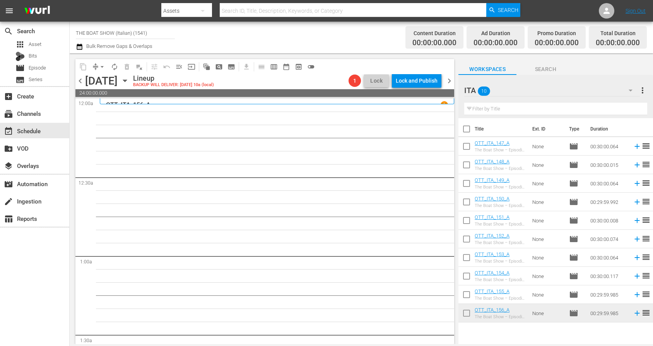
checkbox input "true"
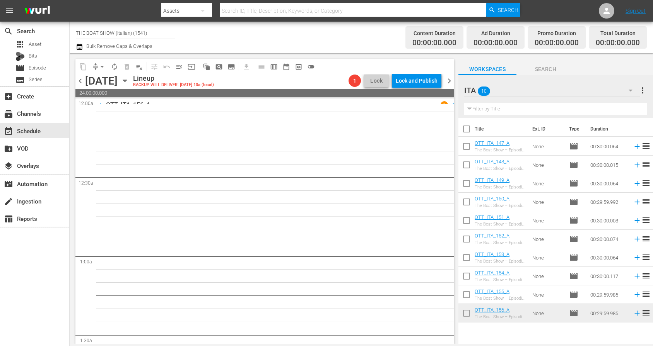
checkbox input "true"
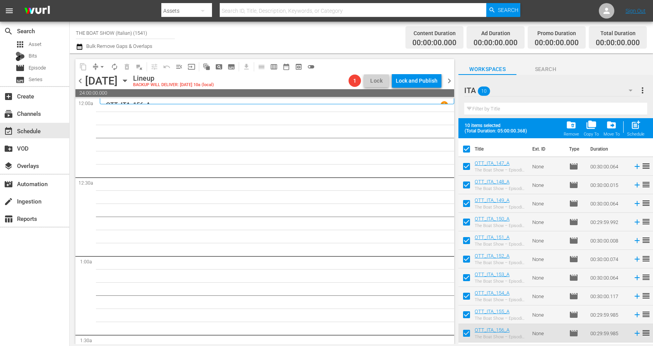
click at [467, 203] on input "checkbox" at bounding box center [466, 205] width 16 height 16
checkbox input "false"
click at [466, 186] on input "checkbox" at bounding box center [466, 187] width 16 height 16
checkbox input "false"
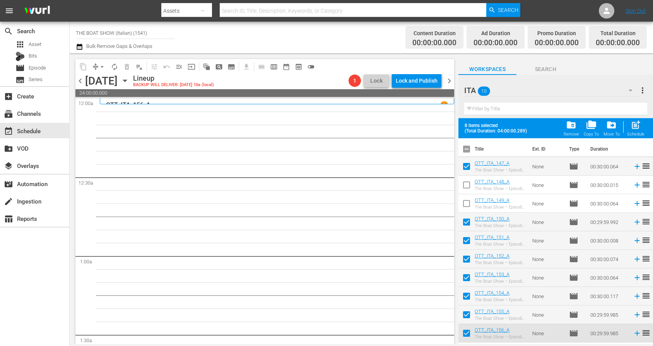
click at [466, 167] on input "checkbox" at bounding box center [466, 168] width 16 height 16
checkbox input "false"
click at [636, 126] on span "post_add" at bounding box center [635, 125] width 10 height 10
checkbox input "false"
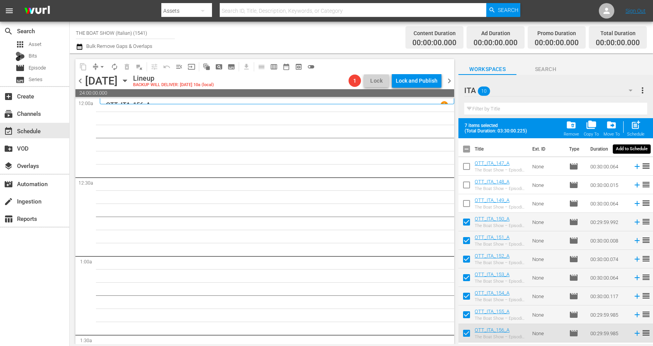
checkbox input "false"
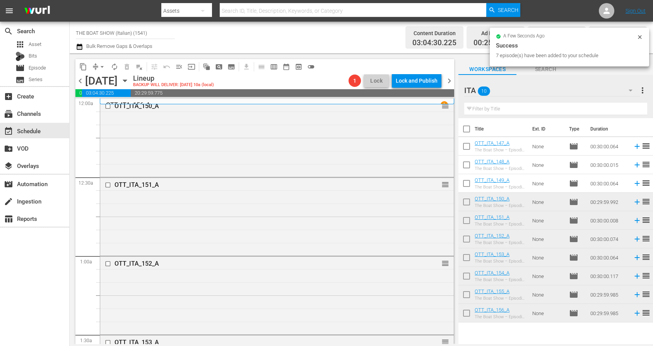
click at [467, 131] on input "checkbox" at bounding box center [466, 131] width 16 height 16
checkbox input "true"
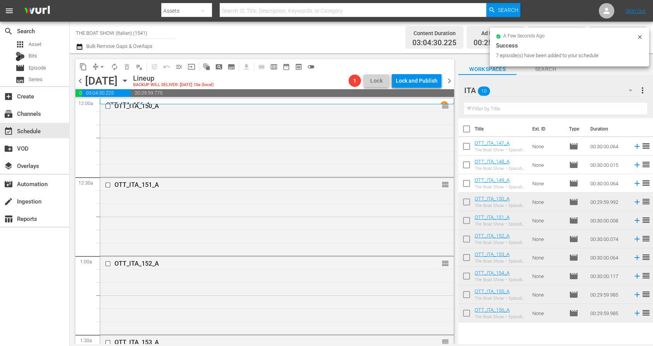
checkbox input "true"
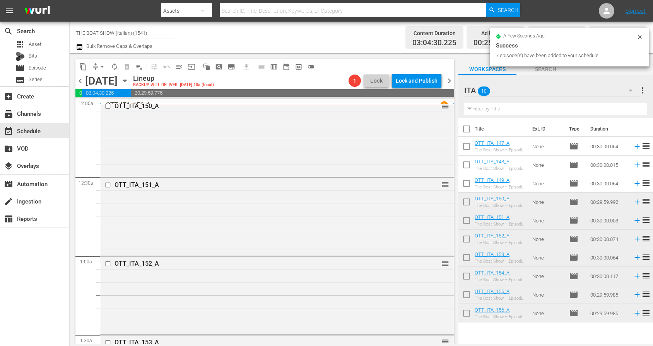
checkbox input "true"
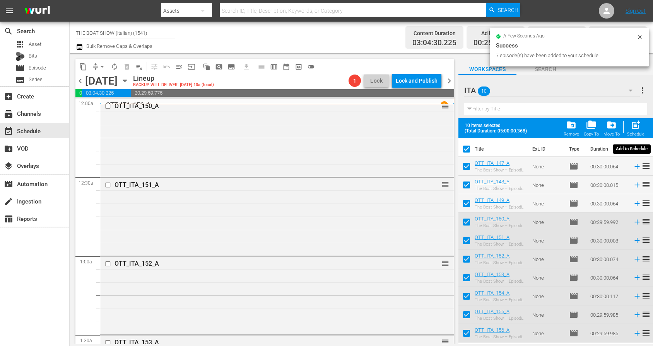
click at [638, 131] on div "post_add Schedule" at bounding box center [635, 128] width 17 height 17
checkbox input "false"
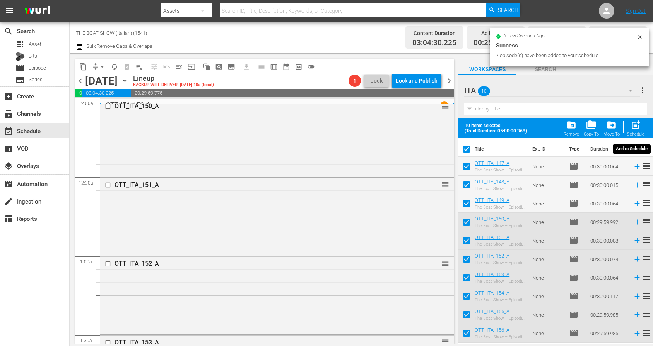
checkbox input "false"
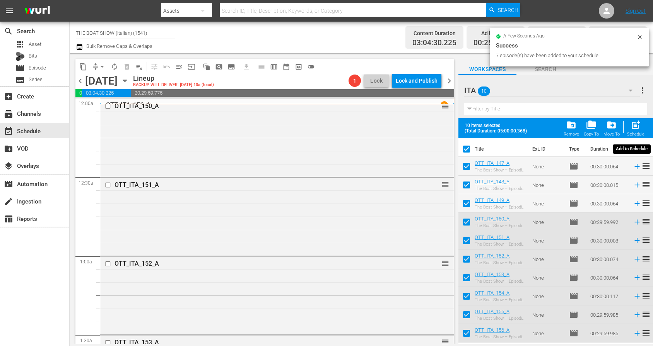
checkbox input "false"
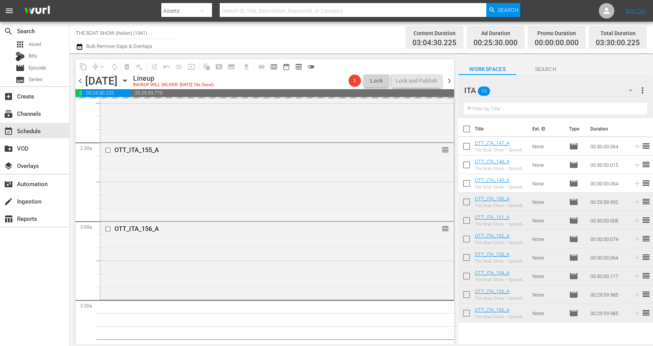
scroll to position [408, 0]
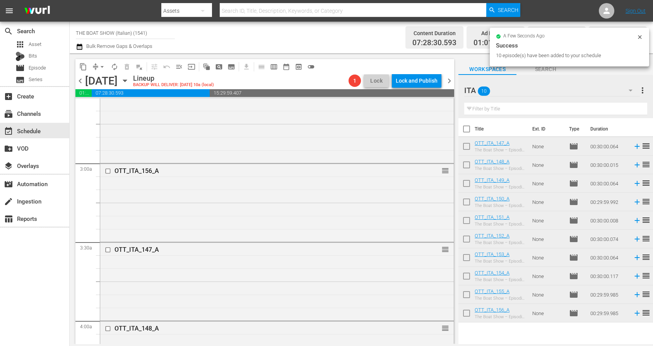
click at [465, 132] on input "checkbox" at bounding box center [466, 131] width 16 height 16
checkbox input "true"
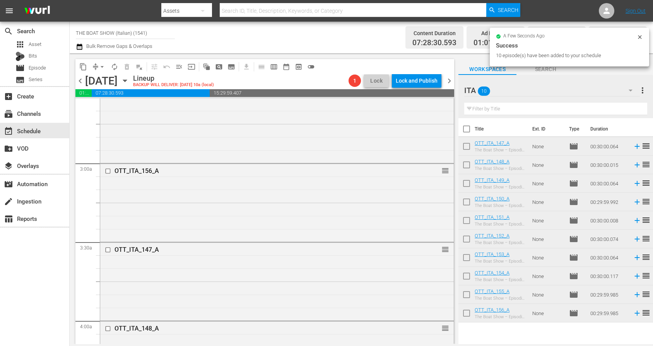
checkbox input "true"
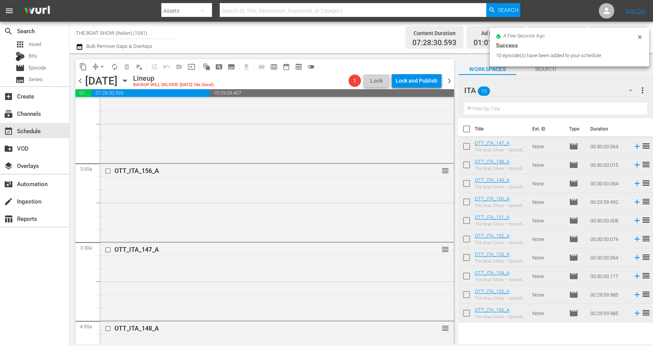
checkbox input "true"
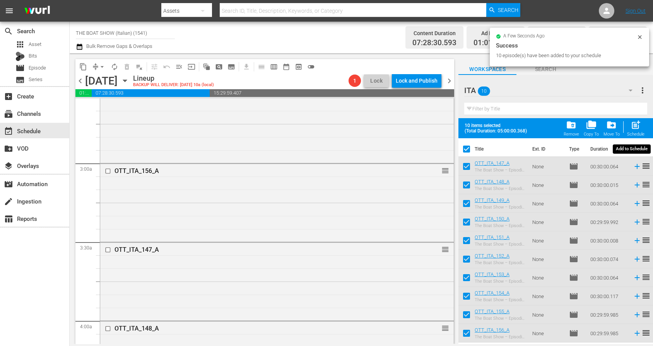
click at [639, 130] on span "post_add" at bounding box center [635, 125] width 10 height 10
checkbox input "false"
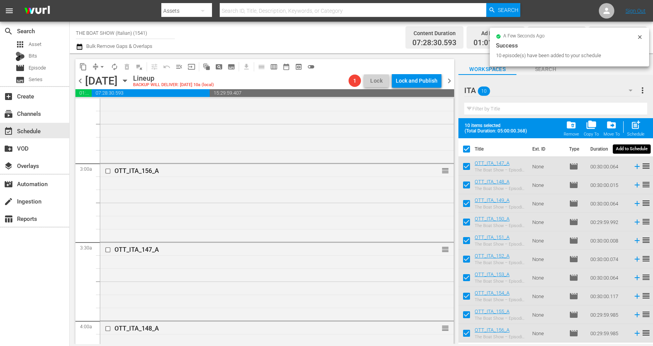
checkbox input "false"
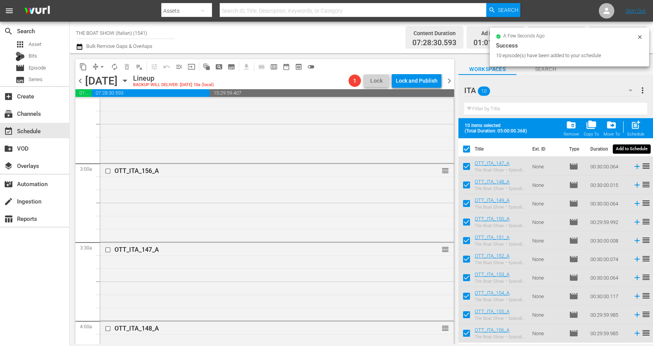
checkbox input "false"
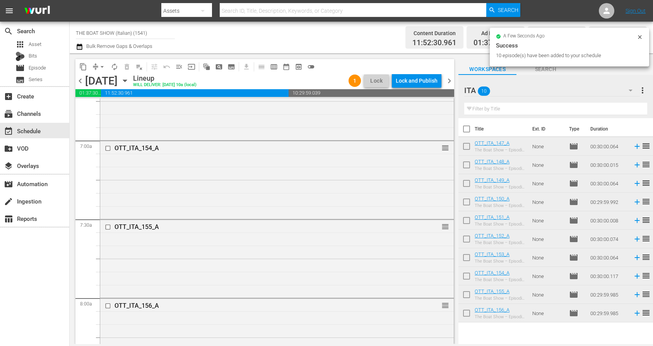
scroll to position [1063, 0]
click at [467, 128] on input "checkbox" at bounding box center [466, 131] width 16 height 16
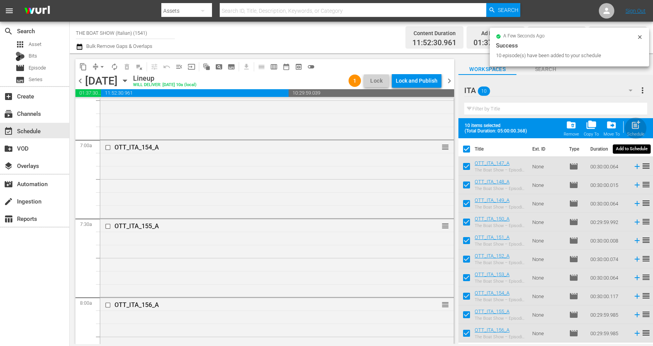
click at [633, 126] on span "post_add" at bounding box center [635, 125] width 10 height 10
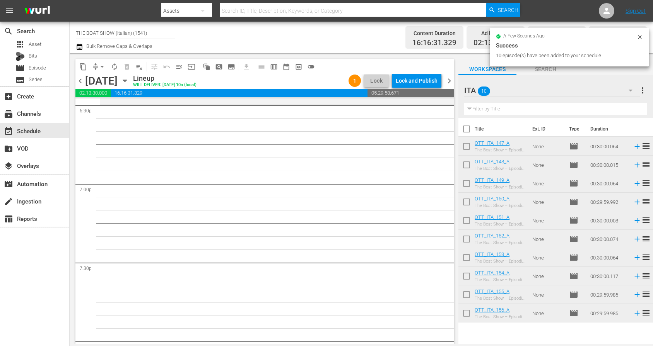
scroll to position [2917, 0]
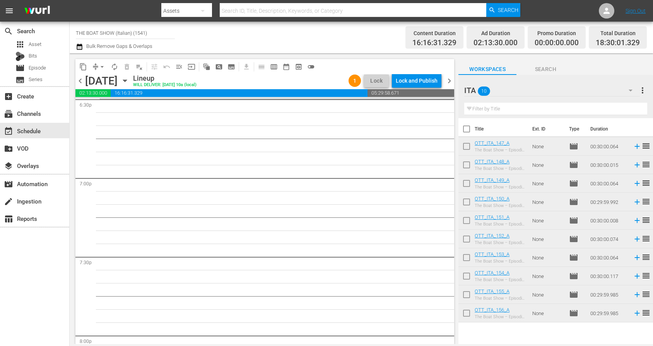
click at [468, 129] on input "checkbox" at bounding box center [466, 131] width 16 height 16
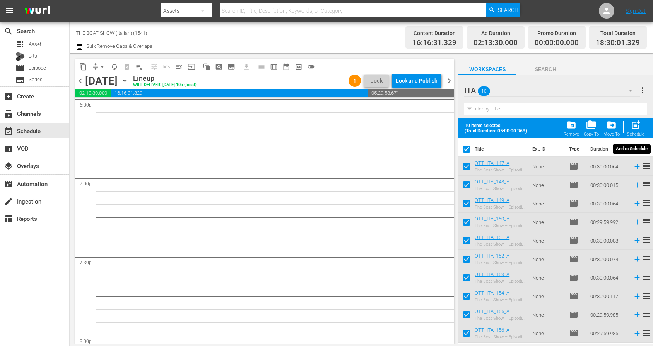
click at [633, 126] on span "post_add" at bounding box center [635, 125] width 10 height 10
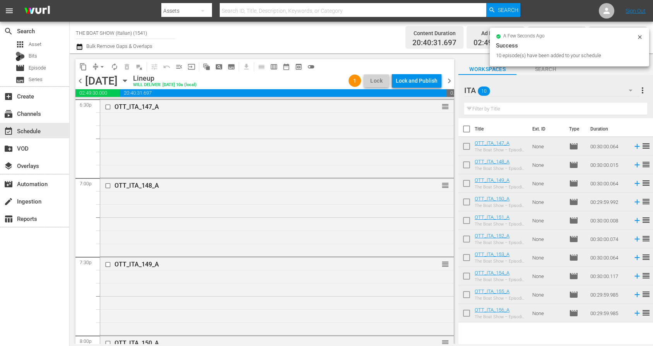
click at [638, 36] on icon at bounding box center [639, 37] width 6 height 6
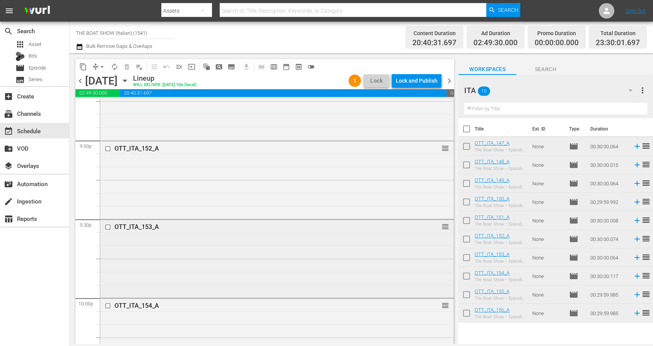
scroll to position [3540, 0]
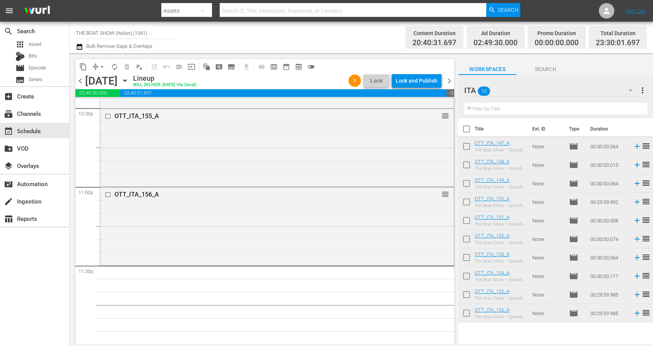
click at [465, 127] on input "checkbox" at bounding box center [466, 131] width 16 height 16
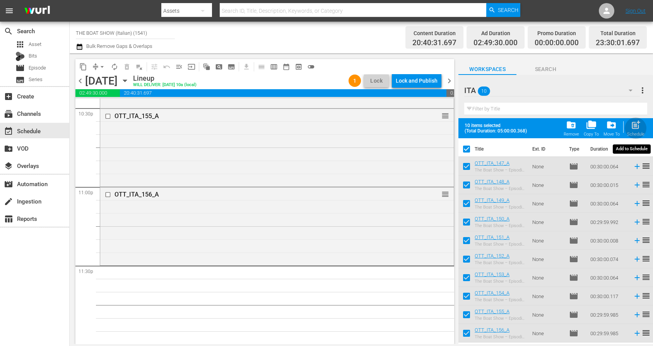
click at [634, 125] on span "post_add" at bounding box center [635, 125] width 10 height 10
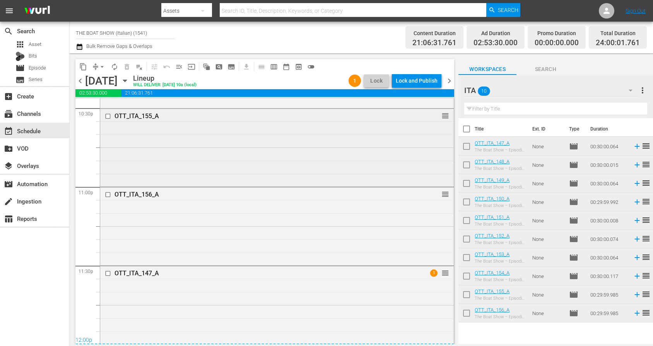
scroll to position [3540, 0]
click at [449, 79] on span "chevron_right" at bounding box center [449, 81] width 10 height 10
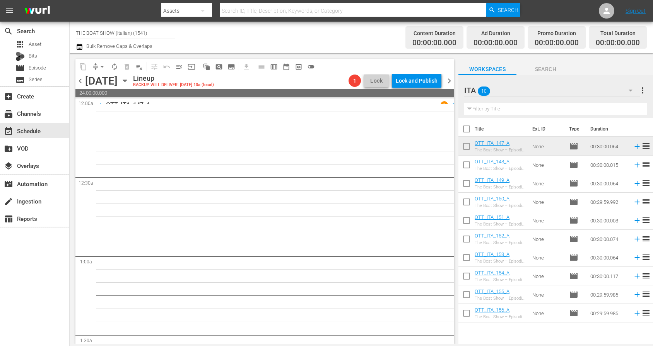
click at [83, 83] on span "chevron_left" at bounding box center [80, 81] width 10 height 10
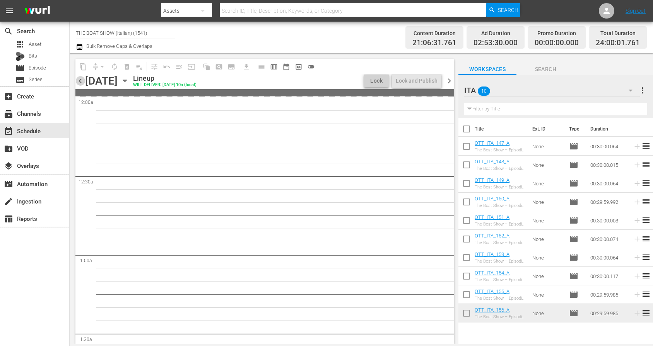
click at [83, 83] on span "chevron_left" at bounding box center [80, 81] width 10 height 10
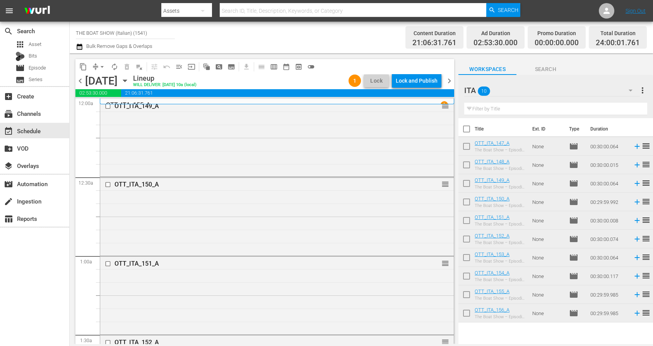
click at [100, 69] on span "arrow_drop_down" at bounding box center [102, 67] width 8 height 8
click at [101, 82] on li "Align to Midnight" at bounding box center [102, 82] width 81 height 13
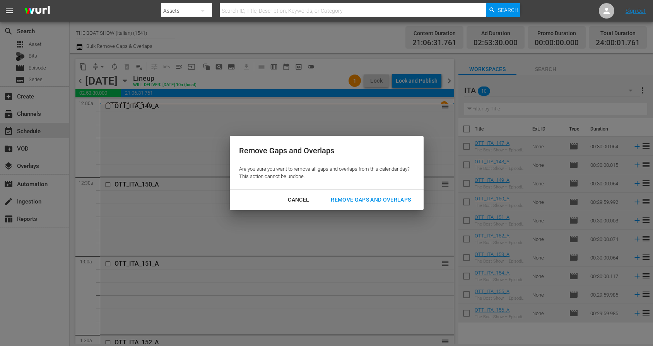
click at [370, 199] on div "Remove Gaps and Overlaps" at bounding box center [370, 200] width 92 height 10
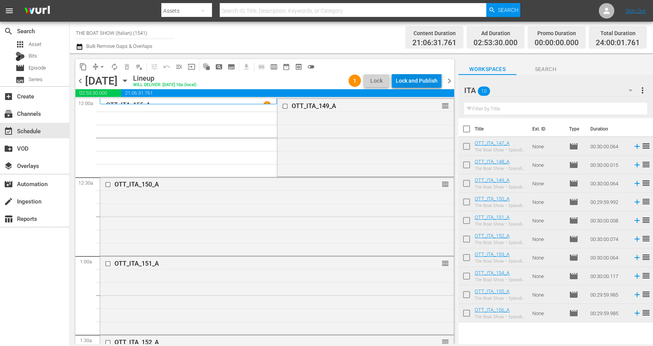
click at [412, 80] on div "Lock and Publish" at bounding box center [417, 81] width 42 height 14
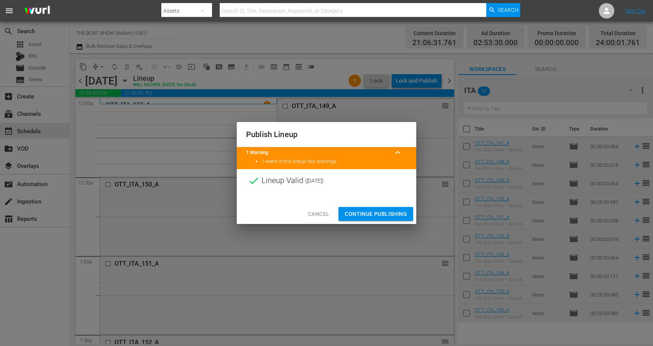
click at [368, 213] on span "Continue Publishing" at bounding box center [375, 215] width 62 height 10
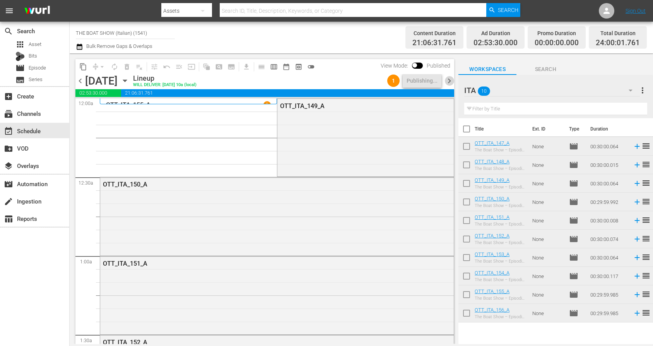
click at [448, 80] on span "chevron_right" at bounding box center [449, 81] width 10 height 10
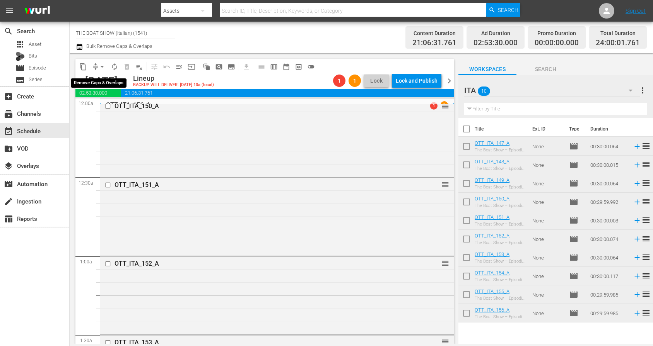
click at [102, 70] on span "arrow_drop_down" at bounding box center [102, 67] width 8 height 8
click at [102, 86] on li "Align to Midnight" at bounding box center [102, 82] width 81 height 13
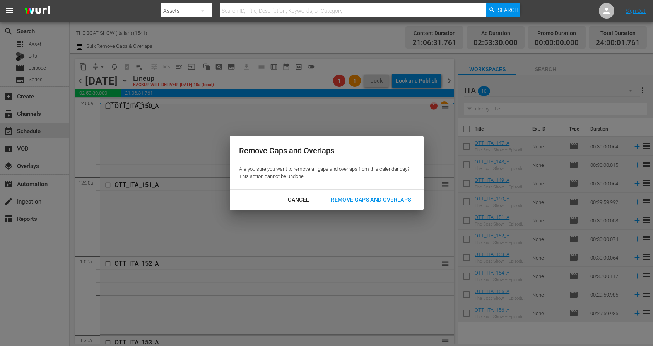
click at [377, 204] on div "Remove Gaps and Overlaps" at bounding box center [370, 200] width 92 height 10
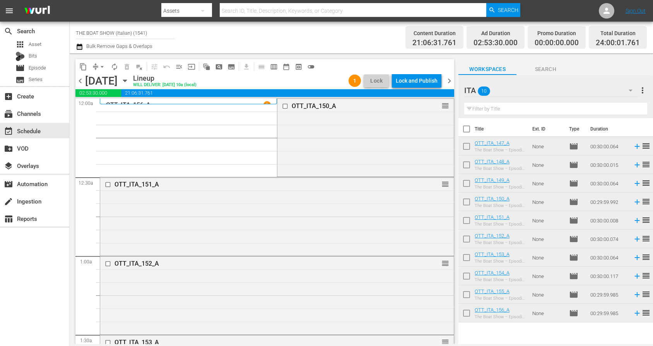
click at [414, 82] on div "Lock and Publish" at bounding box center [417, 81] width 42 height 14
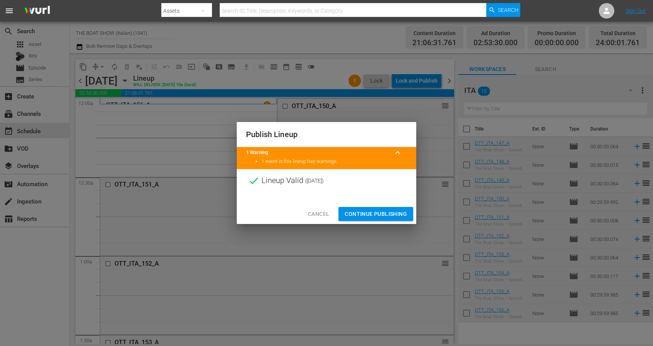
click at [374, 210] on span "Continue Publishing" at bounding box center [375, 215] width 62 height 10
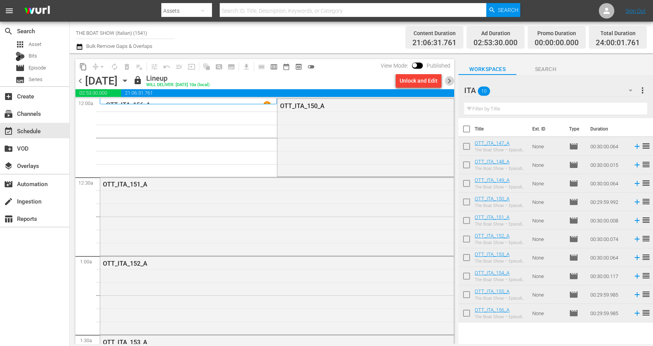
click at [452, 81] on span "chevron_right" at bounding box center [449, 81] width 10 height 10
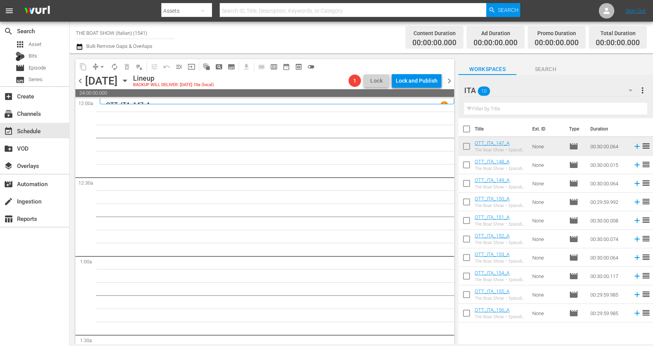
click at [466, 219] on input "checkbox" at bounding box center [466, 222] width 16 height 16
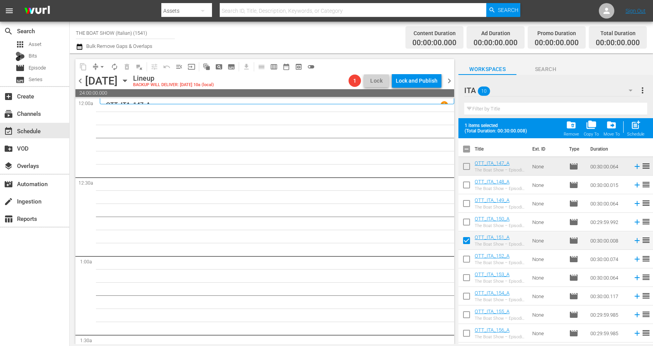
click at [467, 258] on input "checkbox" at bounding box center [466, 261] width 16 height 16
click at [468, 280] on input "checkbox" at bounding box center [466, 279] width 16 height 16
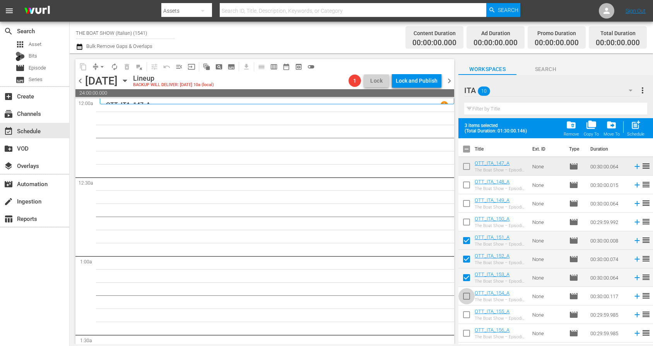
click at [467, 294] on input "checkbox" at bounding box center [466, 298] width 16 height 16
click at [467, 312] on input "checkbox" at bounding box center [466, 317] width 16 height 16
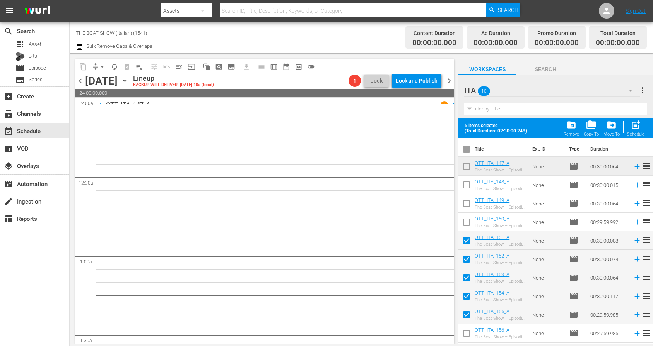
click at [465, 331] on input "checkbox" at bounding box center [466, 335] width 16 height 16
click at [631, 128] on span "post_add" at bounding box center [635, 125] width 10 height 10
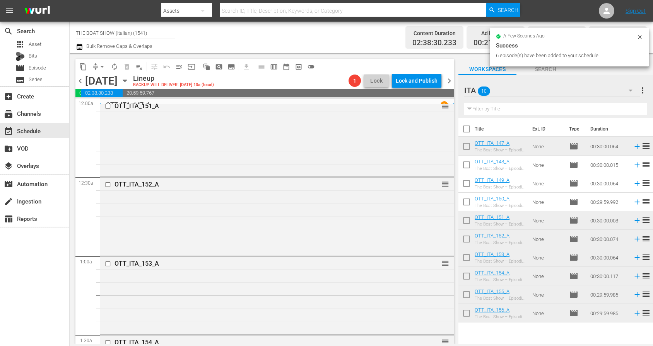
click at [467, 148] on input "checkbox" at bounding box center [466, 148] width 16 height 16
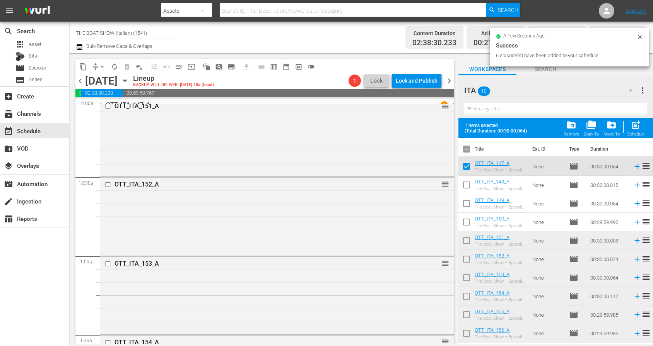
click at [465, 186] on input "checkbox" at bounding box center [466, 187] width 16 height 16
click at [465, 205] on input "checkbox" at bounding box center [466, 205] width 16 height 16
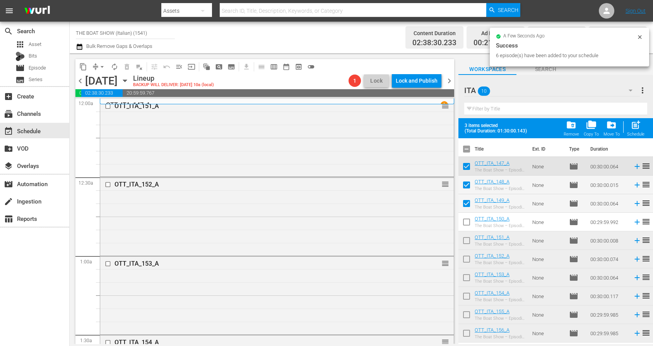
click at [465, 220] on input "checkbox" at bounding box center [466, 224] width 16 height 16
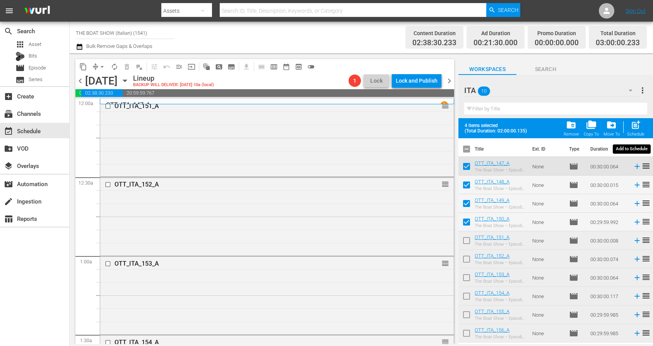
click at [639, 132] on div "Schedule" at bounding box center [635, 134] width 17 height 5
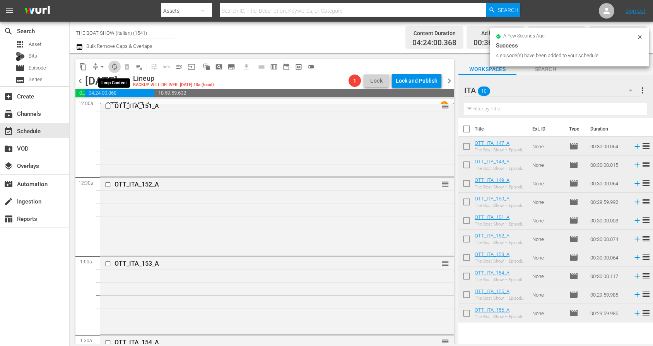
click at [115, 68] on span "autorenew_outlined" at bounding box center [115, 67] width 8 height 8
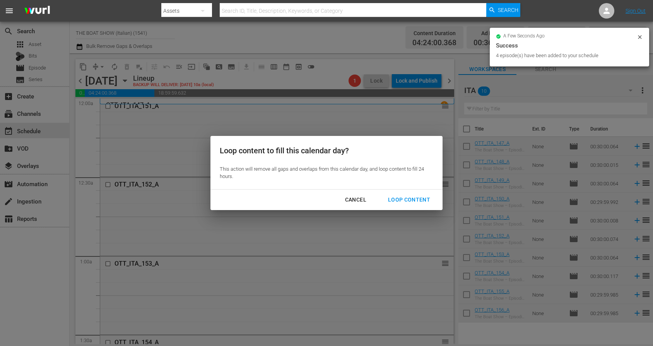
click at [414, 199] on div "Loop Content" at bounding box center [409, 200] width 55 height 10
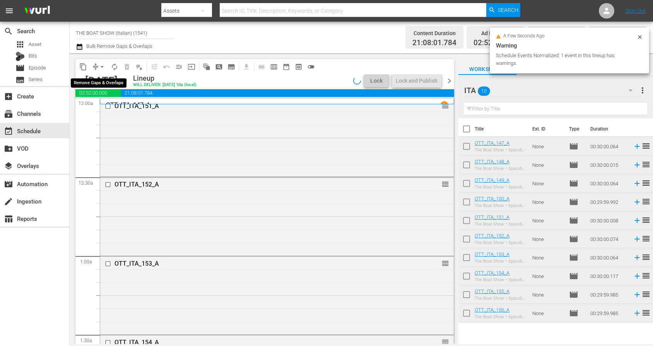
click at [101, 67] on span "arrow_drop_down" at bounding box center [102, 67] width 8 height 8
click at [100, 80] on li "Align to Midnight" at bounding box center [102, 82] width 81 height 13
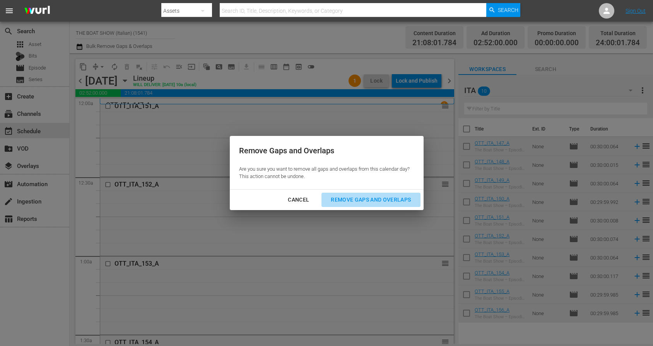
click at [381, 200] on div "Remove Gaps and Overlaps" at bounding box center [370, 200] width 92 height 10
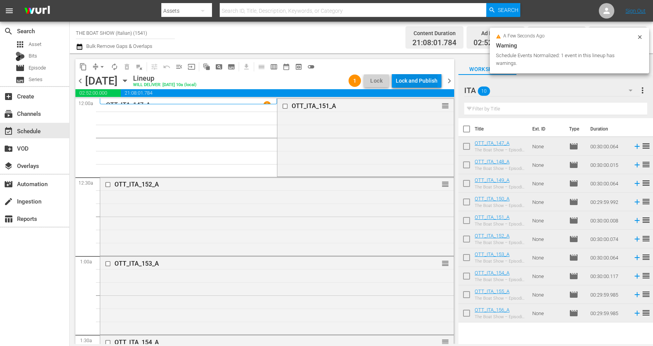
click at [417, 80] on div "Lock and Publish" at bounding box center [417, 81] width 42 height 14
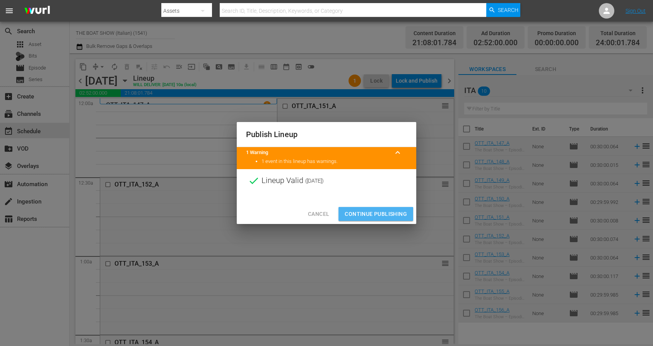
click at [368, 215] on span "Continue Publishing" at bounding box center [375, 215] width 62 height 10
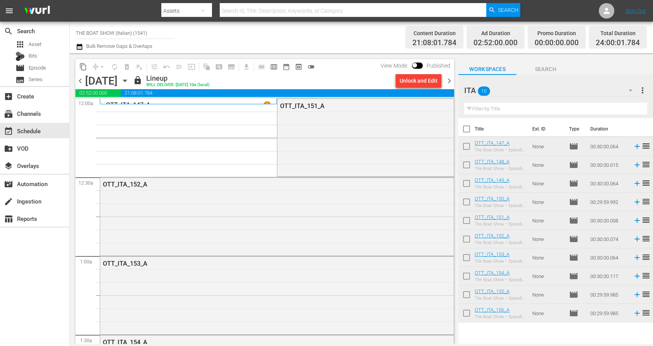
click at [448, 82] on span "chevron_right" at bounding box center [449, 81] width 10 height 10
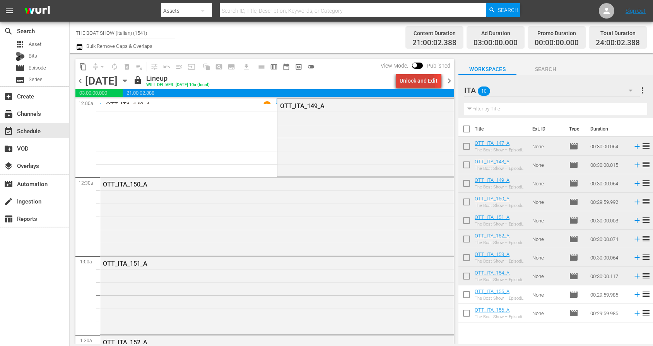
click at [416, 83] on div "Unlock and Edit" at bounding box center [418, 81] width 38 height 14
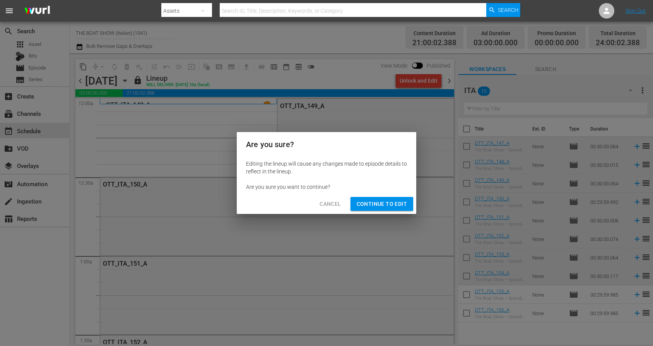
click at [374, 208] on span "Continue to Edit" at bounding box center [381, 204] width 50 height 10
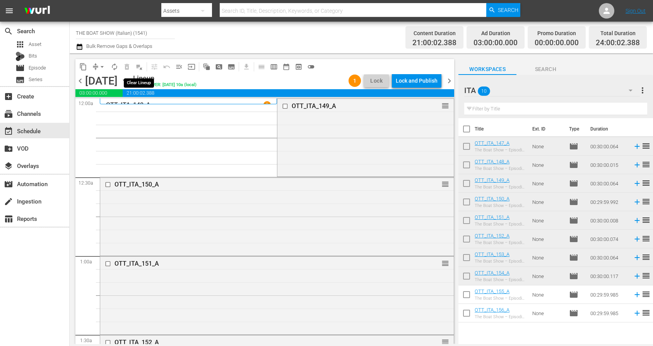
click at [139, 66] on span "playlist_remove_outlined" at bounding box center [139, 67] width 8 height 8
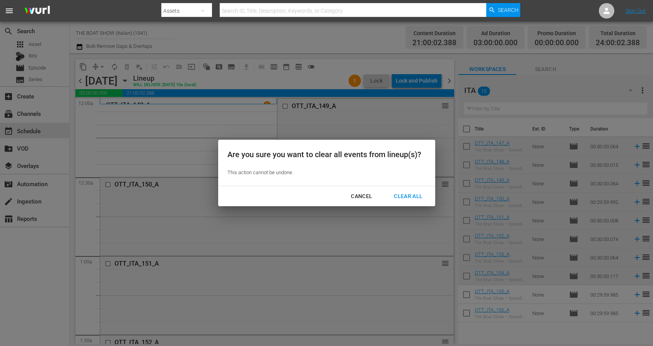
click at [412, 198] on div "Clear All" at bounding box center [407, 197] width 41 height 10
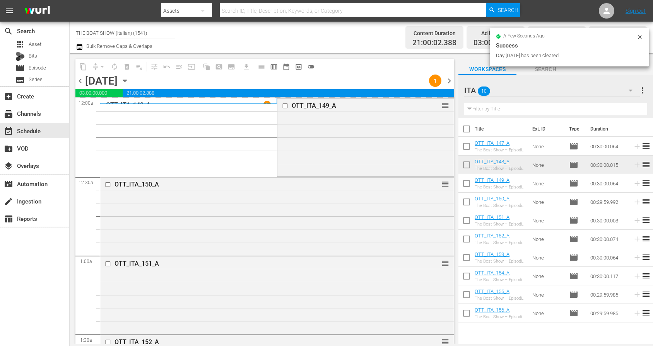
click at [466, 238] on input "checkbox" at bounding box center [466, 241] width 16 height 16
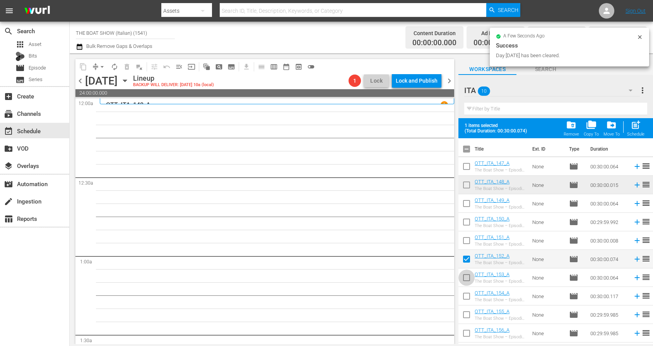
click at [466, 275] on input "checkbox" at bounding box center [466, 279] width 16 height 16
click at [466, 297] on input "checkbox" at bounding box center [466, 298] width 16 height 16
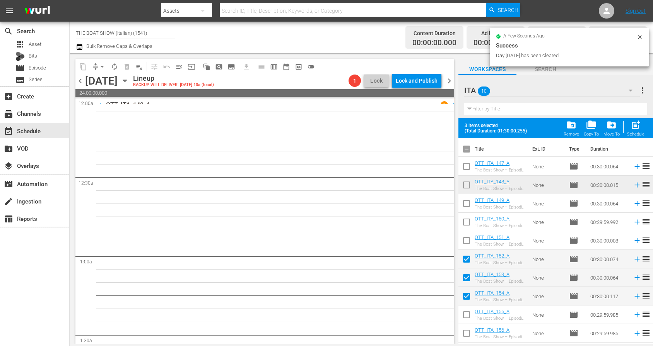
click at [467, 314] on input "checkbox" at bounding box center [466, 317] width 16 height 16
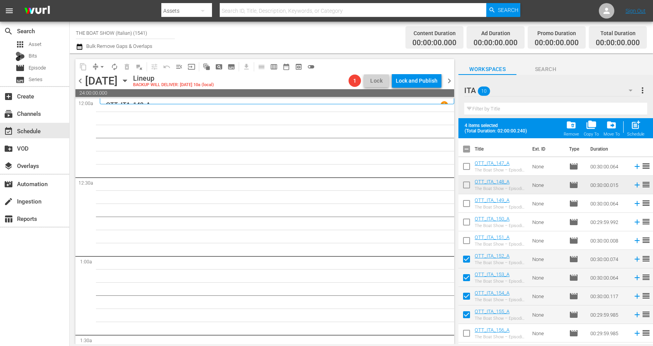
click at [466, 333] on input "checkbox" at bounding box center [466, 335] width 16 height 16
click at [633, 127] on span "post_add" at bounding box center [635, 125] width 10 height 10
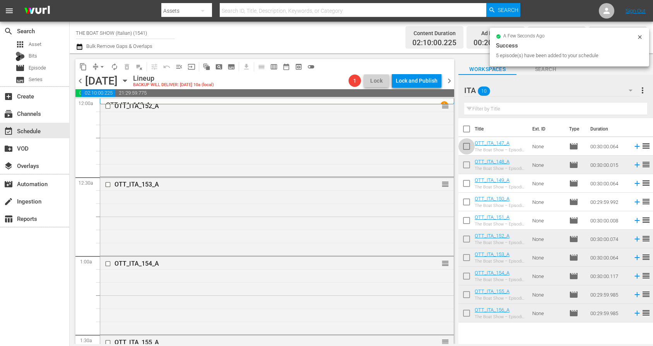
click at [467, 147] on input "checkbox" at bounding box center [466, 148] width 16 height 16
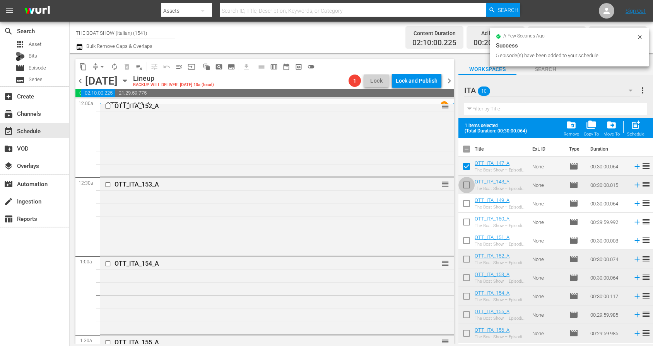
click at [464, 184] on input "checkbox" at bounding box center [466, 187] width 16 height 16
click at [465, 203] on input "checkbox" at bounding box center [466, 205] width 16 height 16
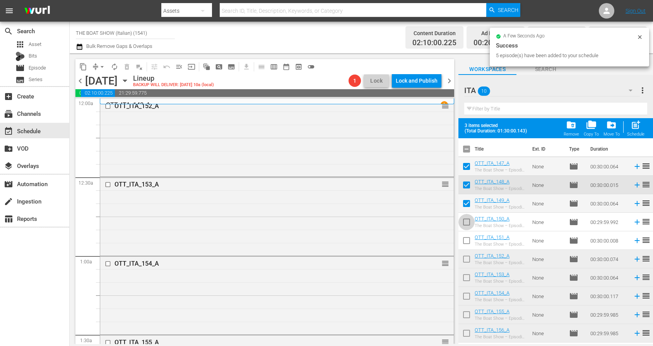
click at [467, 223] on input "checkbox" at bounding box center [466, 224] width 16 height 16
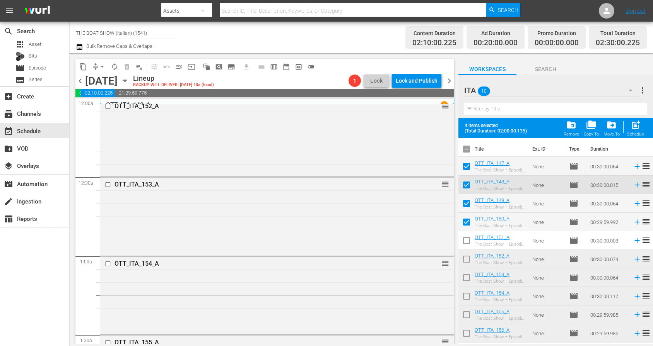
click at [465, 240] on input "checkbox" at bounding box center [466, 242] width 16 height 16
click at [633, 129] on span "post_add" at bounding box center [635, 125] width 10 height 10
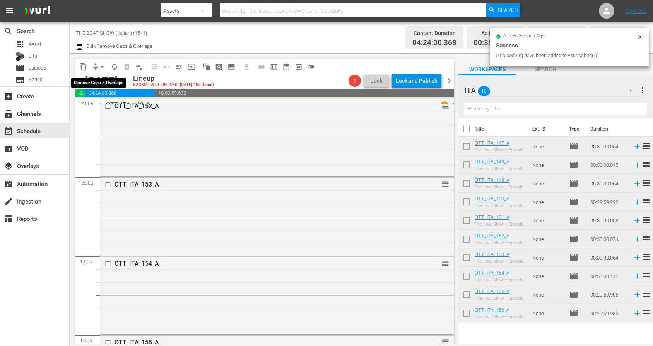
click at [103, 67] on span "arrow_drop_down" at bounding box center [102, 67] width 8 height 8
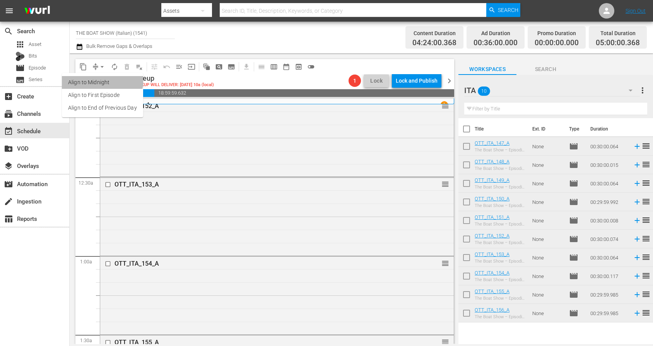
click at [101, 78] on li "Align to Midnight" at bounding box center [102, 82] width 81 height 13
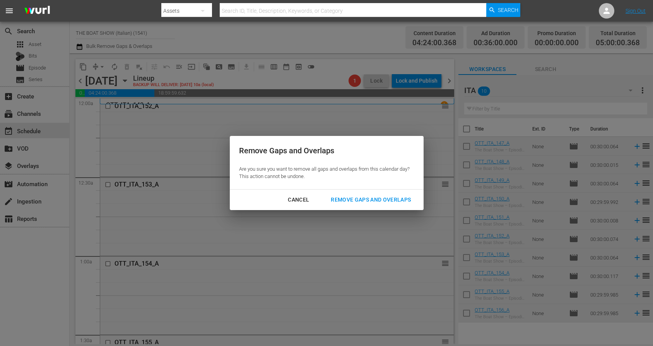
click at [303, 200] on div "Cancel" at bounding box center [298, 200] width 34 height 10
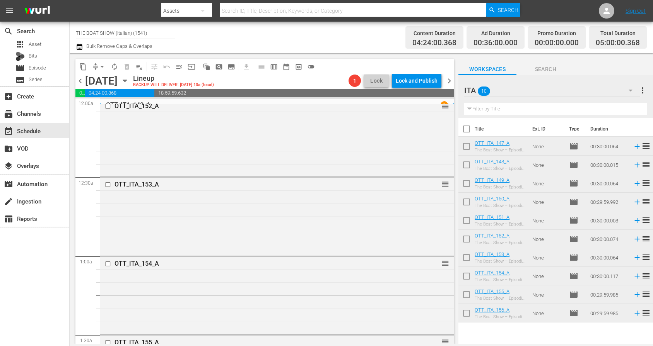
click at [111, 72] on span "autorenew_outlined" at bounding box center [114, 67] width 12 height 12
click at [112, 67] on span "autorenew_outlined" at bounding box center [115, 67] width 8 height 8
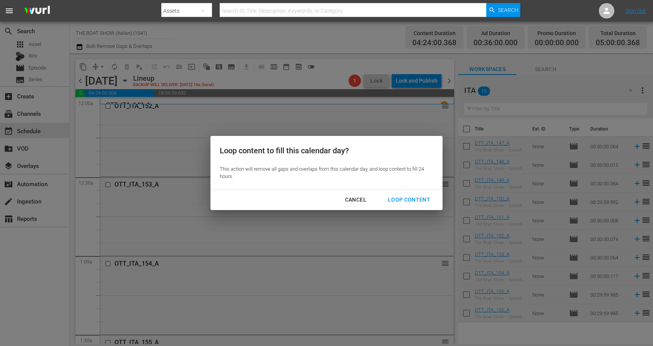
click at [412, 201] on div "Loop Content" at bounding box center [409, 200] width 55 height 10
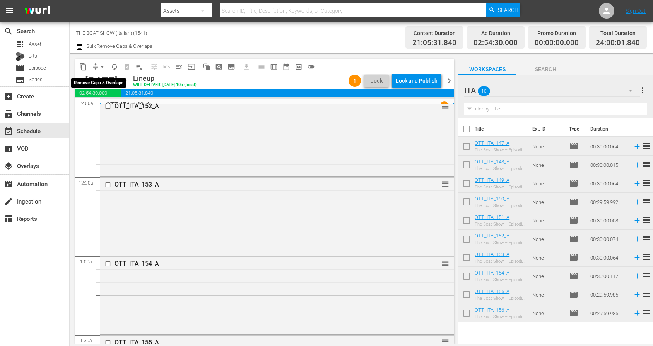
click at [104, 66] on span "arrow_drop_down" at bounding box center [102, 67] width 8 height 8
click at [97, 84] on li "Align to Midnight" at bounding box center [102, 82] width 81 height 13
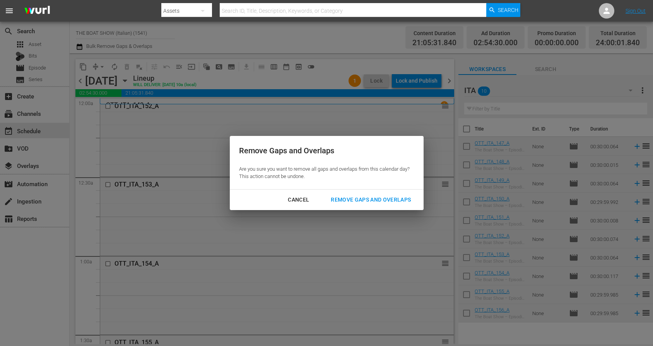
click at [375, 206] on button "Remove Gaps and Overlaps" at bounding box center [370, 200] width 99 height 14
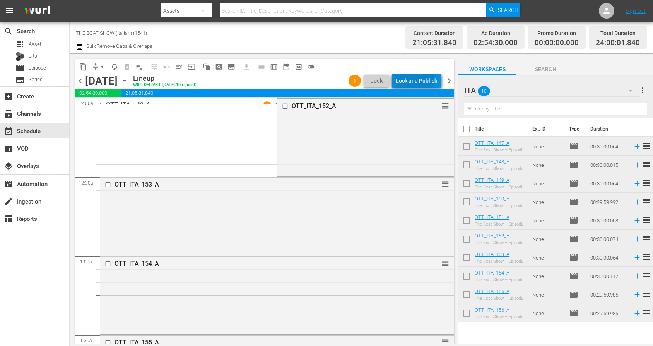
click at [414, 81] on div "Lock and Publish" at bounding box center [417, 81] width 42 height 14
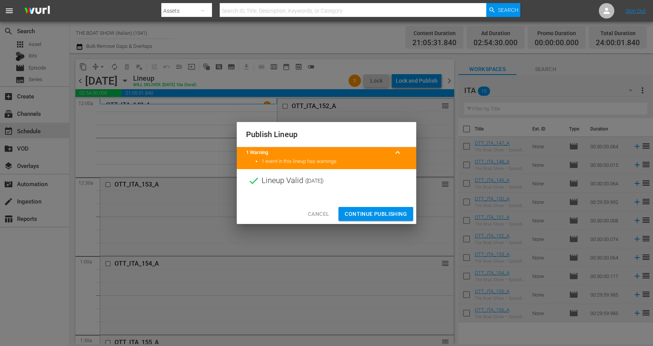
click at [372, 204] on div "Cancel Continue Publishing" at bounding box center [326, 214] width 179 height 20
click at [373, 210] on span "Continue Publishing" at bounding box center [375, 215] width 62 height 10
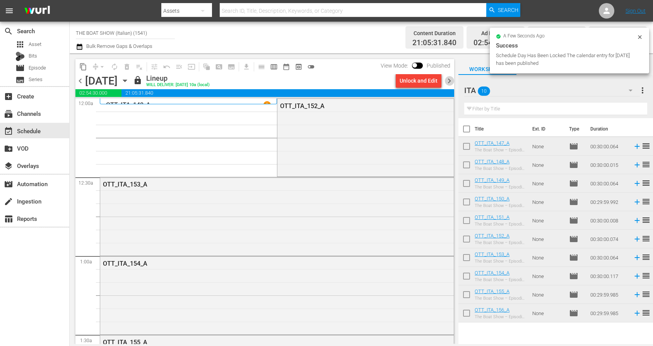
click at [447, 79] on span "chevron_right" at bounding box center [449, 81] width 10 height 10
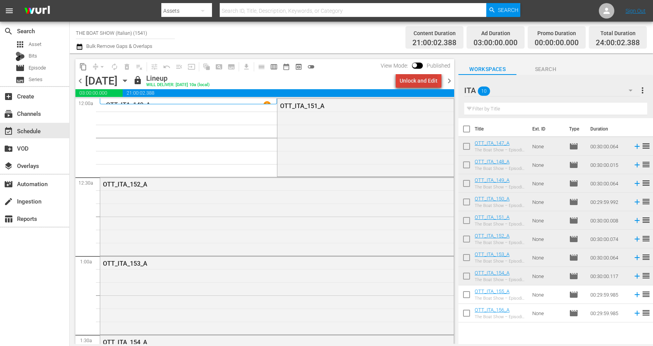
click at [429, 82] on div "Unlock and Edit" at bounding box center [418, 81] width 38 height 14
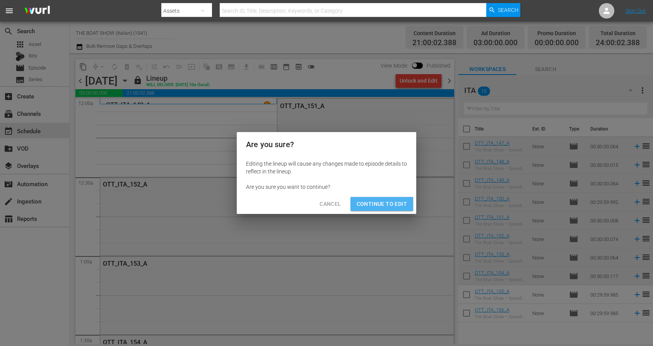
click at [375, 199] on span "Continue to Edit" at bounding box center [381, 204] width 50 height 10
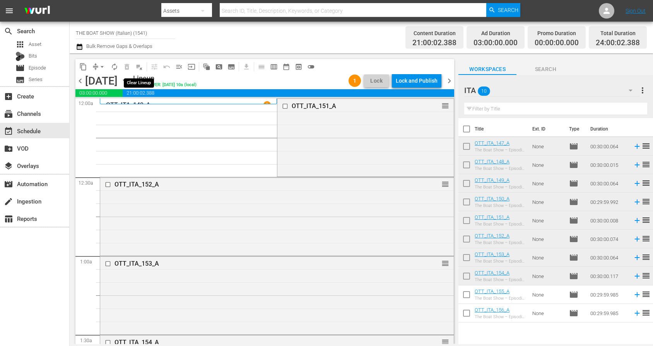
click at [137, 65] on span "playlist_remove_outlined" at bounding box center [139, 67] width 8 height 8
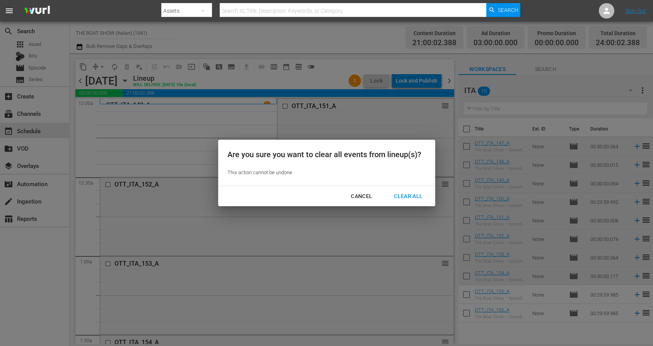
click at [408, 201] on div "Clear All" at bounding box center [407, 197] width 41 height 10
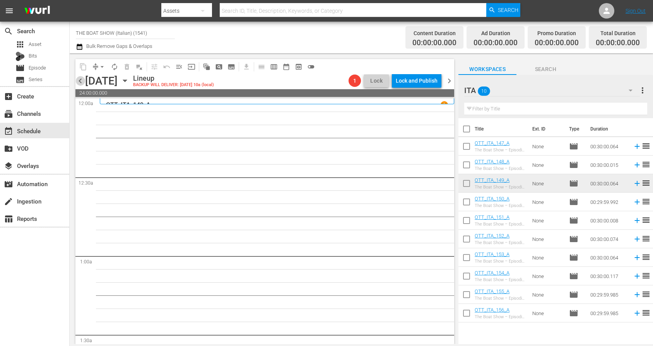
click at [83, 81] on span "chevron_left" at bounding box center [80, 81] width 10 height 10
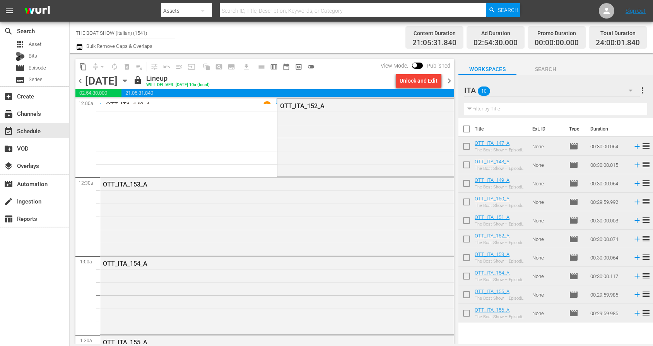
click at [449, 84] on span "chevron_right" at bounding box center [449, 81] width 10 height 10
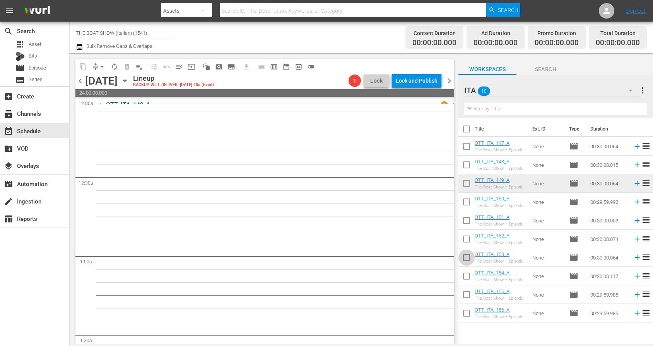
click at [466, 261] on input "checkbox" at bounding box center [466, 259] width 16 height 16
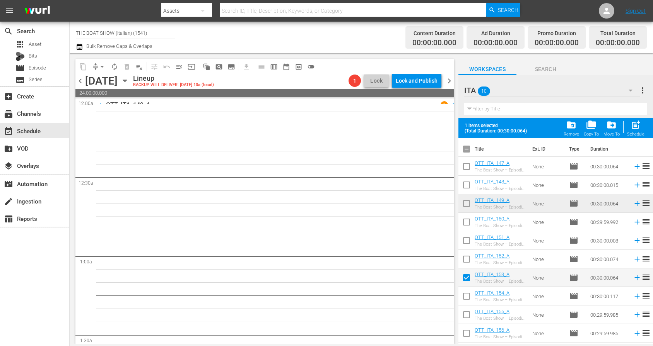
click at [467, 294] on input "checkbox" at bounding box center [466, 298] width 16 height 16
click at [466, 312] on input "checkbox" at bounding box center [466, 317] width 16 height 16
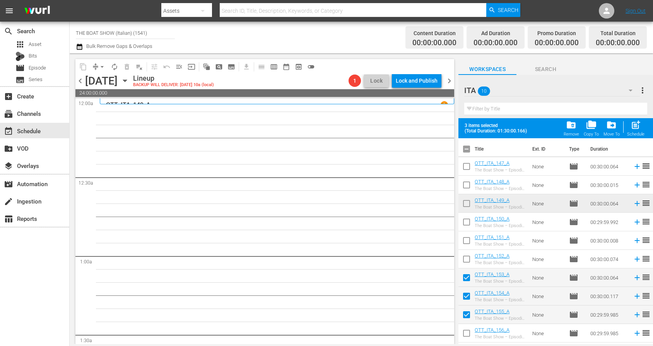
click at [464, 334] on input "checkbox" at bounding box center [466, 335] width 16 height 16
click at [635, 130] on span "post_add" at bounding box center [635, 125] width 10 height 10
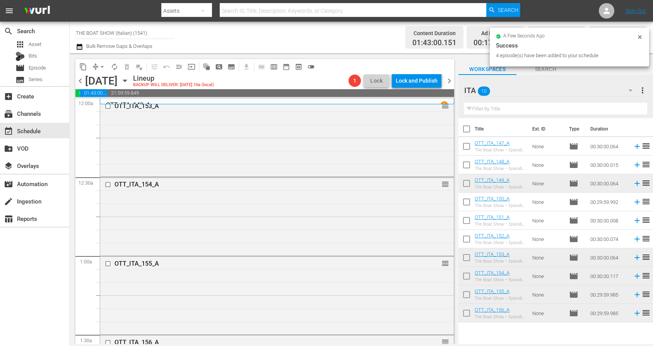
click at [467, 148] on input "checkbox" at bounding box center [466, 148] width 16 height 16
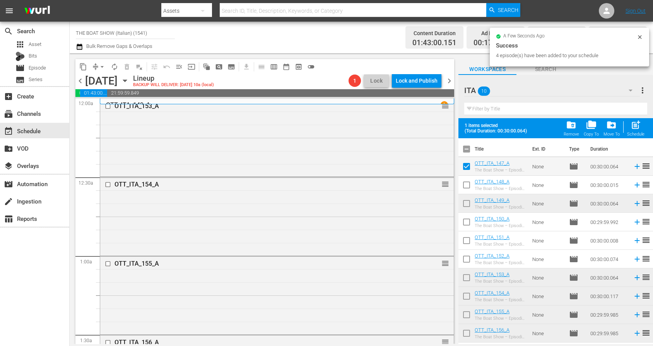
click at [465, 185] on input "checkbox" at bounding box center [466, 187] width 16 height 16
click at [466, 204] on input "checkbox" at bounding box center [466, 205] width 16 height 16
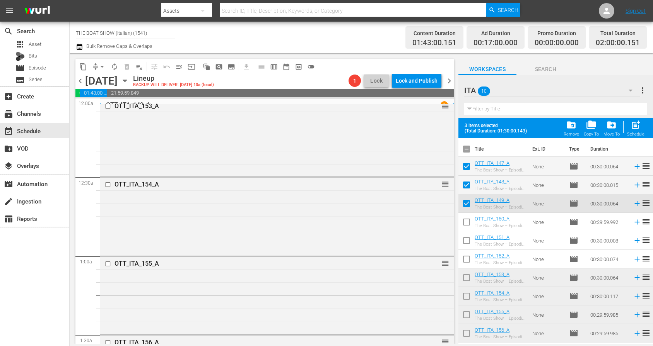
click at [463, 223] on input "checkbox" at bounding box center [466, 224] width 16 height 16
drag, startPoint x: 466, startPoint y: 241, endPoint x: 466, endPoint y: 253, distance: 12.0
click at [466, 241] on input "checkbox" at bounding box center [466, 242] width 16 height 16
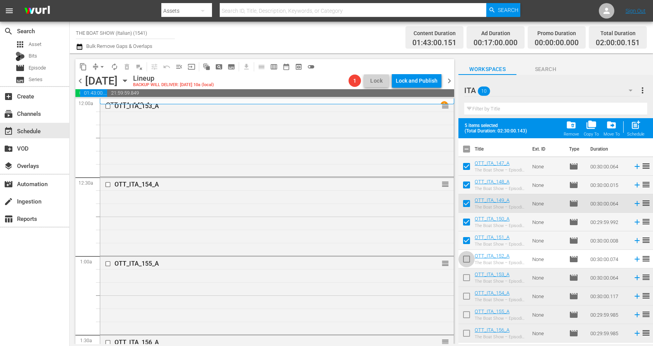
click at [466, 257] on input "checkbox" at bounding box center [466, 261] width 16 height 16
click at [641, 125] on div "post_add Schedule" at bounding box center [635, 128] width 17 height 17
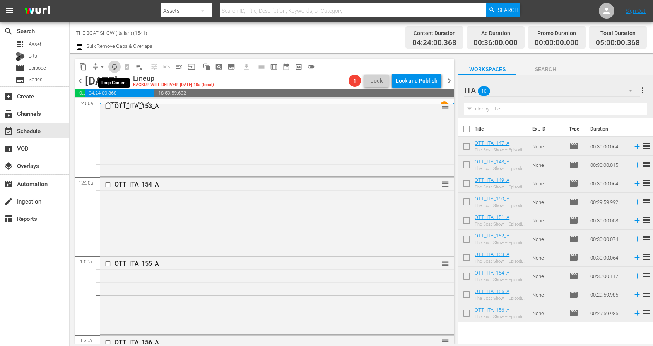
click at [115, 65] on span "autorenew_outlined" at bounding box center [115, 67] width 8 height 8
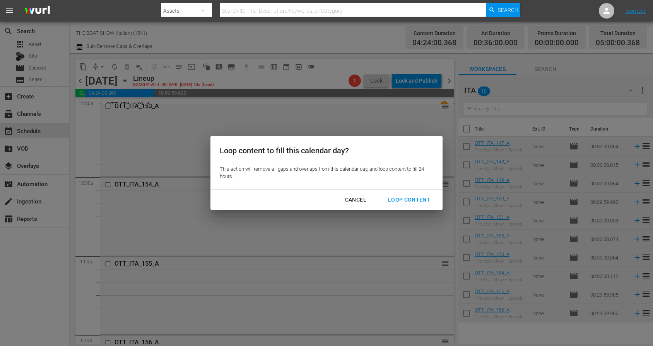
click at [407, 201] on div "Loop Content" at bounding box center [409, 200] width 55 height 10
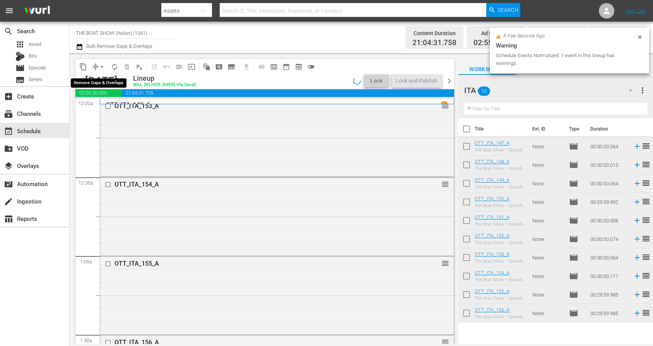
click at [101, 68] on span "arrow_drop_down" at bounding box center [102, 67] width 8 height 8
click at [101, 81] on li "Align to Midnight" at bounding box center [102, 82] width 81 height 13
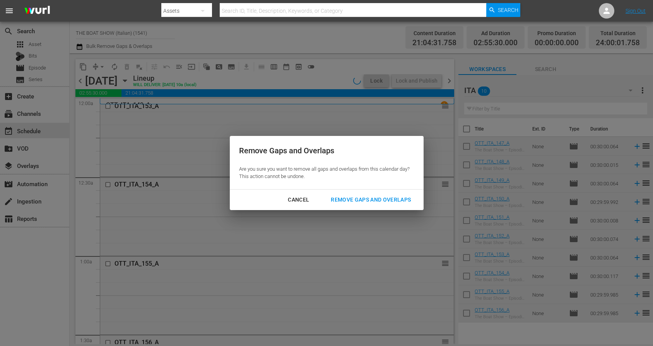
click at [359, 205] on button "Remove Gaps and Overlaps" at bounding box center [370, 200] width 99 height 14
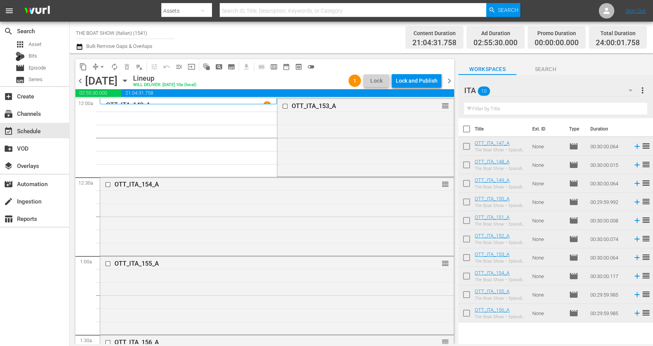
click at [422, 79] on div "Lock and Publish" at bounding box center [417, 81] width 42 height 14
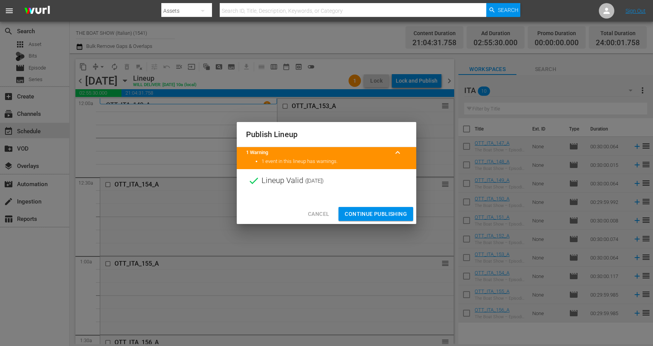
click at [369, 210] on span "Continue Publishing" at bounding box center [375, 215] width 62 height 10
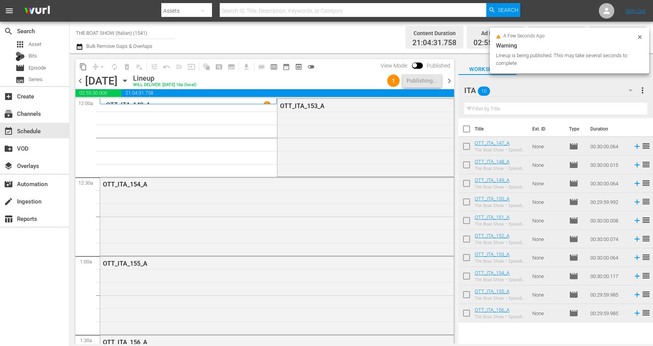
click at [448, 77] on span "chevron_right" at bounding box center [449, 81] width 10 height 10
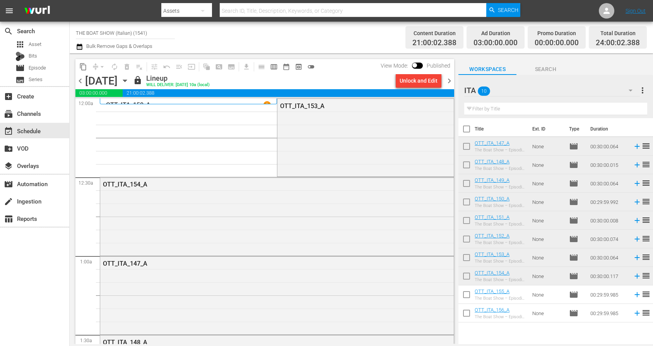
click at [419, 82] on div "Unlock and Edit" at bounding box center [418, 81] width 38 height 14
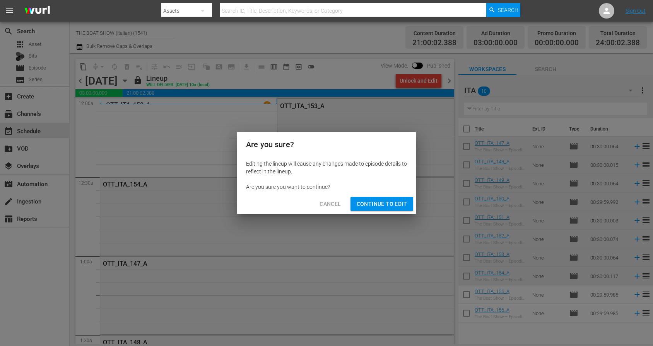
click at [375, 205] on span "Continue to Edit" at bounding box center [381, 204] width 50 height 10
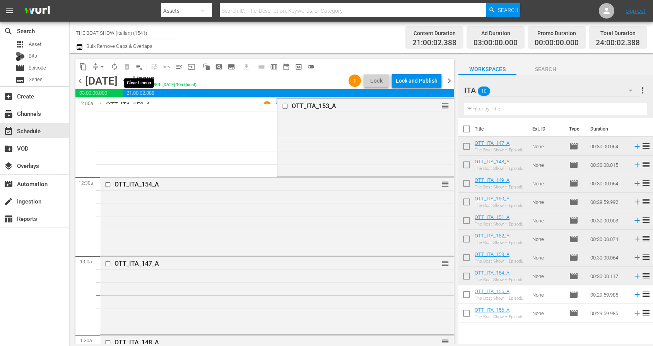
click at [139, 68] on span "playlist_remove_outlined" at bounding box center [139, 67] width 8 height 8
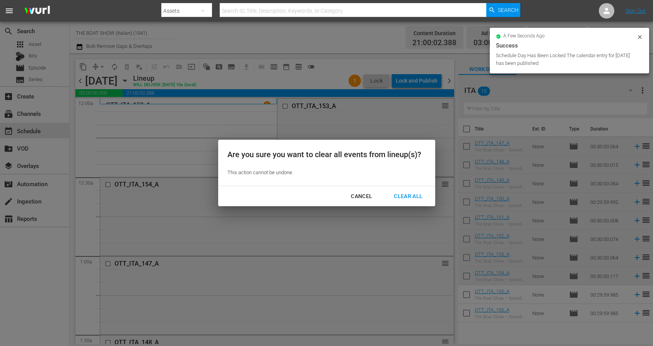
click at [407, 195] on div "Clear All" at bounding box center [407, 197] width 41 height 10
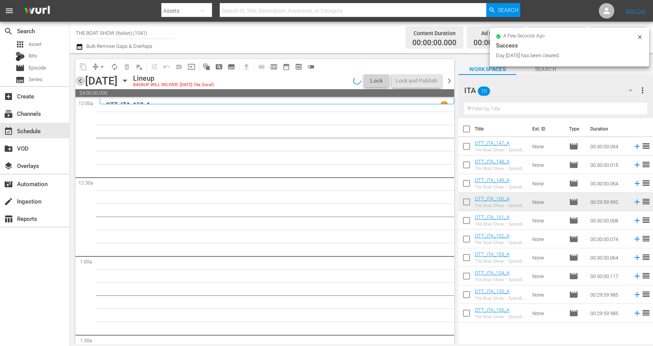
click at [81, 80] on span "chevron_left" at bounding box center [80, 81] width 10 height 10
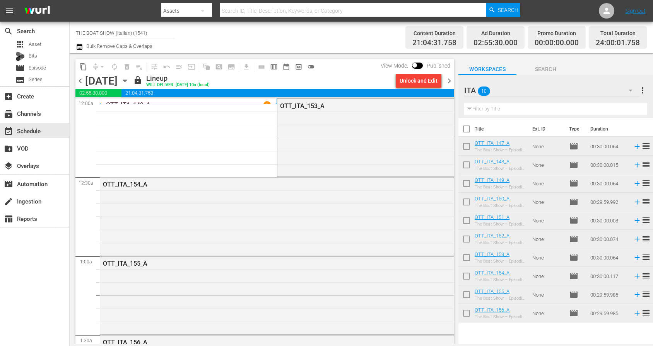
click at [449, 82] on span "chevron_right" at bounding box center [449, 81] width 10 height 10
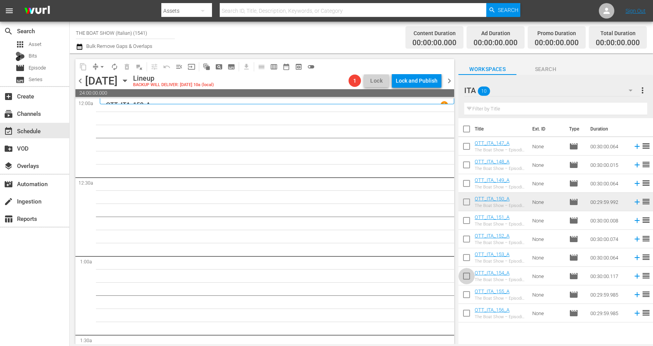
click at [466, 276] on input "checkbox" at bounding box center [466, 278] width 16 height 16
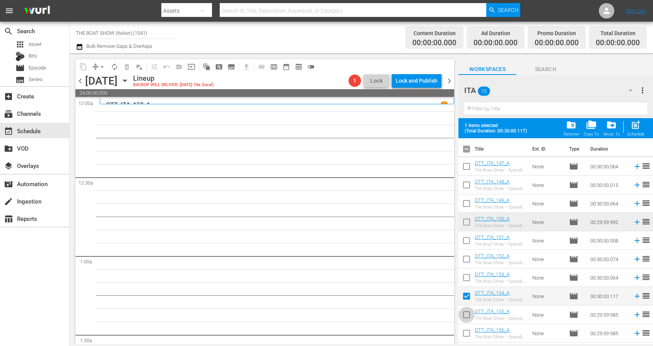
click at [467, 317] on input "checkbox" at bounding box center [466, 317] width 16 height 16
click at [467, 334] on input "checkbox" at bounding box center [466, 335] width 16 height 16
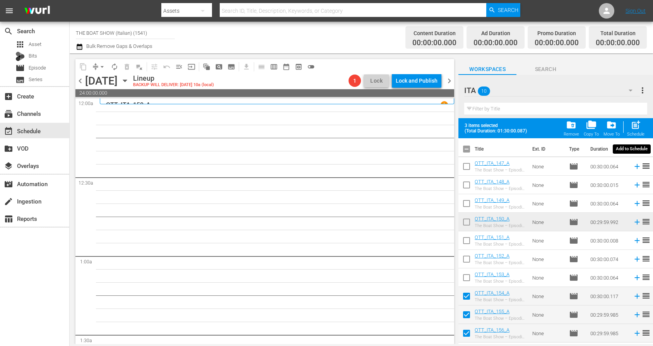
click at [638, 132] on div "Schedule" at bounding box center [635, 134] width 17 height 5
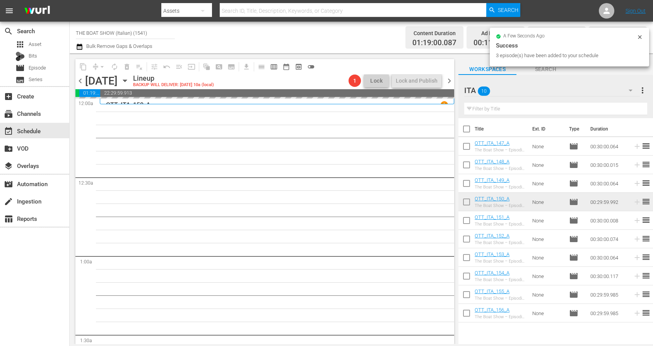
click at [466, 147] on input "checkbox" at bounding box center [466, 148] width 16 height 16
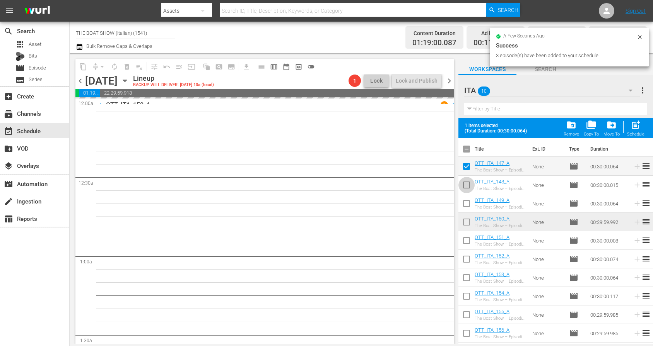
click at [467, 185] on input "checkbox" at bounding box center [466, 187] width 16 height 16
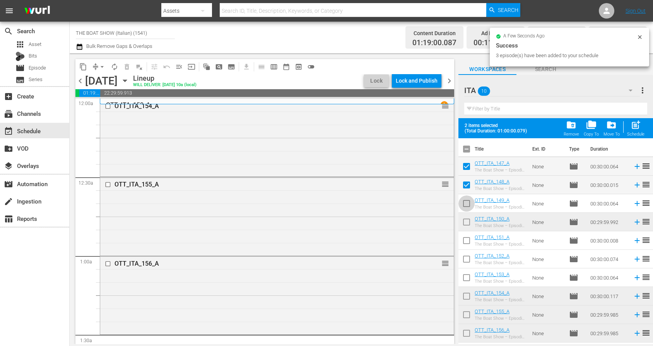
click at [465, 201] on input "checkbox" at bounding box center [466, 205] width 16 height 16
click at [466, 220] on input "checkbox" at bounding box center [466, 224] width 16 height 16
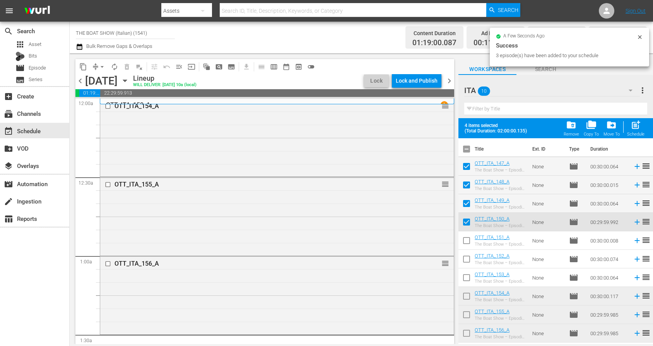
click at [467, 240] on input "checkbox" at bounding box center [466, 242] width 16 height 16
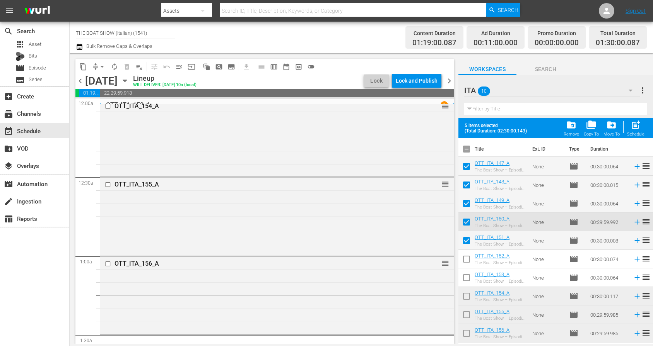
click at [467, 257] on input "checkbox" at bounding box center [466, 261] width 16 height 16
click at [465, 276] on input "checkbox" at bounding box center [466, 279] width 16 height 16
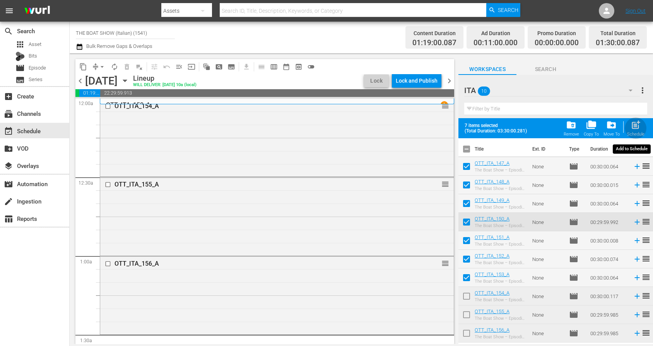
click at [636, 126] on span "post_add" at bounding box center [635, 125] width 10 height 10
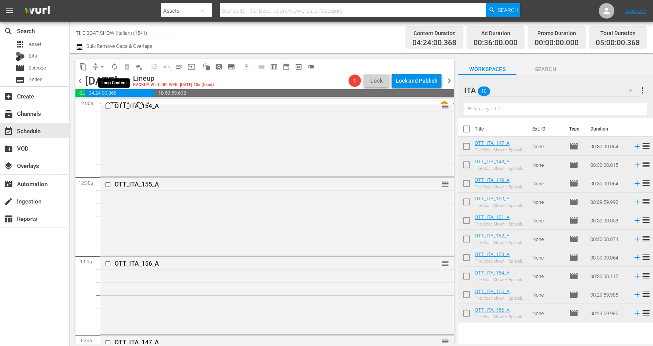
click at [116, 67] on span "autorenew_outlined" at bounding box center [115, 67] width 8 height 8
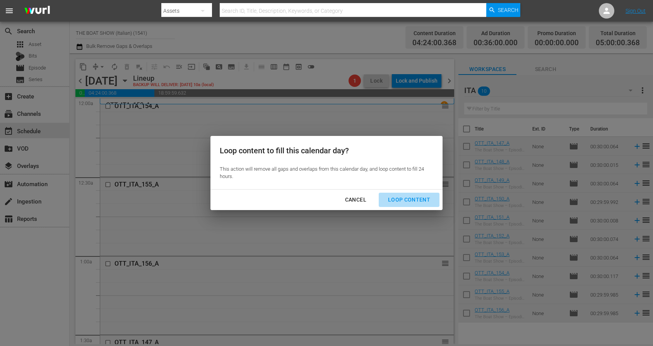
click at [410, 203] on div "Loop Content" at bounding box center [409, 200] width 55 height 10
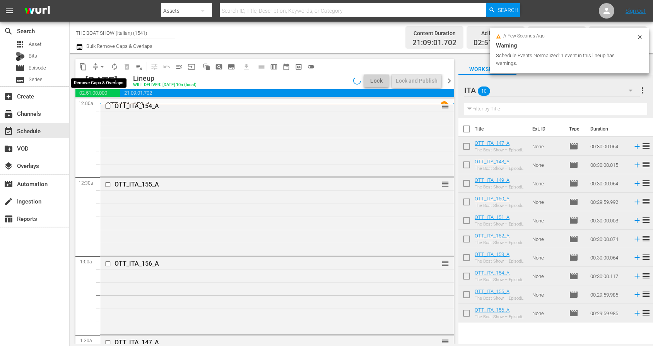
click at [101, 68] on span "arrow_drop_down" at bounding box center [102, 67] width 8 height 8
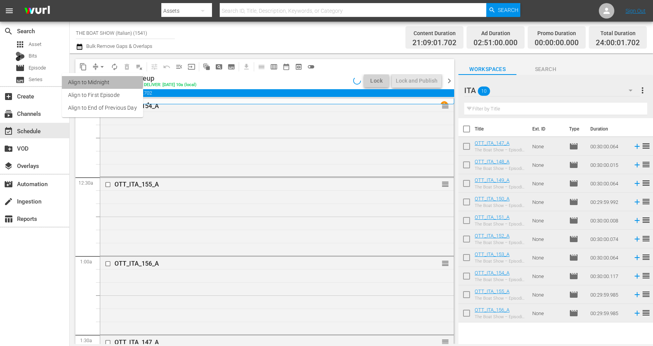
click at [99, 80] on li "Align to Midnight" at bounding box center [102, 82] width 81 height 13
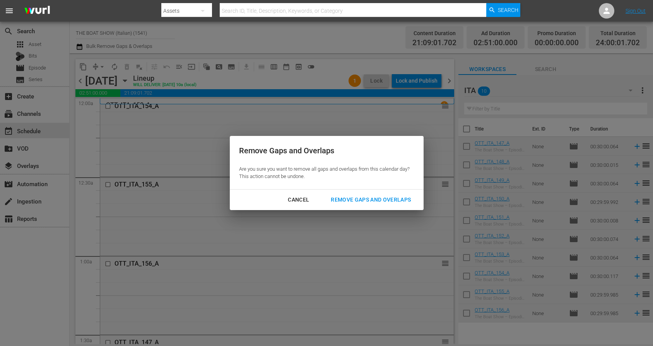
click at [365, 205] on div "Remove Gaps and Overlaps" at bounding box center [370, 200] width 92 height 10
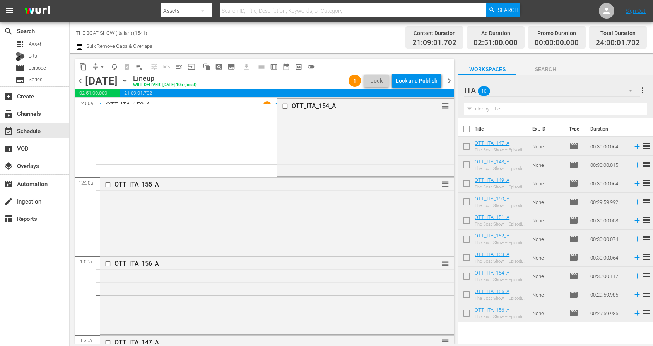
click at [408, 80] on div "Lock and Publish" at bounding box center [417, 81] width 42 height 14
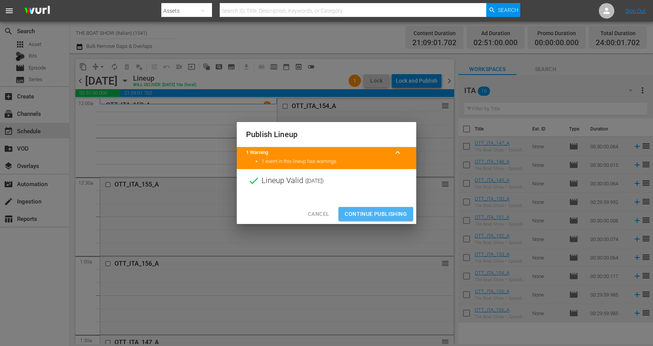
click at [360, 217] on span "Continue Publishing" at bounding box center [375, 215] width 62 height 10
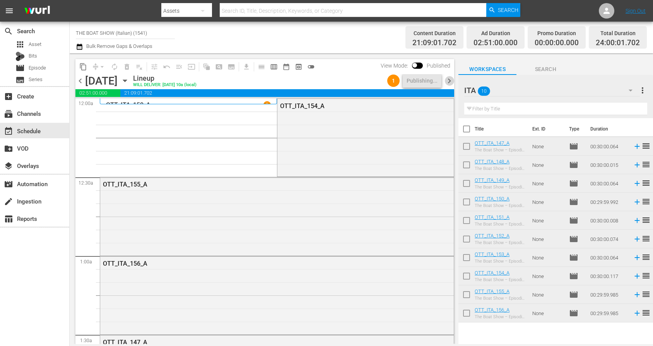
click at [450, 81] on span "chevron_right" at bounding box center [449, 81] width 10 height 10
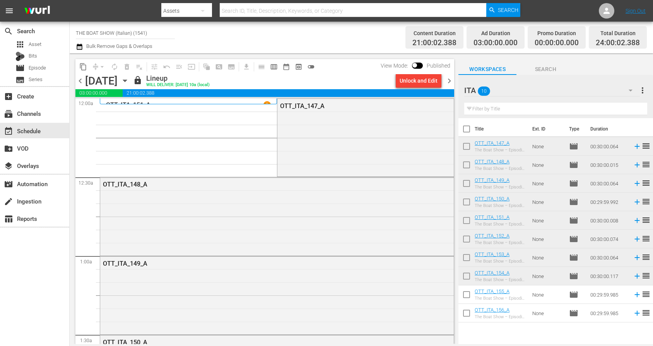
click at [411, 80] on div "Unlock and Edit" at bounding box center [418, 81] width 38 height 14
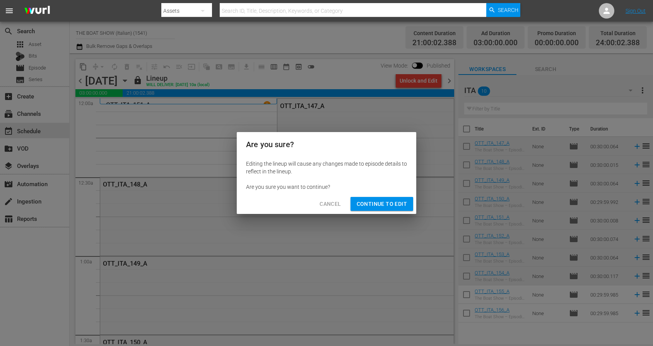
click at [375, 202] on span "Continue to Edit" at bounding box center [381, 204] width 50 height 10
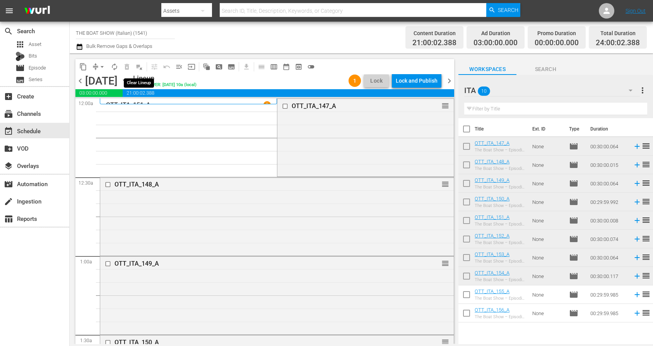
click at [139, 67] on span "playlist_remove_outlined" at bounding box center [139, 67] width 8 height 8
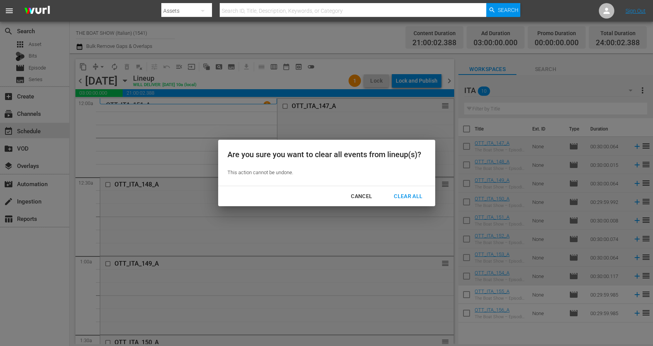
click at [423, 195] on div "Clear All" at bounding box center [407, 197] width 41 height 10
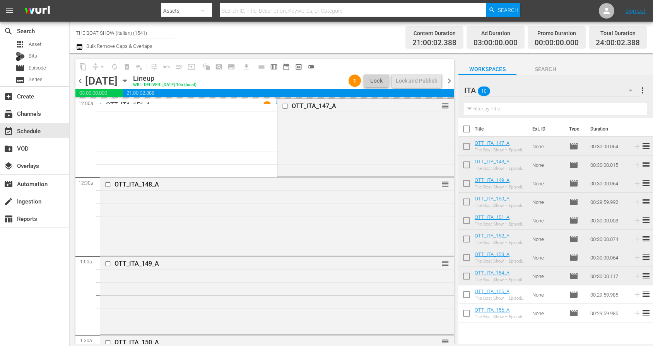
click at [82, 82] on span "chevron_left" at bounding box center [80, 81] width 10 height 10
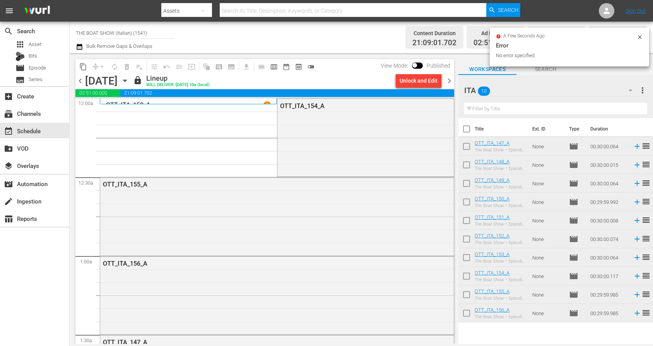
click at [452, 80] on span "chevron_right" at bounding box center [449, 81] width 10 height 10
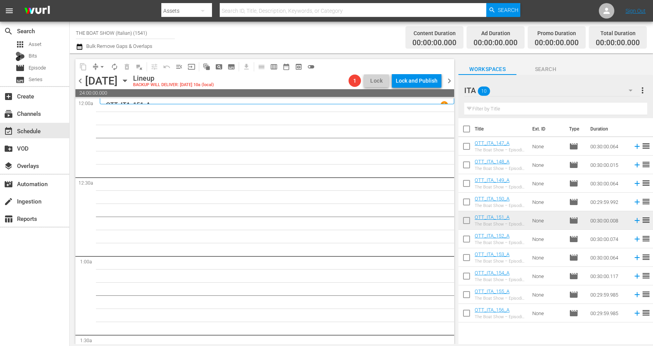
click at [81, 82] on span "chevron_left" at bounding box center [80, 81] width 10 height 10
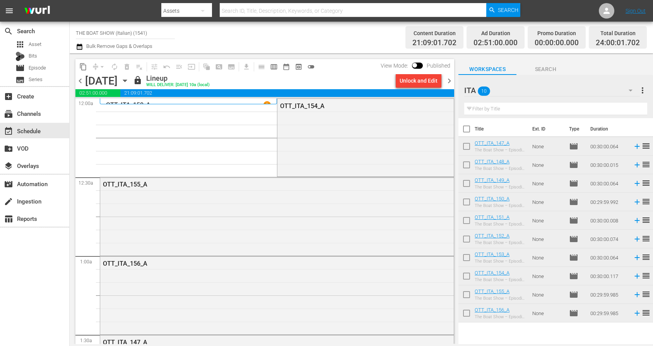
click at [449, 80] on span "chevron_right" at bounding box center [449, 81] width 10 height 10
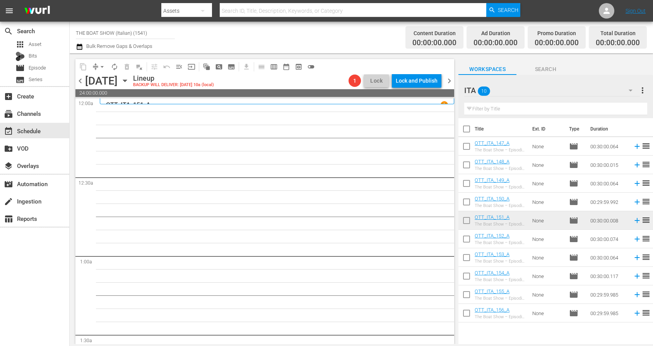
click at [466, 297] on input "checkbox" at bounding box center [466, 296] width 16 height 16
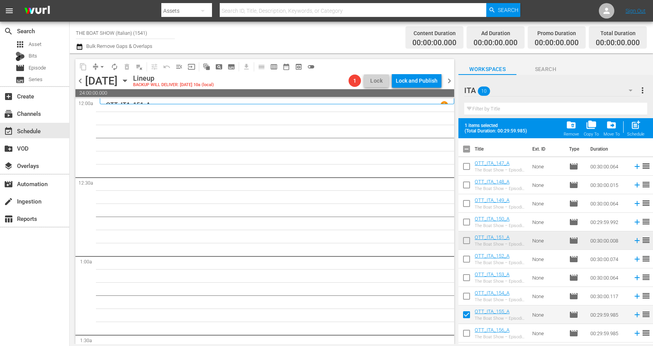
click at [466, 332] on input "checkbox" at bounding box center [466, 335] width 16 height 16
click at [636, 126] on span "post_add" at bounding box center [635, 125] width 10 height 10
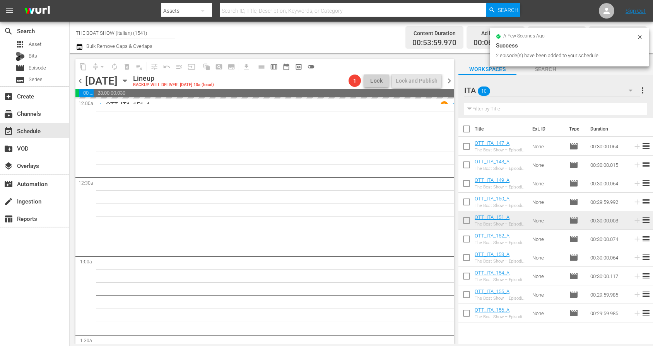
click at [468, 148] on input "checkbox" at bounding box center [466, 148] width 16 height 16
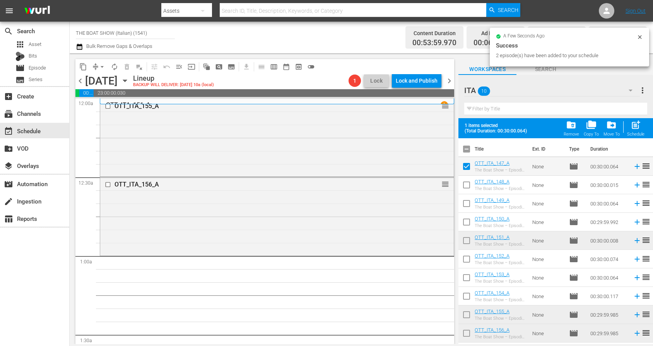
click at [466, 162] on input "checkbox" at bounding box center [466, 168] width 16 height 16
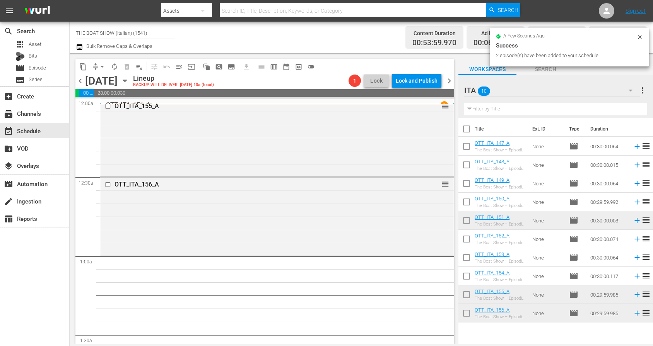
click at [467, 130] on input "checkbox" at bounding box center [466, 131] width 16 height 16
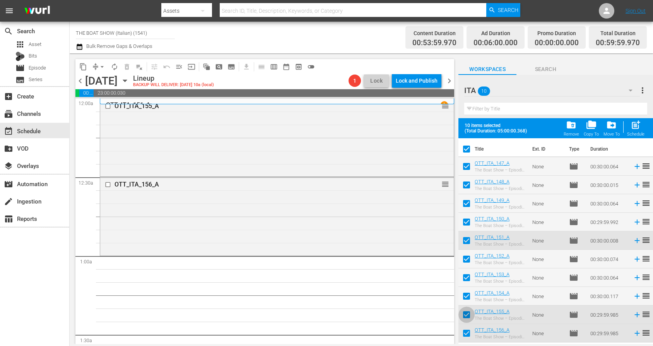
click at [462, 314] on input "checkbox" at bounding box center [466, 317] width 16 height 16
click at [466, 337] on input "checkbox" at bounding box center [466, 335] width 16 height 16
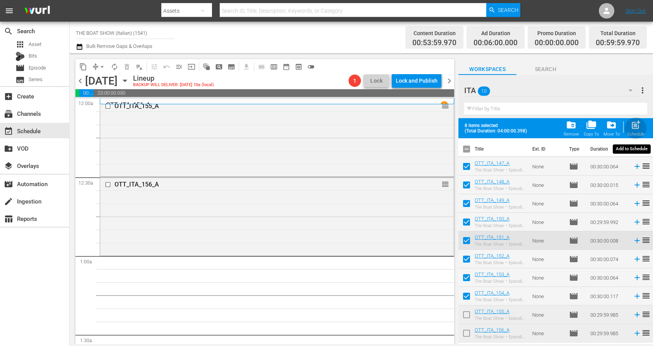
click at [638, 133] on div "Schedule" at bounding box center [635, 134] width 17 height 5
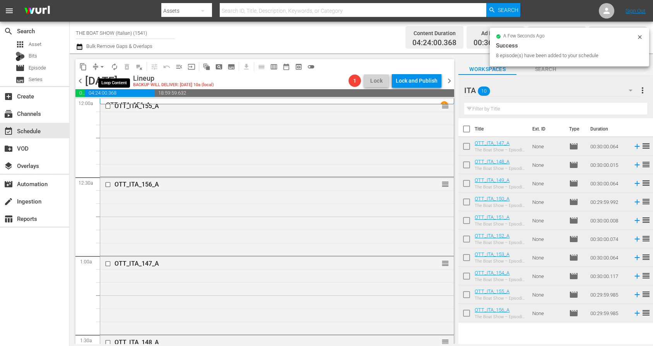
click at [113, 68] on span "autorenew_outlined" at bounding box center [115, 67] width 8 height 8
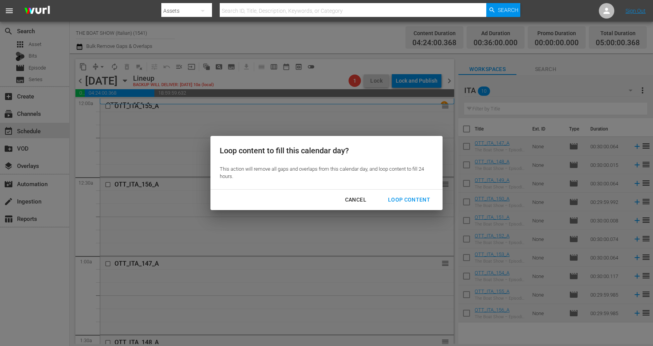
click at [412, 199] on div "Loop Content" at bounding box center [409, 200] width 55 height 10
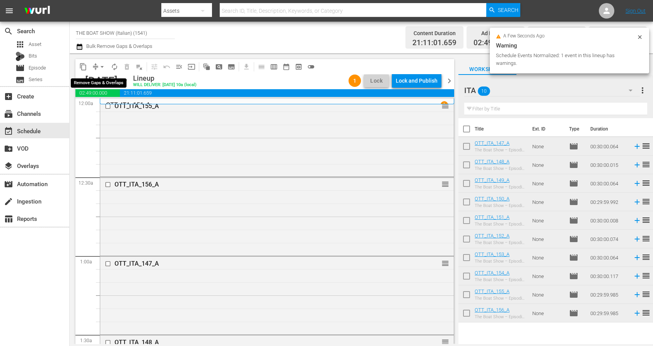
click at [101, 67] on span "arrow_drop_down" at bounding box center [102, 67] width 8 height 8
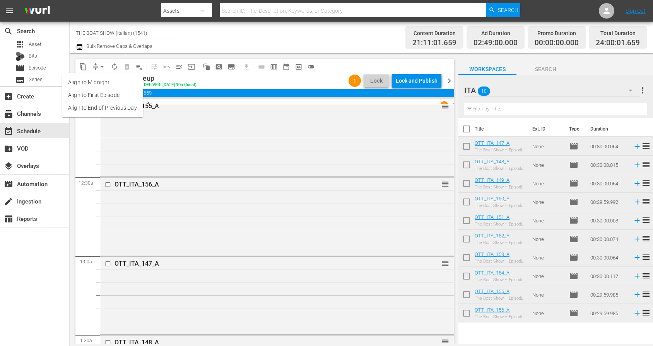
click at [90, 82] on li "Align to Midnight" at bounding box center [102, 82] width 81 height 13
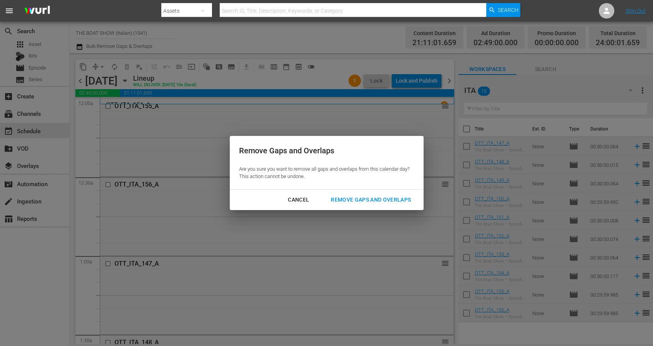
click at [361, 203] on div "Remove Gaps and Overlaps" at bounding box center [370, 200] width 92 height 10
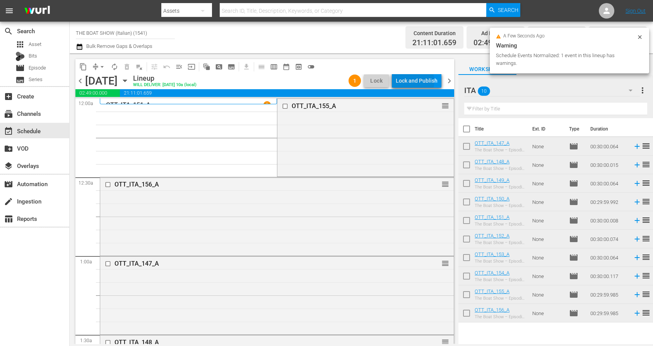
click at [416, 81] on div "Lock and Publish" at bounding box center [417, 81] width 42 height 14
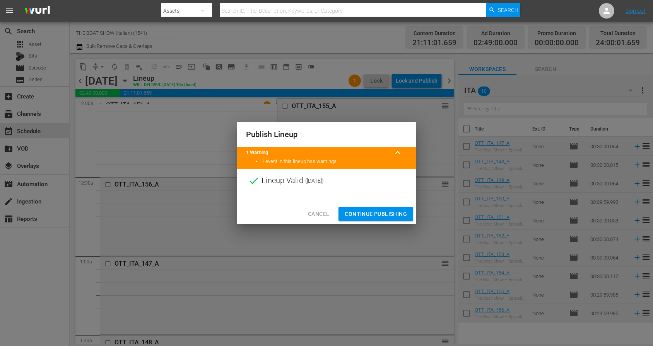
click at [371, 211] on span "Continue Publishing" at bounding box center [375, 215] width 62 height 10
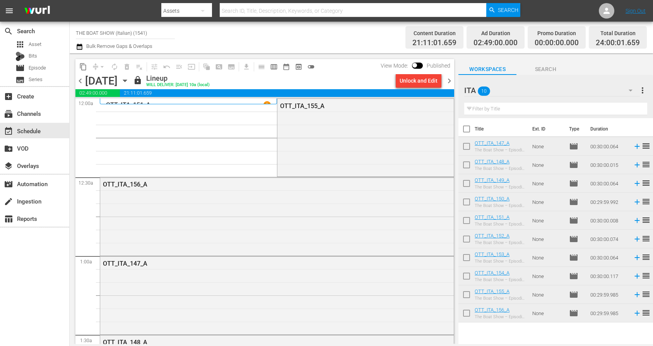
click at [452, 82] on span "chevron_right" at bounding box center [449, 81] width 10 height 10
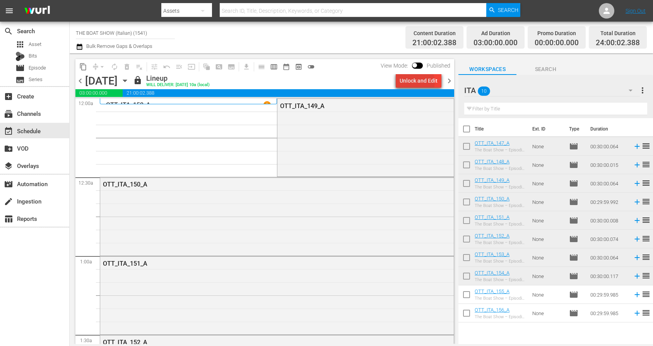
click at [418, 82] on div "Unlock and Edit" at bounding box center [418, 81] width 38 height 14
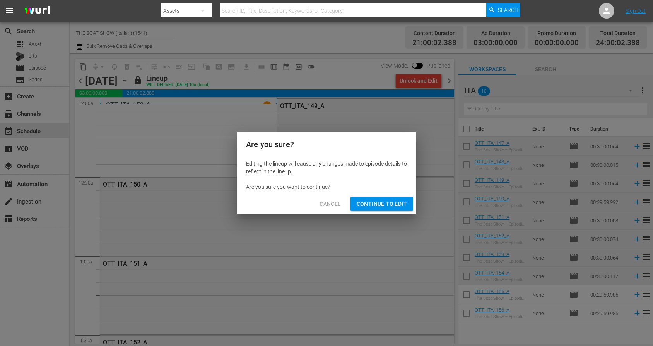
click at [372, 205] on span "Continue to Edit" at bounding box center [381, 204] width 50 height 10
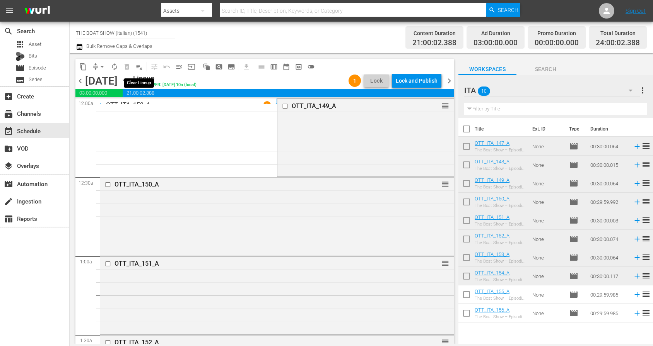
click at [141, 66] on span "playlist_remove_outlined" at bounding box center [139, 67] width 8 height 8
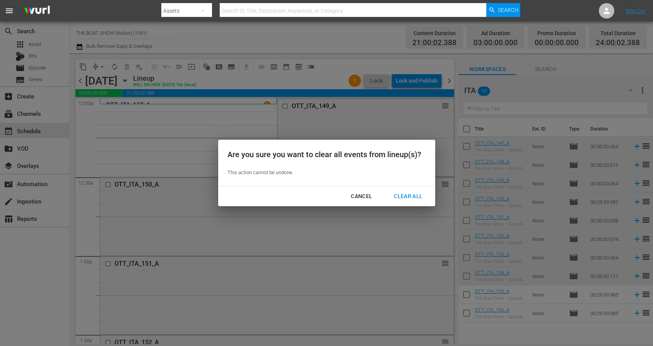
click at [409, 193] on div "Clear All" at bounding box center [407, 197] width 41 height 10
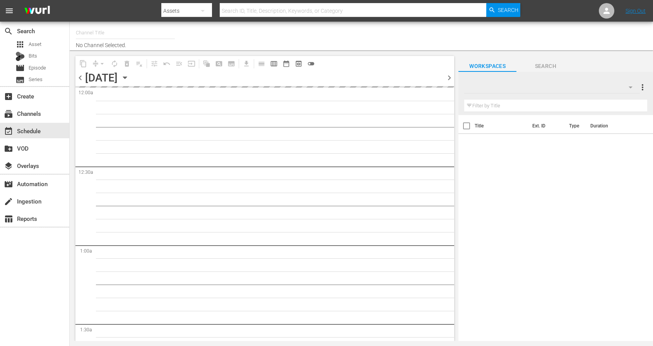
type input "THE BOAT SHOW (Italian) (1541)"
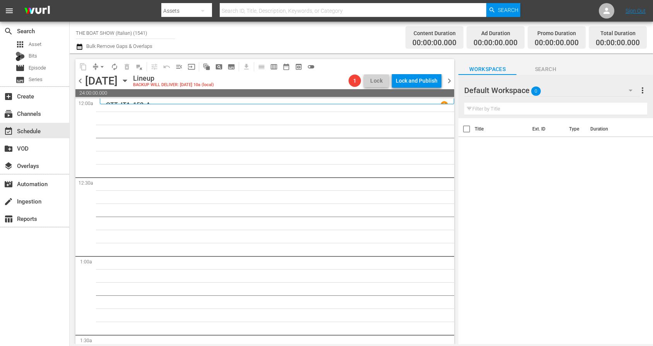
click at [630, 92] on icon "button" at bounding box center [630, 90] width 9 height 9
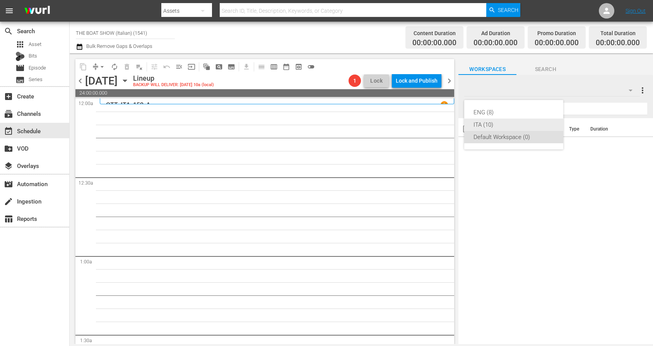
click at [496, 128] on div "ITA (10)" at bounding box center [513, 125] width 80 height 12
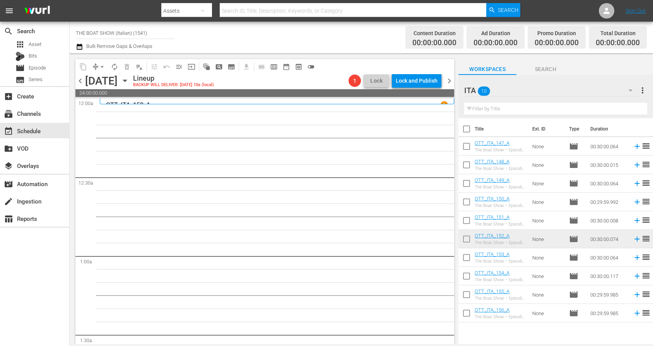
click at [83, 82] on span "chevron_left" at bounding box center [80, 81] width 10 height 10
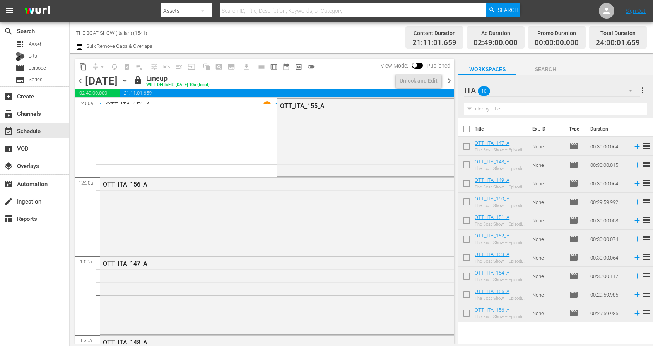
click at [452, 80] on span "chevron_right" at bounding box center [449, 81] width 10 height 10
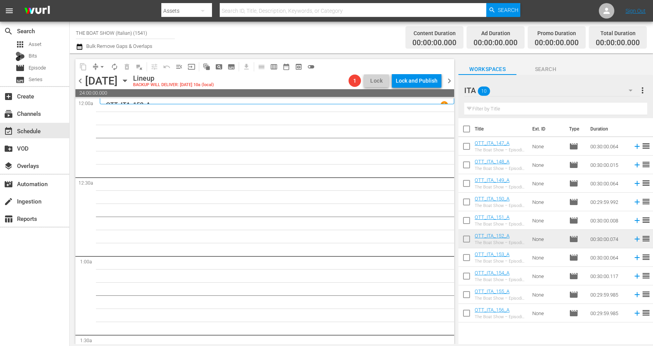
click at [464, 312] on input "checkbox" at bounding box center [466, 315] width 16 height 16
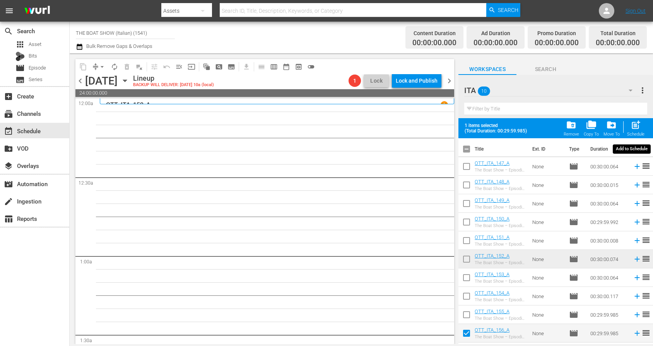
click at [630, 125] on span "post_add" at bounding box center [635, 125] width 10 height 10
checkbox input "false"
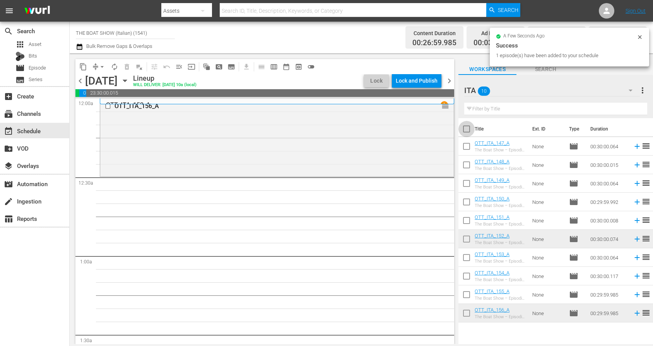
click at [466, 130] on input "checkbox" at bounding box center [466, 131] width 16 height 16
checkbox input "true"
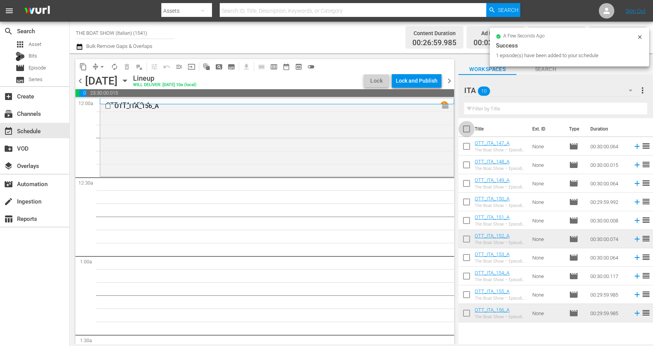
checkbox input "true"
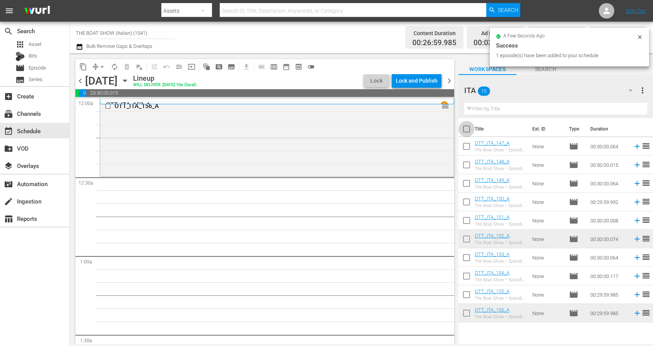
checkbox input "true"
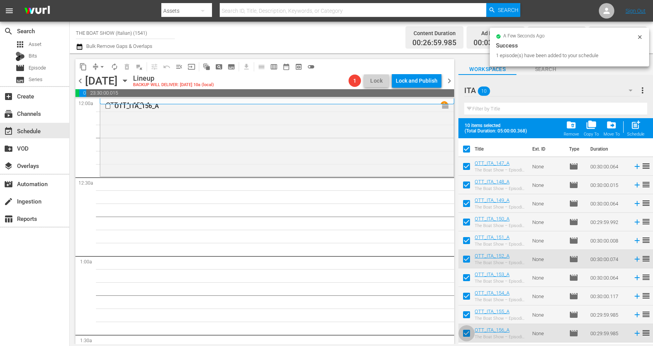
click at [466, 334] on input "checkbox" at bounding box center [466, 335] width 16 height 16
checkbox input "false"
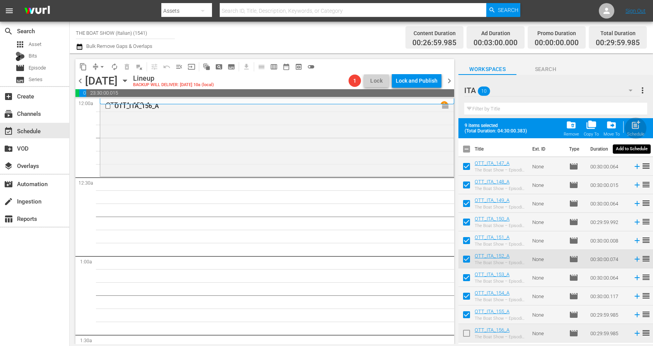
click at [632, 132] on div "Schedule" at bounding box center [635, 134] width 17 height 5
checkbox input "false"
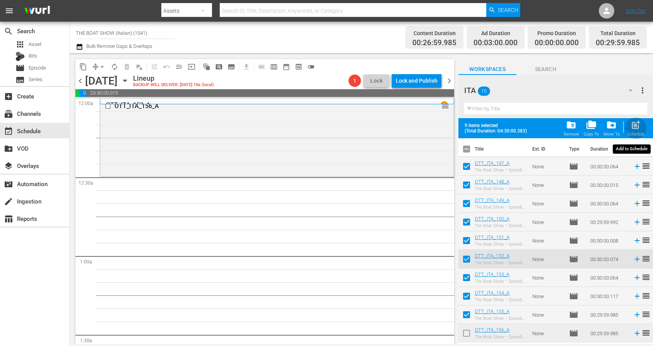
checkbox input "false"
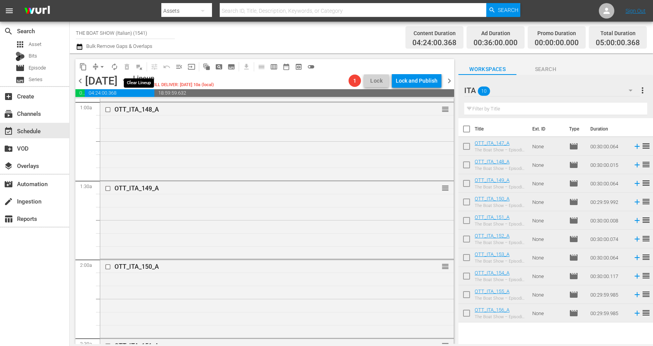
scroll to position [85, 0]
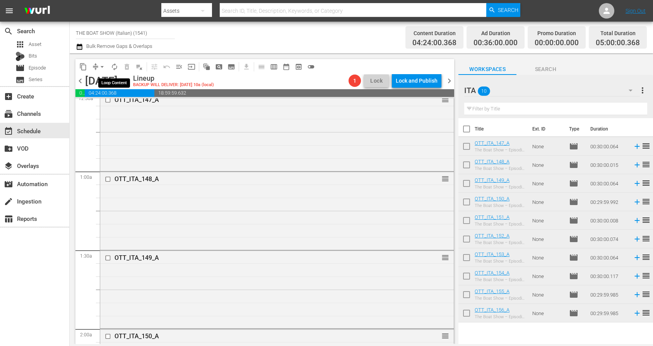
click at [117, 67] on span "autorenew_outlined" at bounding box center [115, 67] width 8 height 8
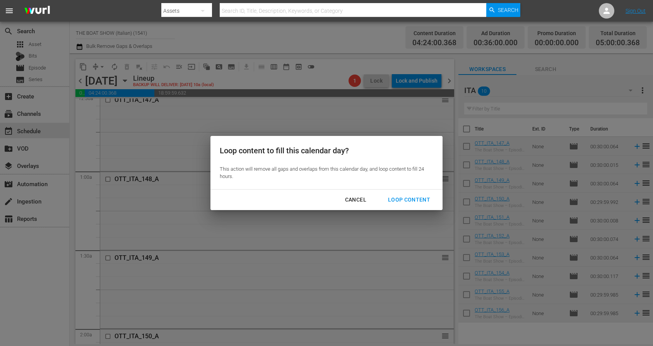
click at [398, 203] on div "Loop Content" at bounding box center [409, 200] width 55 height 10
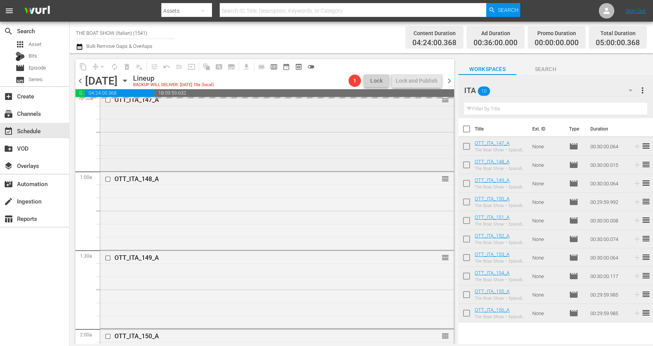
scroll to position [0, 0]
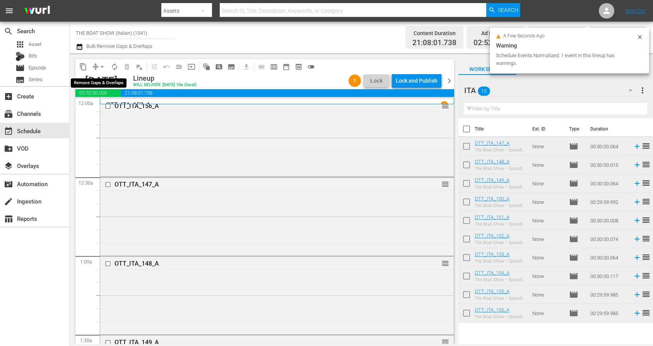
click at [102, 68] on span "arrow_drop_down" at bounding box center [102, 67] width 8 height 8
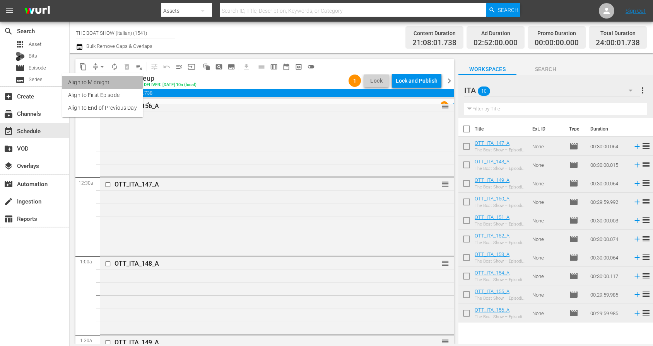
click at [98, 79] on li "Align to Midnight" at bounding box center [102, 82] width 81 height 13
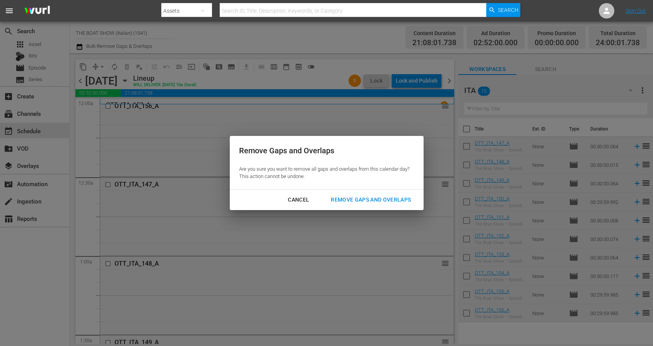
click at [336, 199] on div "Remove Gaps and Overlaps" at bounding box center [370, 200] width 92 height 10
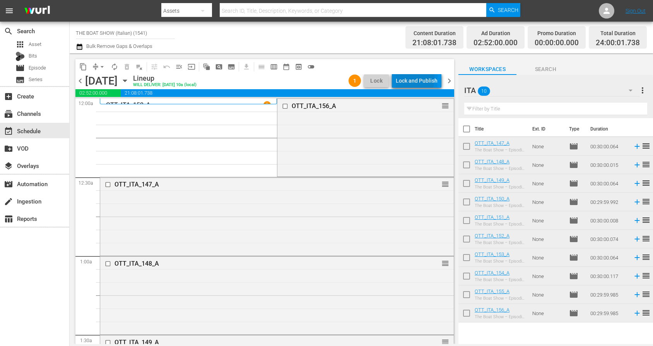
click at [402, 78] on div "Lock and Publish" at bounding box center [417, 81] width 42 height 14
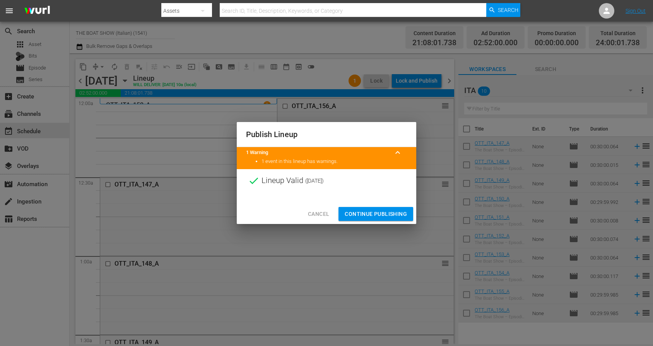
click at [370, 210] on span "Continue Publishing" at bounding box center [375, 215] width 62 height 10
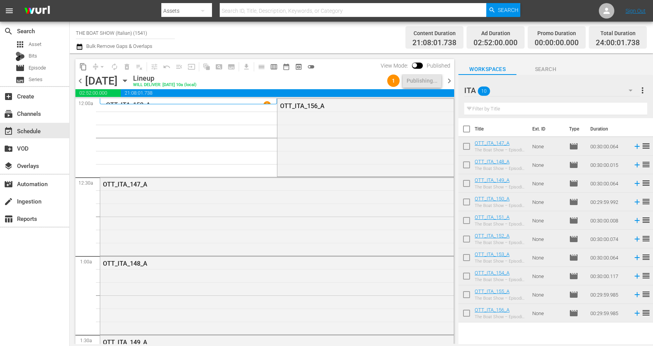
click at [81, 80] on span "chevron_left" at bounding box center [80, 81] width 10 height 10
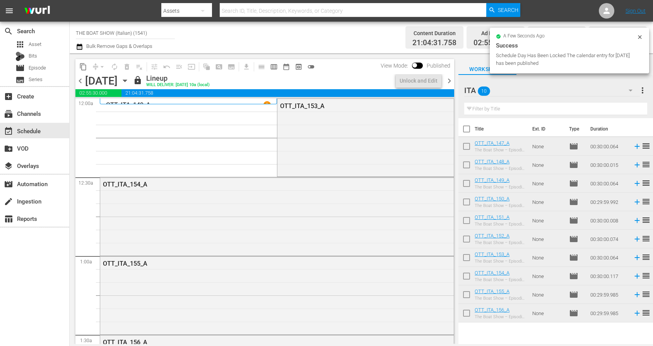
click at [81, 80] on span "chevron_left" at bounding box center [80, 81] width 10 height 10
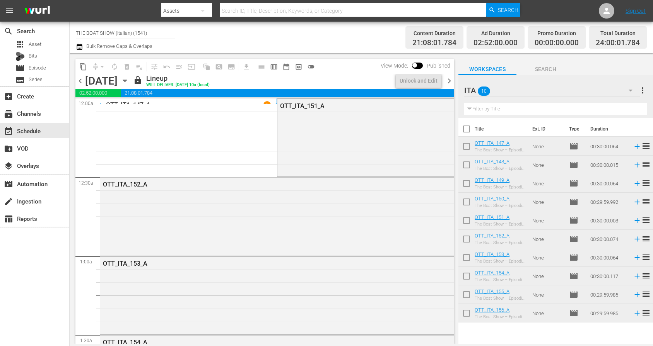
click at [81, 80] on span "chevron_left" at bounding box center [80, 81] width 10 height 10
click at [450, 82] on span "chevron_right" at bounding box center [449, 81] width 10 height 10
click at [450, 81] on span "chevron_right" at bounding box center [449, 81] width 10 height 10
click at [82, 79] on span "chevron_left" at bounding box center [80, 81] width 10 height 10
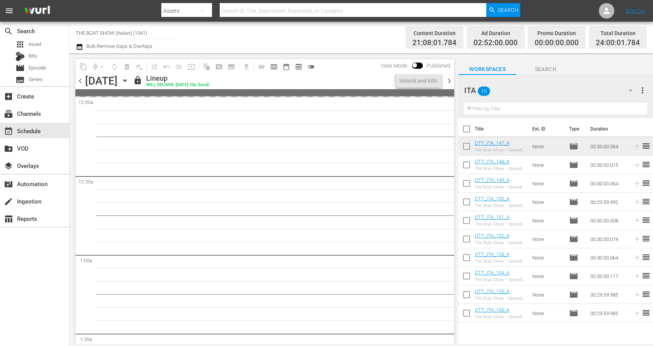
click at [82, 79] on span "chevron_left" at bounding box center [80, 81] width 10 height 10
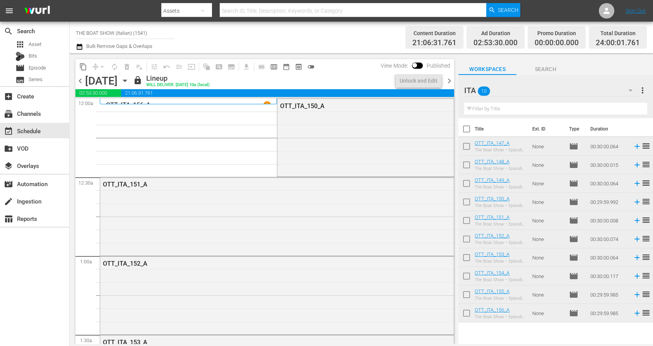
click at [82, 80] on span "chevron_left" at bounding box center [80, 81] width 10 height 10
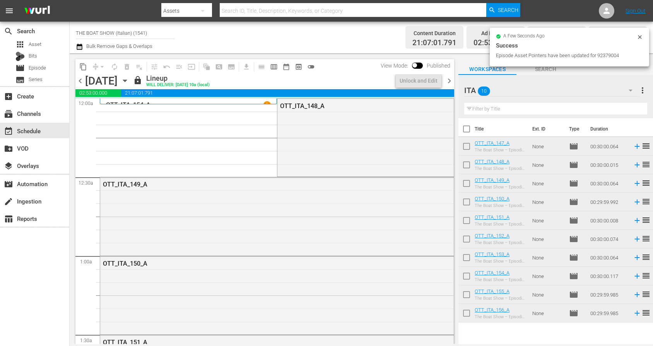
click at [82, 80] on span "chevron_left" at bounding box center [80, 81] width 10 height 10
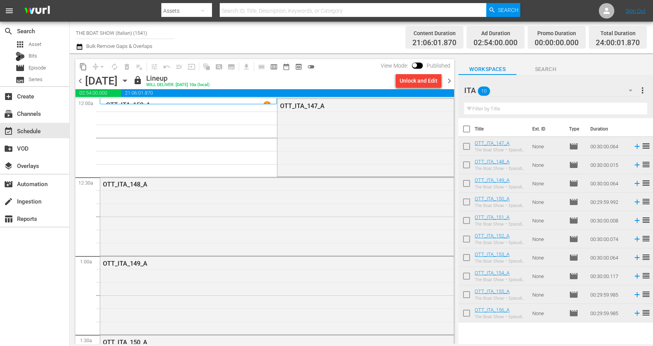
click at [448, 80] on span "chevron_right" at bounding box center [449, 81] width 10 height 10
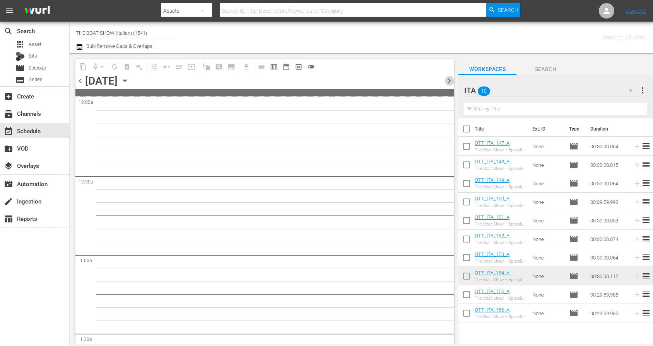
click at [448, 80] on span "chevron_right" at bounding box center [449, 81] width 10 height 10
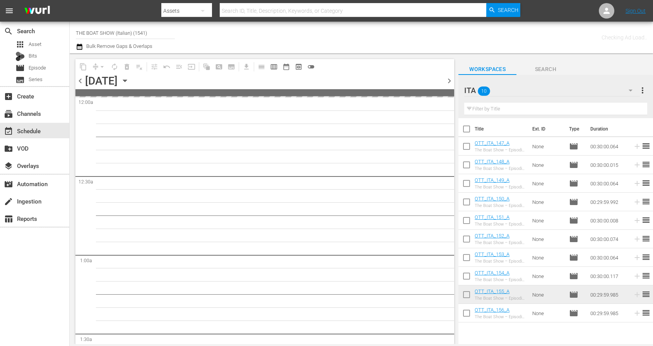
click at [448, 80] on span "chevron_right" at bounding box center [449, 81] width 10 height 10
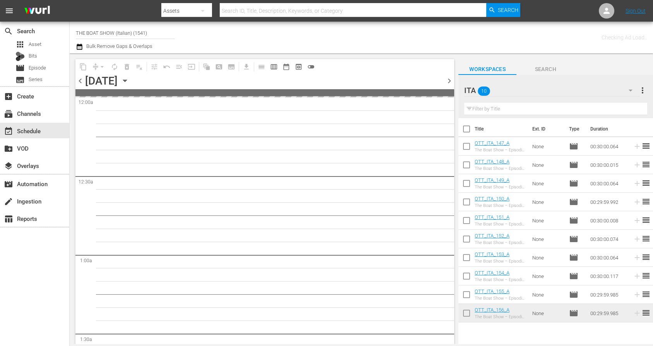
click at [448, 80] on span "chevron_right" at bounding box center [449, 81] width 10 height 10
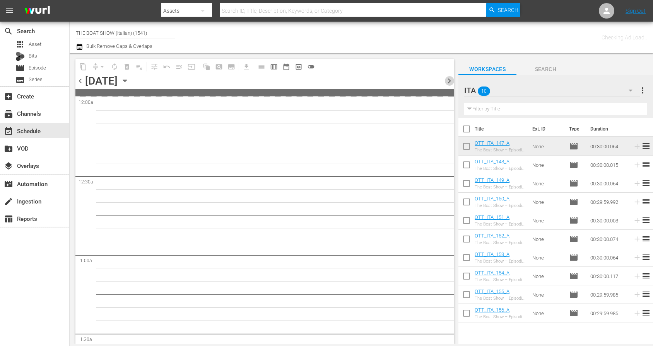
click at [448, 80] on span "chevron_right" at bounding box center [449, 81] width 10 height 10
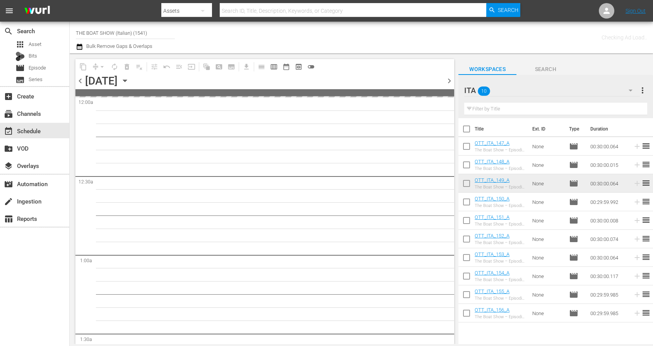
click at [448, 80] on span "chevron_right" at bounding box center [449, 81] width 10 height 10
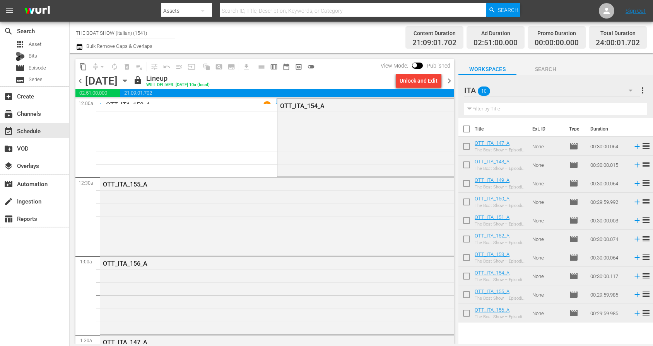
click at [448, 80] on span "chevron_right" at bounding box center [449, 81] width 10 height 10
click at [447, 80] on span "chevron_right" at bounding box center [449, 81] width 10 height 10
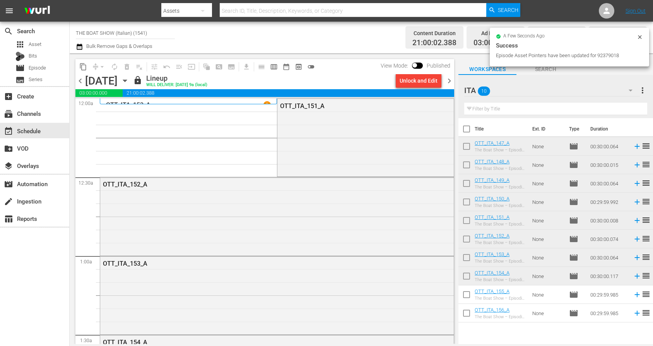
click at [402, 88] on div "chevron_left [DATE] [DATE] lock Lineup WILL DELIVER: [DATE] 9a (local) Unlock a…" at bounding box center [264, 81] width 379 height 15
click at [403, 83] on div "Unlock and Edit" at bounding box center [418, 81] width 38 height 14
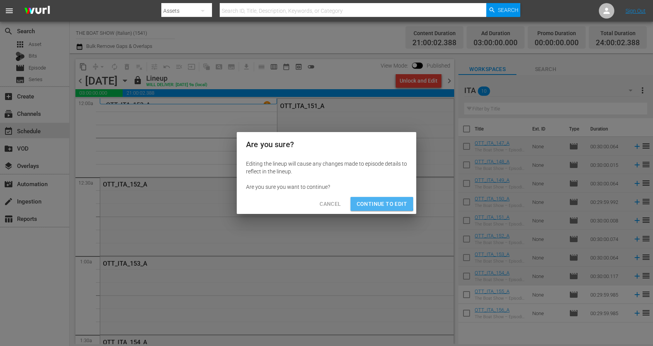
click at [367, 202] on span "Continue to Edit" at bounding box center [381, 204] width 50 height 10
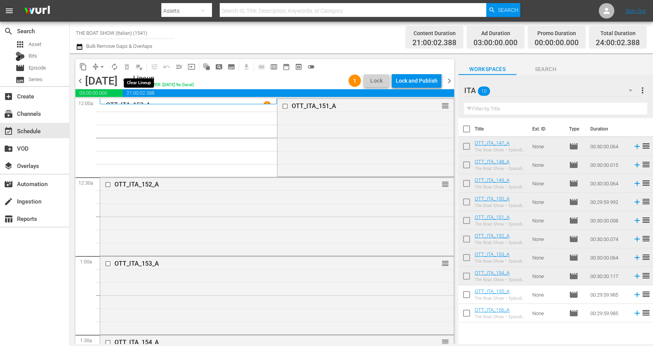
click at [137, 67] on span "playlist_remove_outlined" at bounding box center [139, 67] width 8 height 8
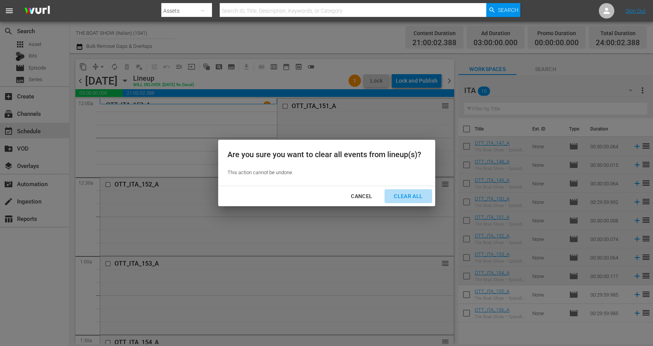
click at [405, 196] on div "Clear All" at bounding box center [407, 197] width 41 height 10
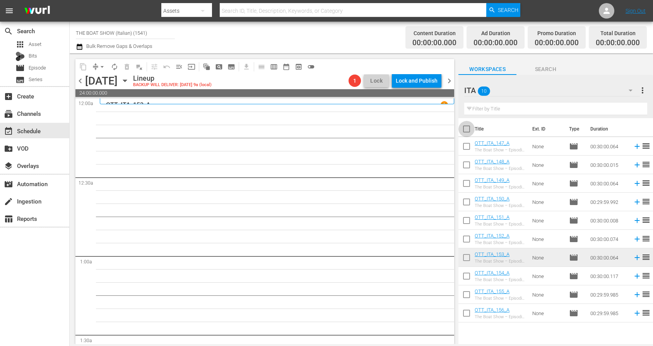
click at [467, 129] on input "checkbox" at bounding box center [466, 131] width 16 height 16
checkbox input "true"
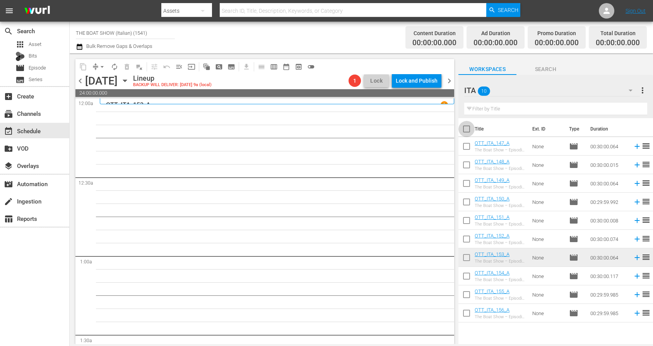
checkbox input "true"
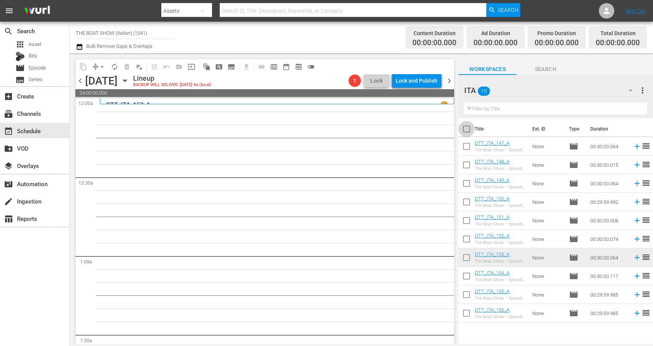
checkbox input "true"
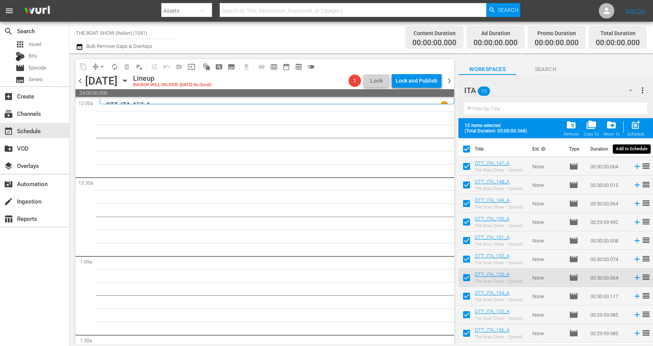
click at [634, 128] on span "post_add" at bounding box center [635, 125] width 10 height 10
checkbox input "false"
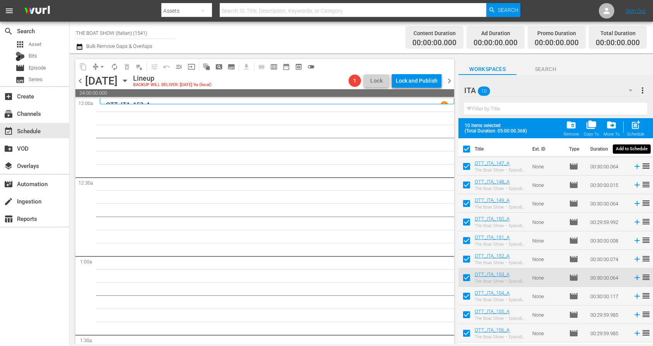
checkbox input "false"
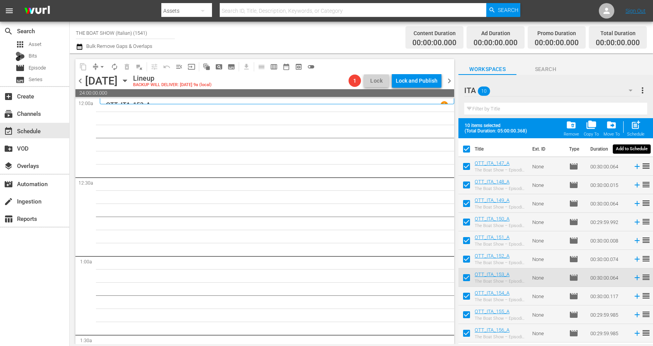
checkbox input "false"
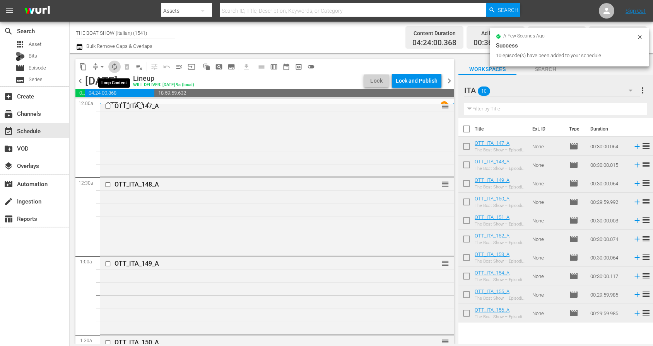
click at [114, 67] on span "autorenew_outlined" at bounding box center [115, 67] width 8 height 8
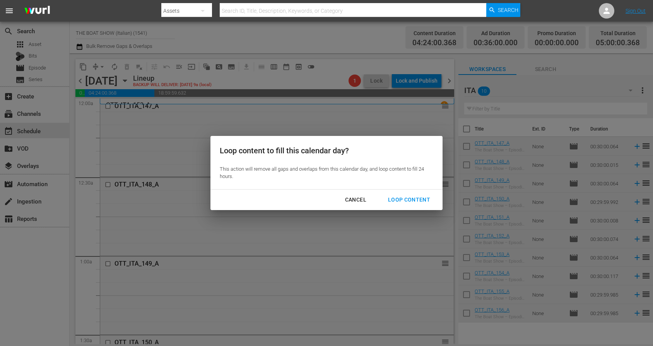
click at [400, 202] on div "Loop Content" at bounding box center [409, 200] width 55 height 10
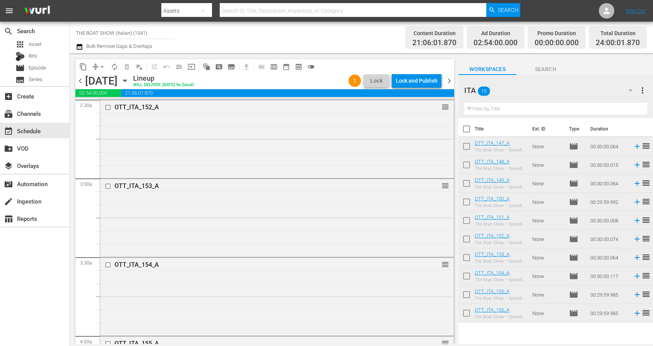
scroll to position [89, 0]
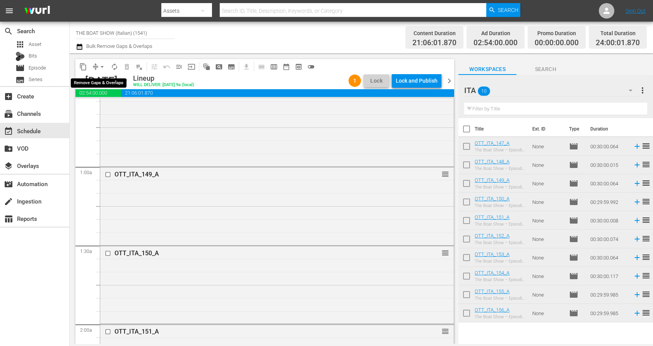
click at [101, 69] on span "arrow_drop_down" at bounding box center [102, 67] width 8 height 8
click at [102, 78] on li "Align to Midnight" at bounding box center [102, 82] width 81 height 13
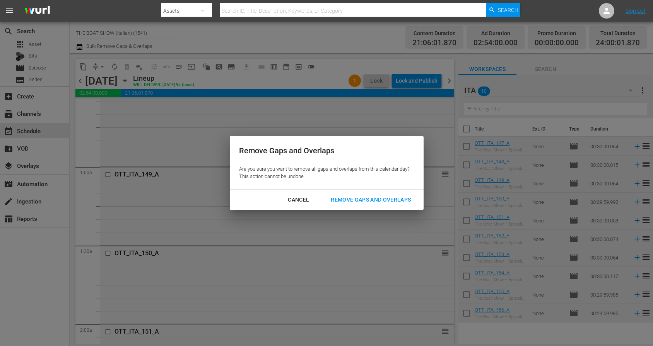
click at [362, 203] on div "Remove Gaps and Overlaps" at bounding box center [370, 200] width 92 height 10
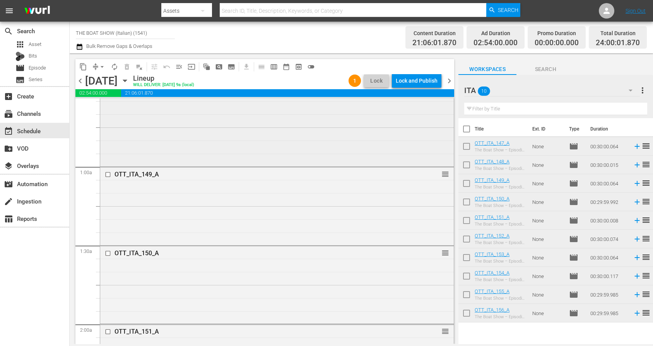
scroll to position [0, 0]
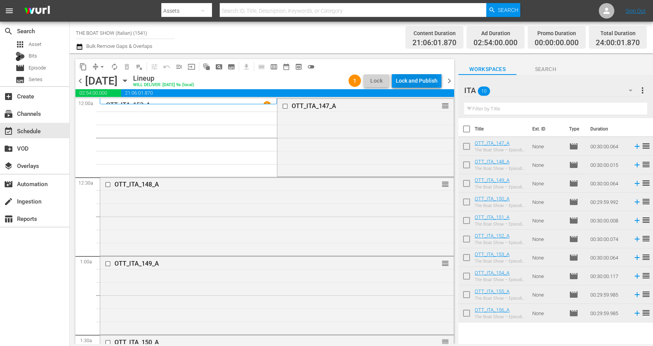
click at [412, 80] on div "Lock and Publish" at bounding box center [417, 81] width 42 height 14
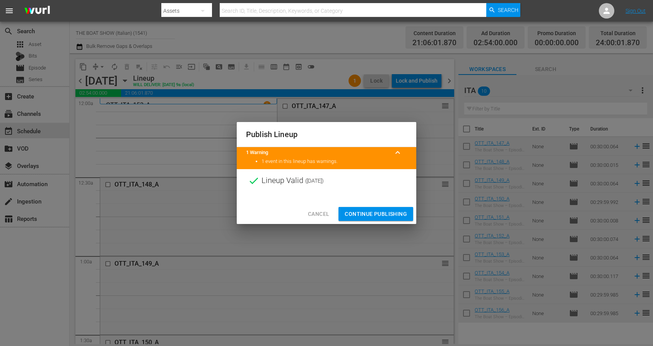
click at [395, 213] on span "Continue Publishing" at bounding box center [375, 215] width 62 height 10
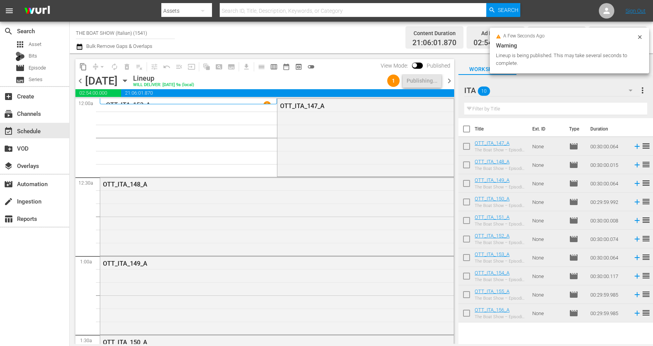
click at [639, 36] on icon at bounding box center [639, 37] width 6 height 6
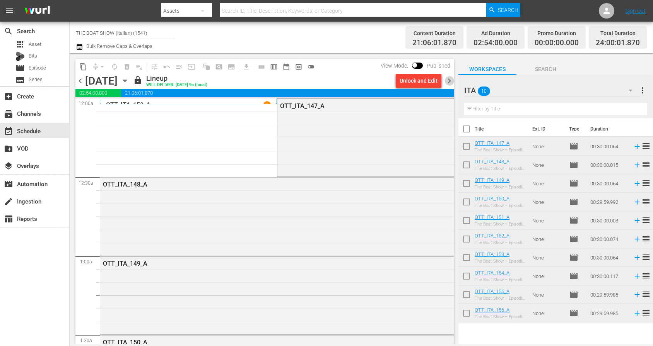
click at [452, 80] on span "chevron_right" at bounding box center [449, 81] width 10 height 10
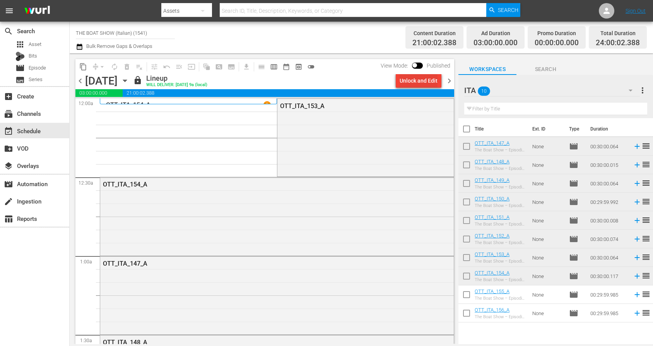
click at [417, 79] on div "Unlock and Edit" at bounding box center [418, 81] width 38 height 14
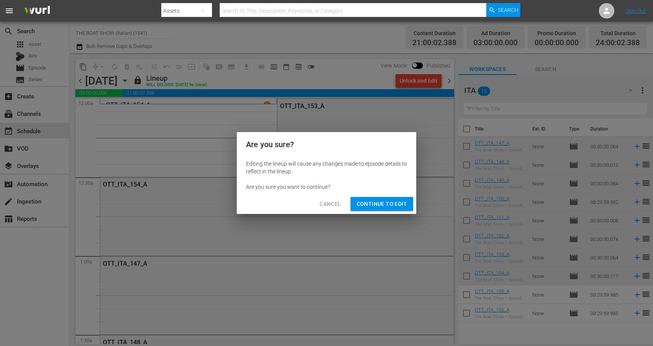
click at [381, 201] on span "Continue to Edit" at bounding box center [381, 204] width 50 height 10
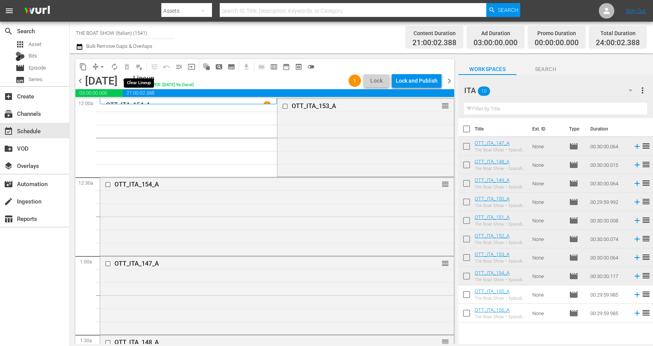
click at [141, 68] on span "playlist_remove_outlined" at bounding box center [139, 67] width 8 height 8
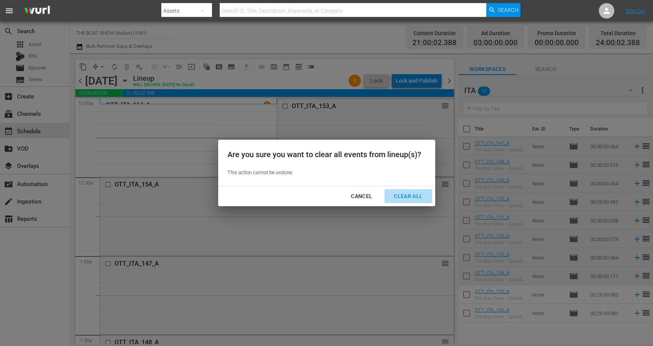
click at [405, 196] on div "Clear All" at bounding box center [407, 197] width 41 height 10
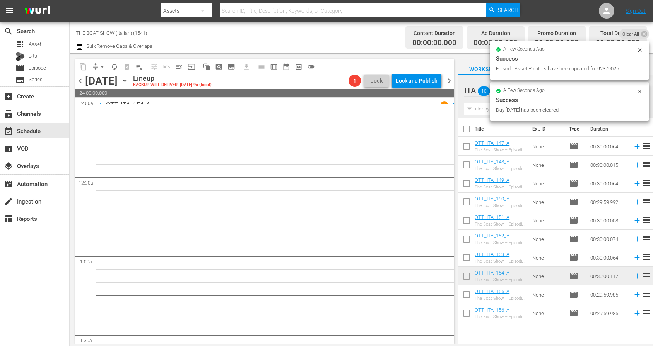
click at [465, 128] on input "checkbox" at bounding box center [466, 131] width 16 height 16
checkbox input "true"
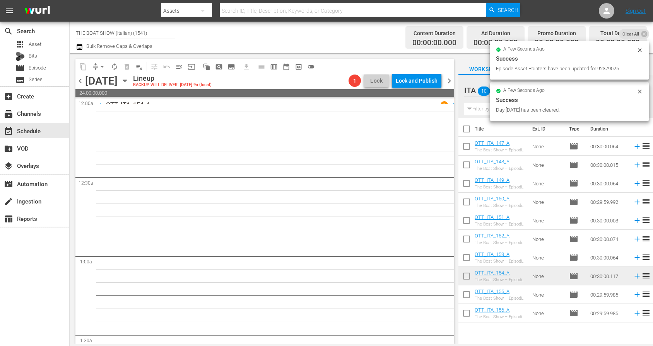
checkbox input "true"
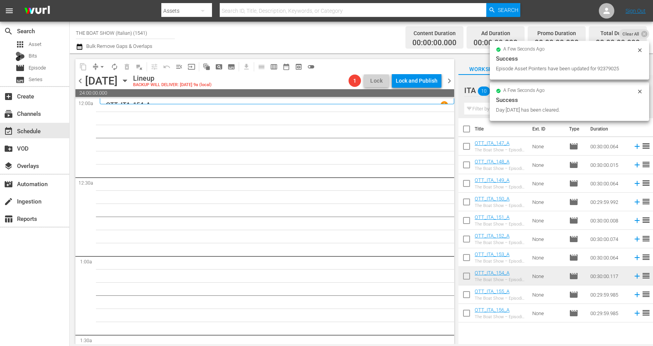
checkbox input "true"
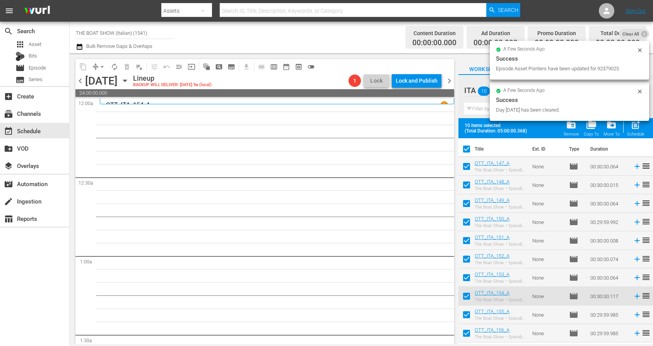
click at [465, 166] on input "checkbox" at bounding box center [466, 168] width 16 height 16
checkbox input "false"
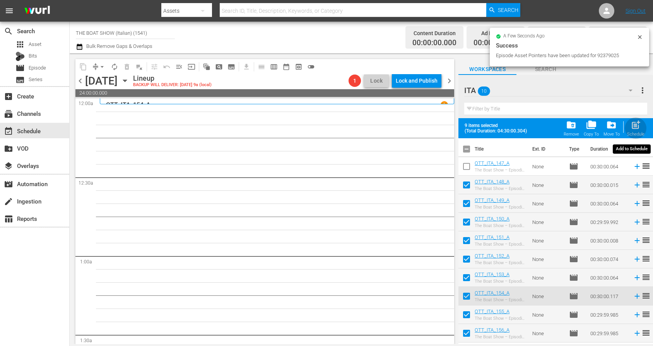
click at [634, 127] on span "post_add" at bounding box center [635, 125] width 10 height 10
checkbox input "false"
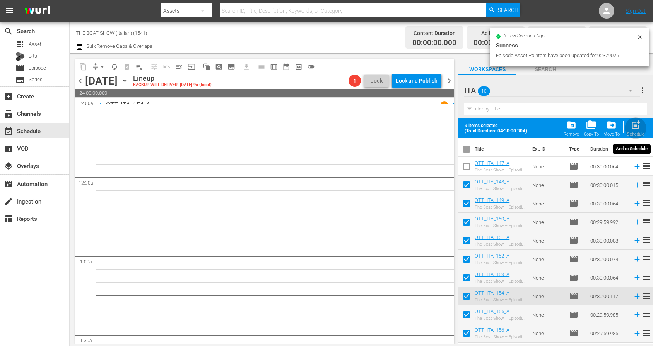
checkbox input "false"
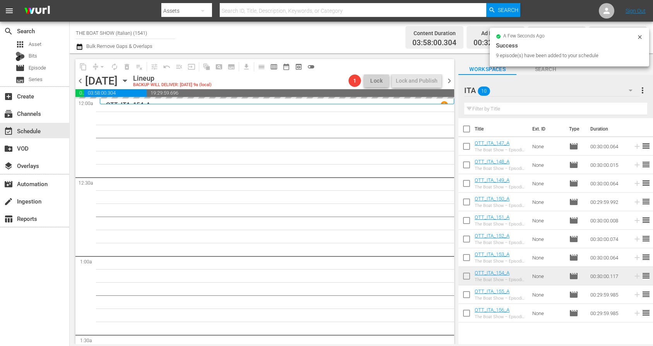
click at [465, 146] on input "checkbox" at bounding box center [466, 148] width 16 height 16
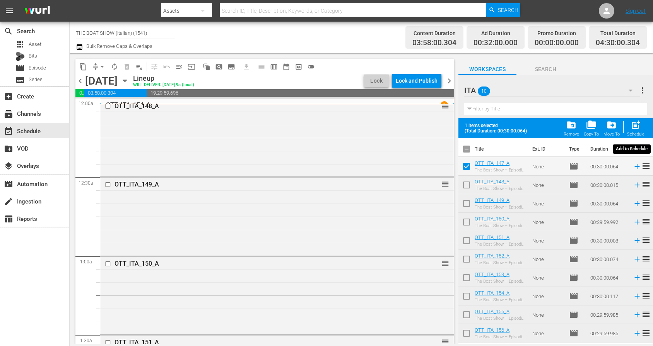
click at [638, 128] on span "post_add" at bounding box center [635, 125] width 10 height 10
checkbox input "false"
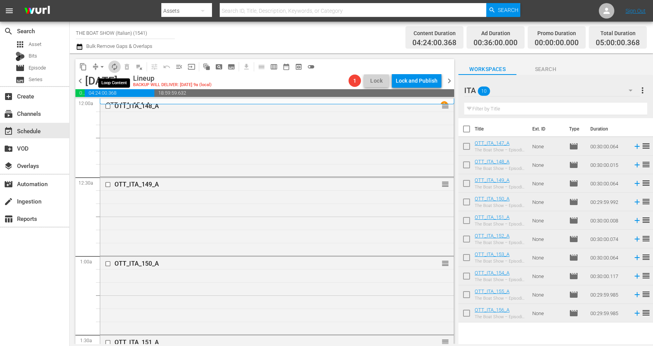
click at [114, 67] on span "autorenew_outlined" at bounding box center [115, 67] width 8 height 8
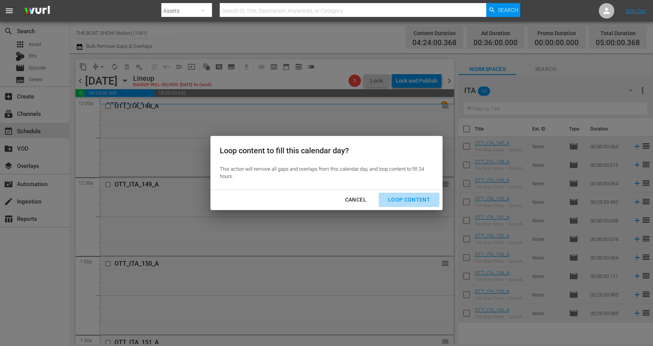
click at [403, 198] on div "Loop Content" at bounding box center [409, 200] width 55 height 10
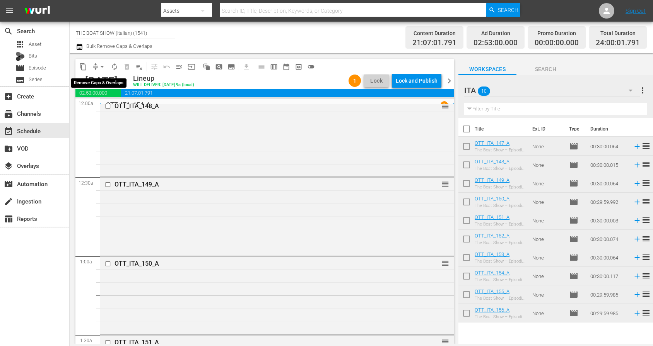
click at [102, 66] on span "arrow_drop_down" at bounding box center [102, 67] width 8 height 8
click at [97, 81] on li "Align to Midnight" at bounding box center [102, 82] width 81 height 13
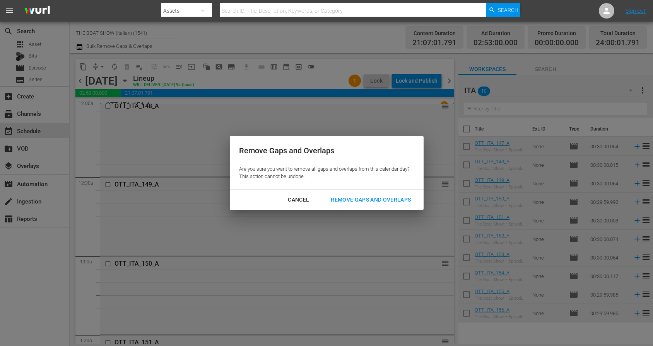
click at [387, 207] on button "Remove Gaps and Overlaps" at bounding box center [370, 200] width 99 height 14
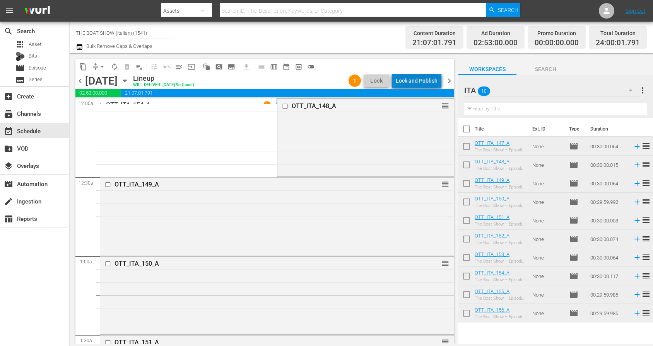
click at [423, 77] on div "Lock and Publish" at bounding box center [417, 81] width 42 height 14
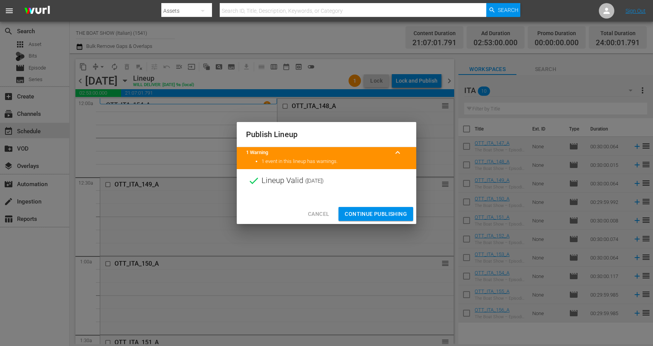
click at [357, 212] on span "Continue Publishing" at bounding box center [375, 215] width 62 height 10
